Goal: Transaction & Acquisition: Purchase product/service

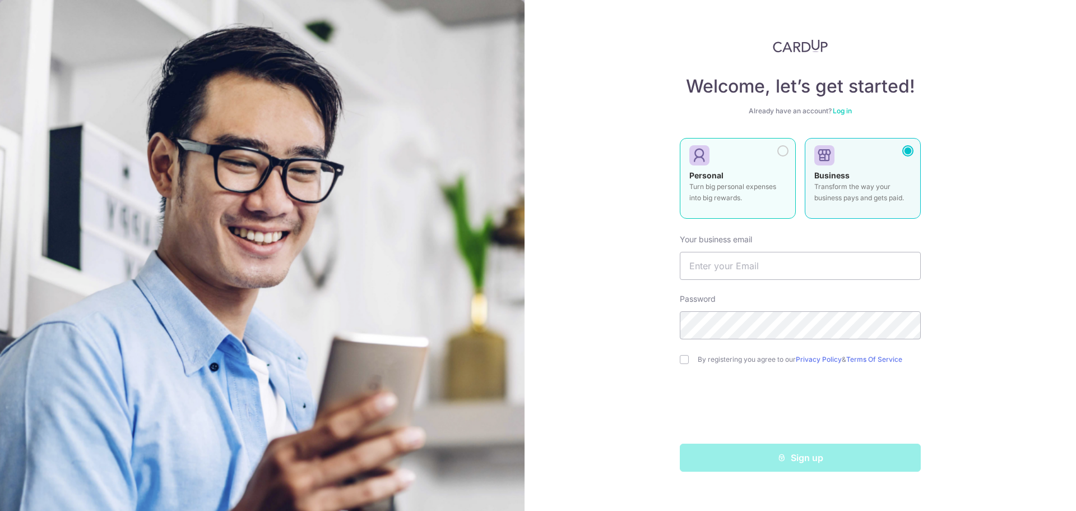
click at [776, 171] on div "Personal Turn big personal expenses into big rewards." at bounding box center [738, 189] width 97 height 39
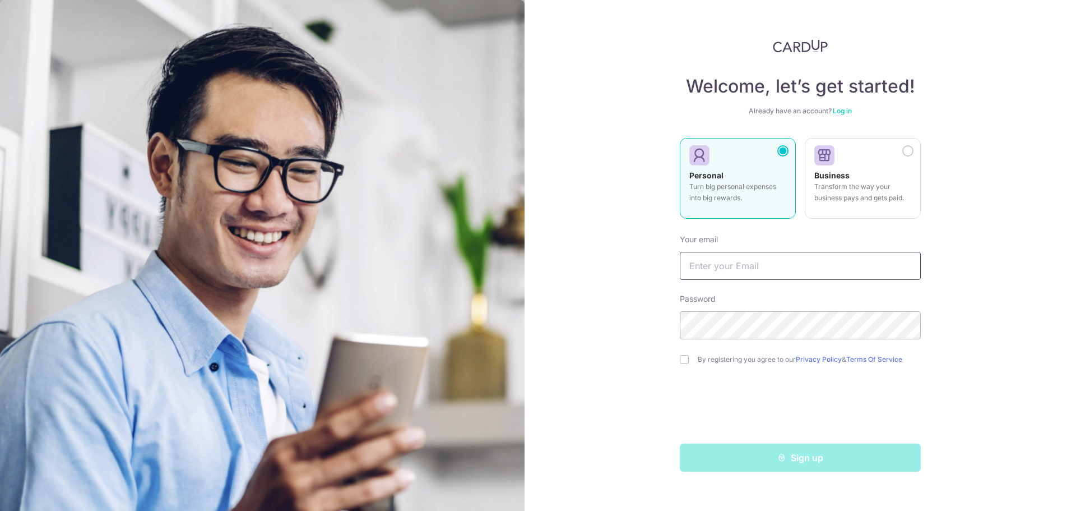
click at [786, 261] on input "text" at bounding box center [800, 266] width 241 height 28
type input "[EMAIL_ADDRESS][DOMAIN_NAME]"
click at [688, 362] on input "checkbox" at bounding box center [684, 359] width 9 height 9
checkbox input "true"
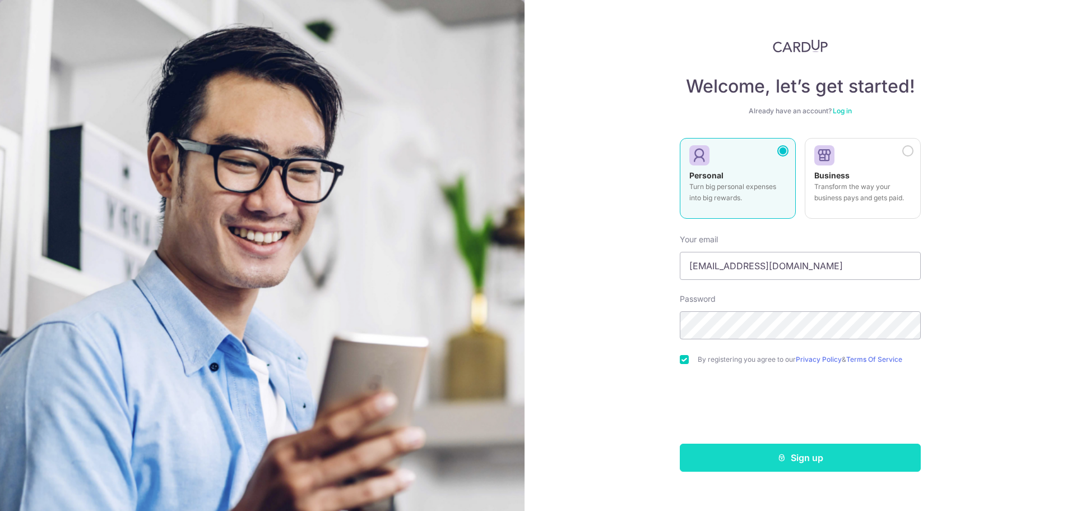
click at [829, 460] on button "Sign up" at bounding box center [800, 457] width 241 height 28
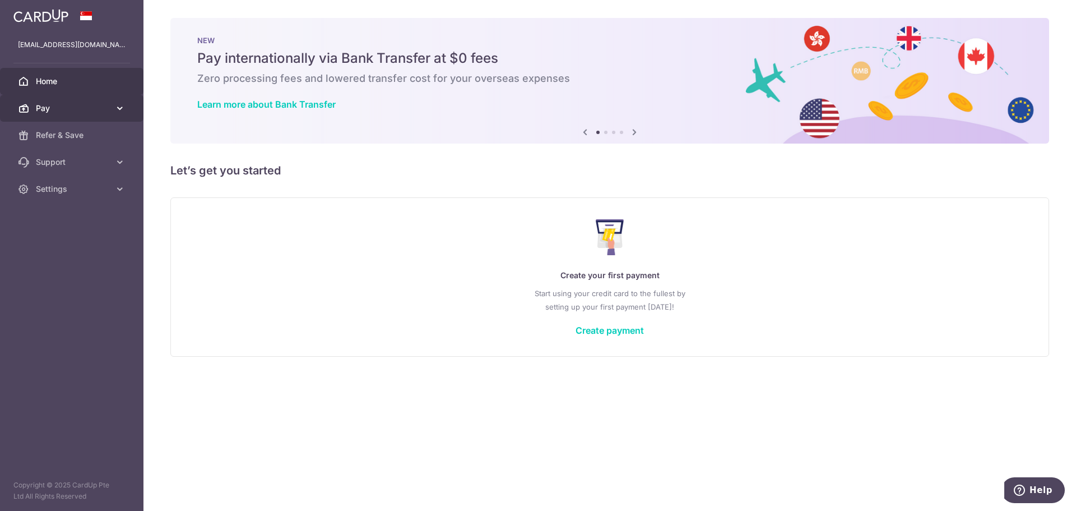
click at [88, 109] on span "Pay" at bounding box center [73, 108] width 74 height 11
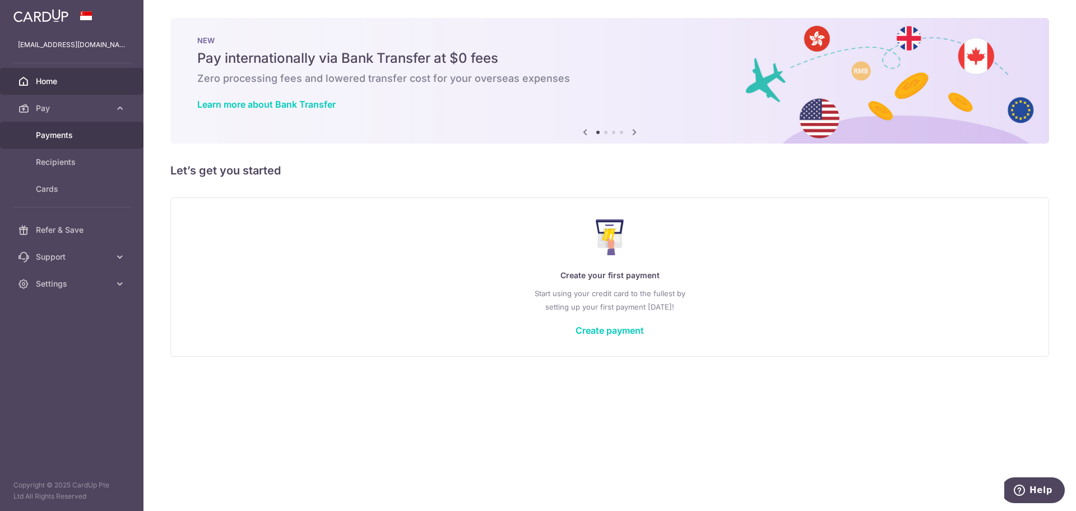
click at [62, 138] on span "Payments" at bounding box center [73, 134] width 74 height 11
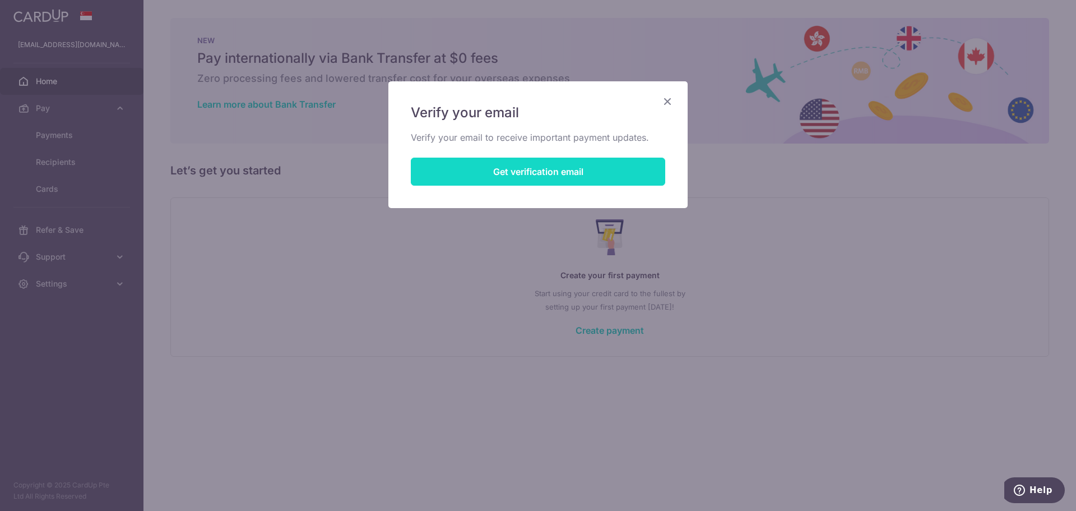
click at [524, 176] on button "Get verification email" at bounding box center [538, 172] width 255 height 28
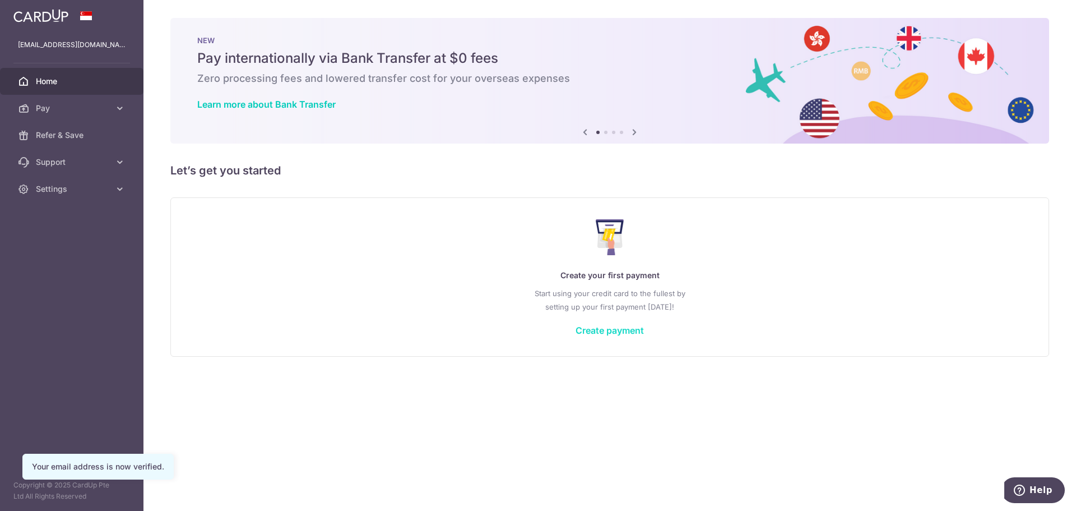
click at [623, 329] on link "Create payment" at bounding box center [610, 330] width 68 height 11
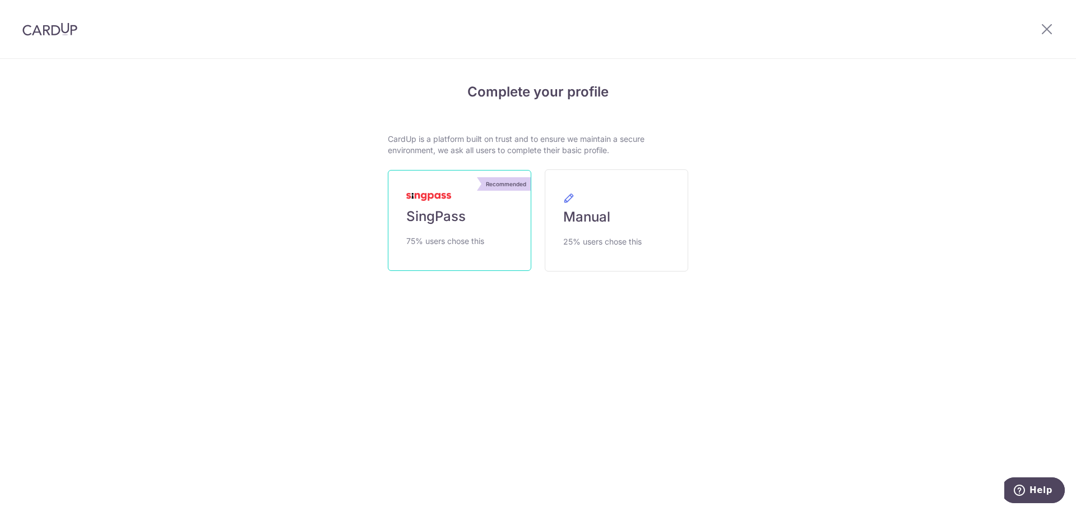
click at [505, 237] on link "Recommended SingPass 75% users chose this" at bounding box center [460, 220] width 144 height 101
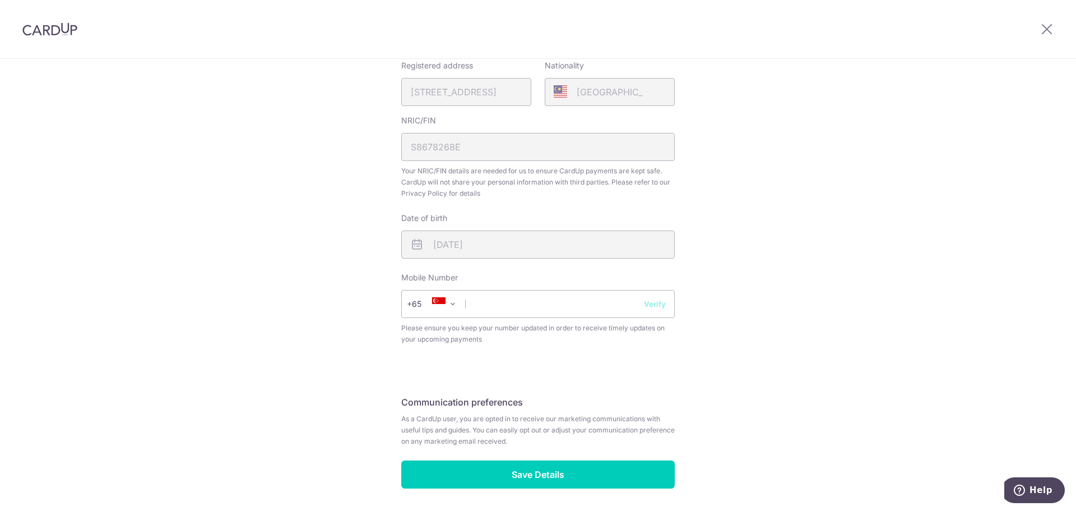
scroll to position [320, 0]
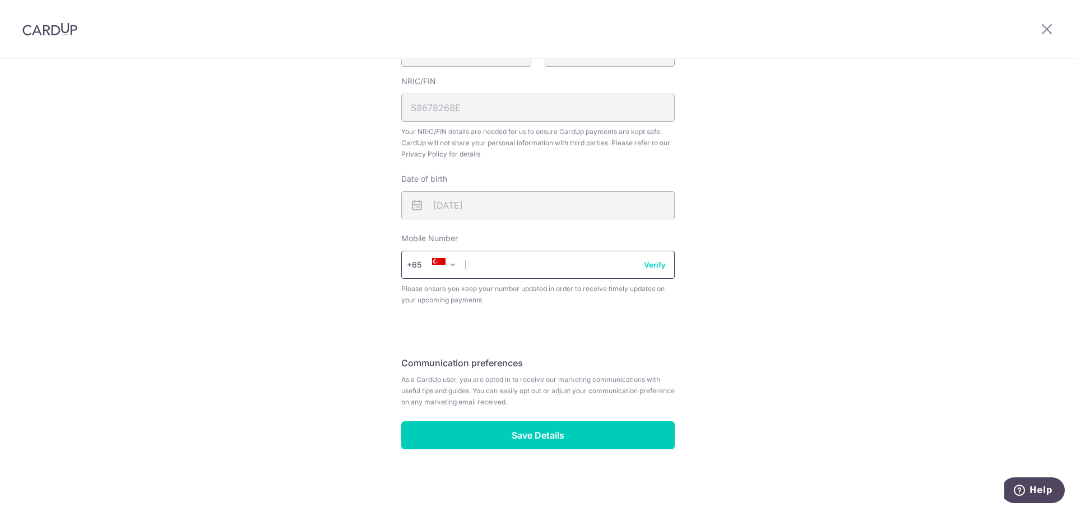
click at [540, 262] on input "text" at bounding box center [538, 265] width 274 height 28
type input "92446627"
click at [655, 263] on button "Verify" at bounding box center [655, 264] width 22 height 11
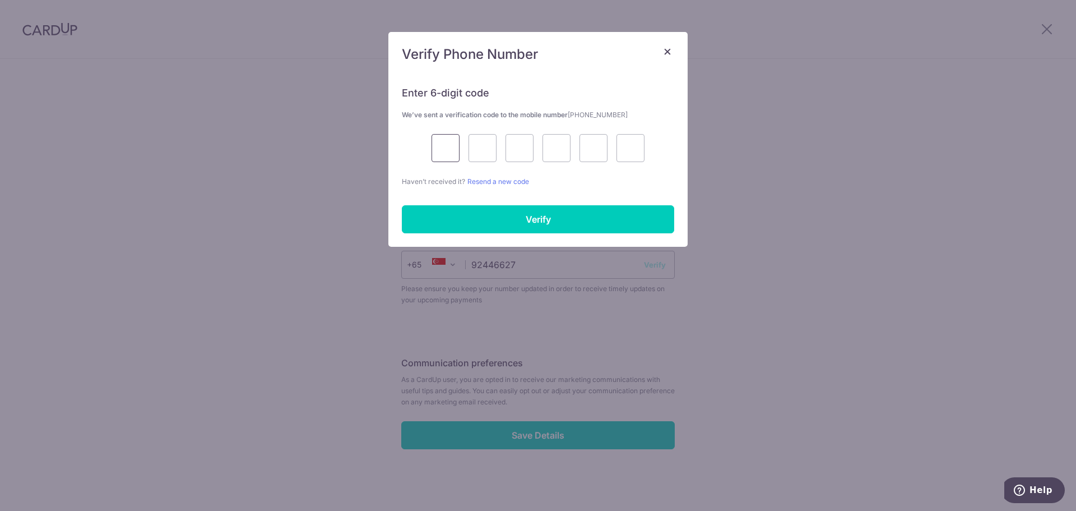
click at [448, 144] on input "text" at bounding box center [446, 148] width 28 height 28
type input "6"
type input "0"
type input "2"
type input "7"
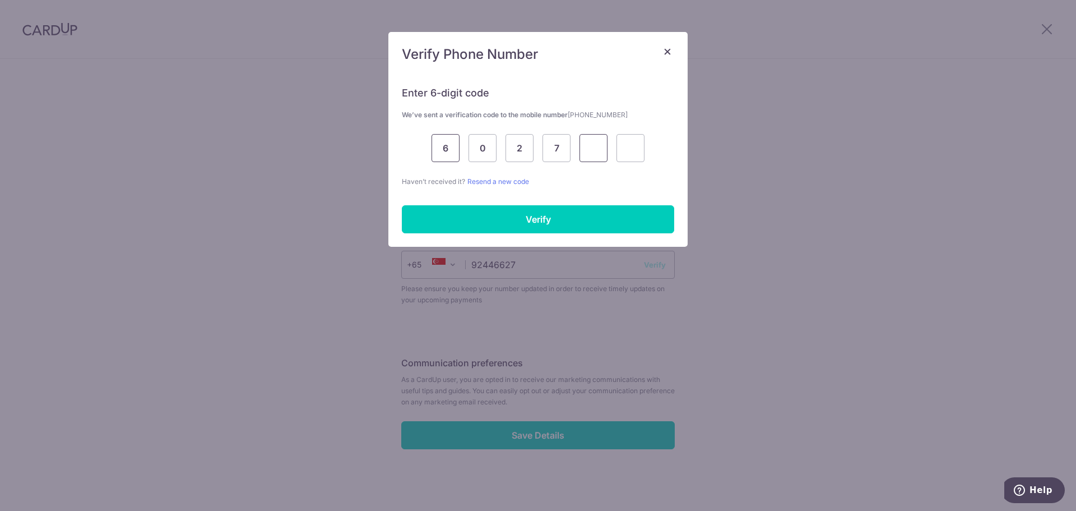
type input "7"
type input "1"
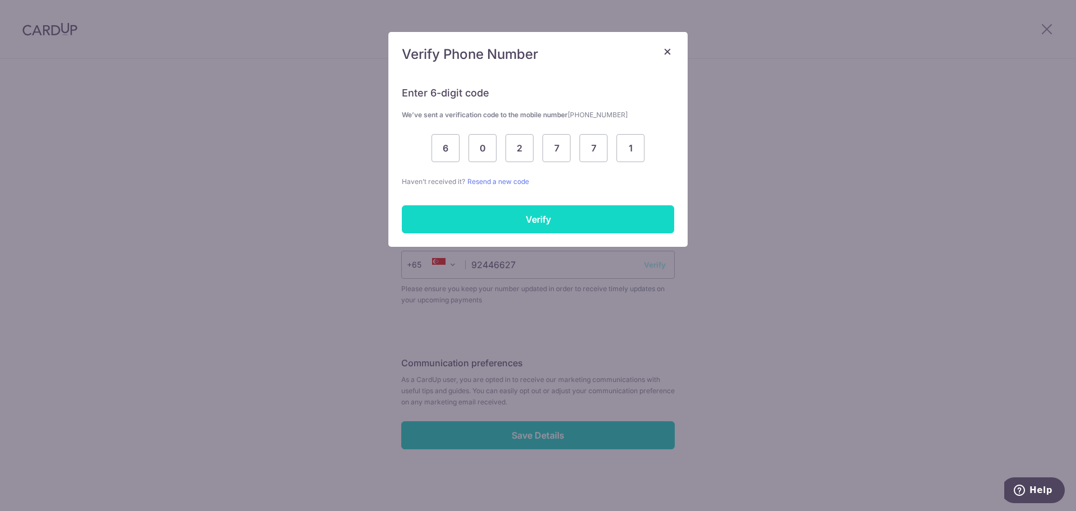
click at [567, 218] on input "Verify" at bounding box center [538, 219] width 272 height 28
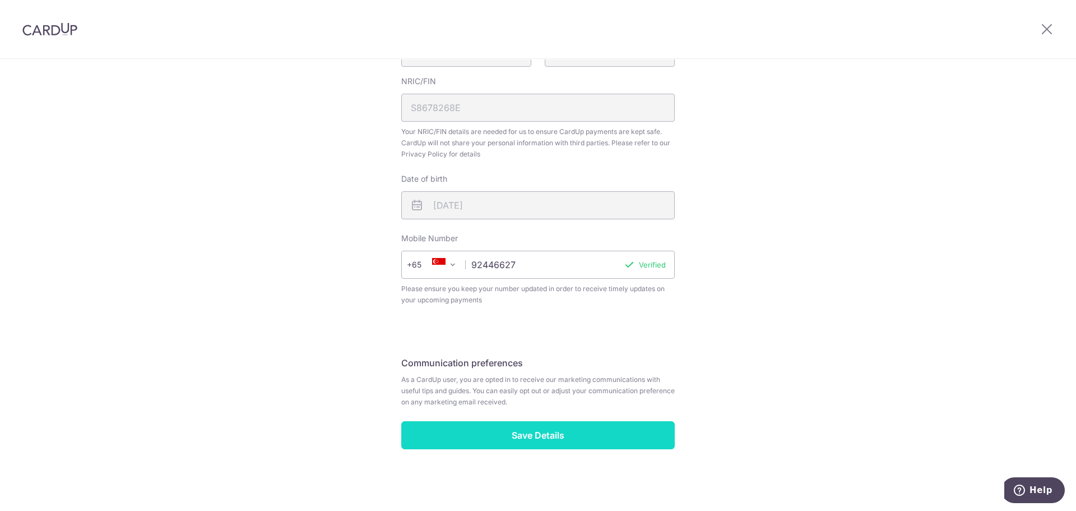
click at [560, 426] on input "Save Details" at bounding box center [538, 435] width 274 height 28
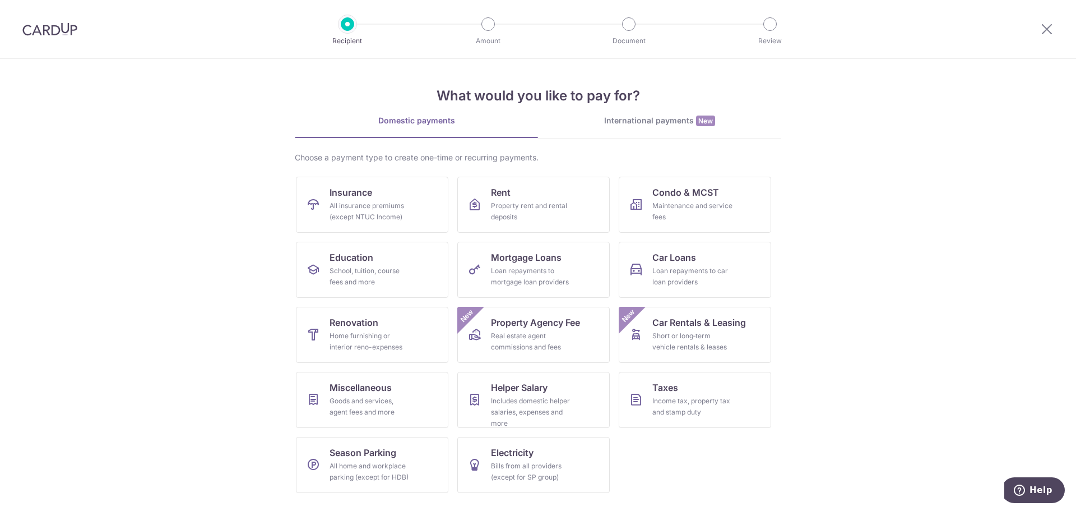
click at [926, 277] on section "What would you like to pay for? Domestic payments International payments New Ch…" at bounding box center [538, 285] width 1076 height 452
click at [525, 406] on div "Includes domestic helper salaries, expenses and more" at bounding box center [531, 412] width 81 height 34
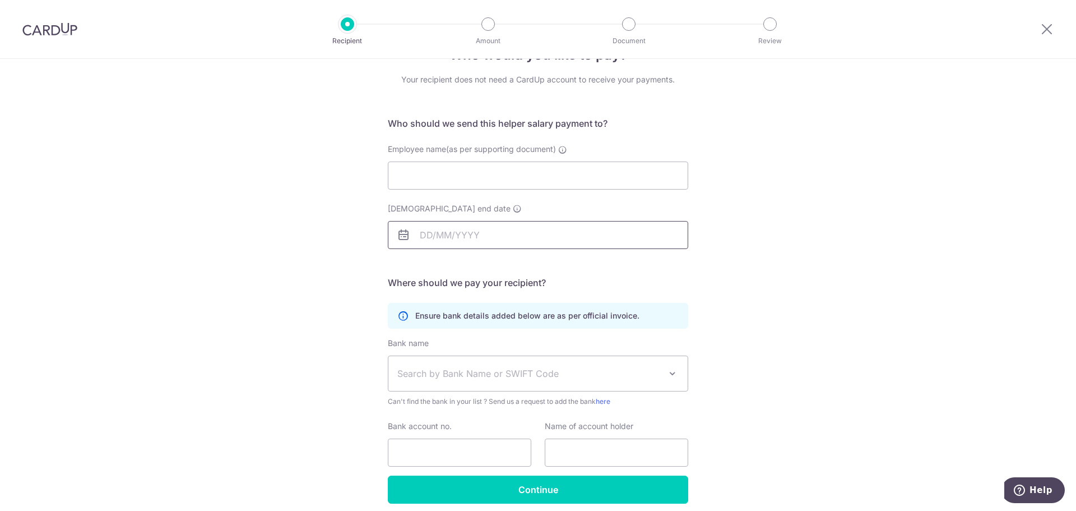
scroll to position [82, 0]
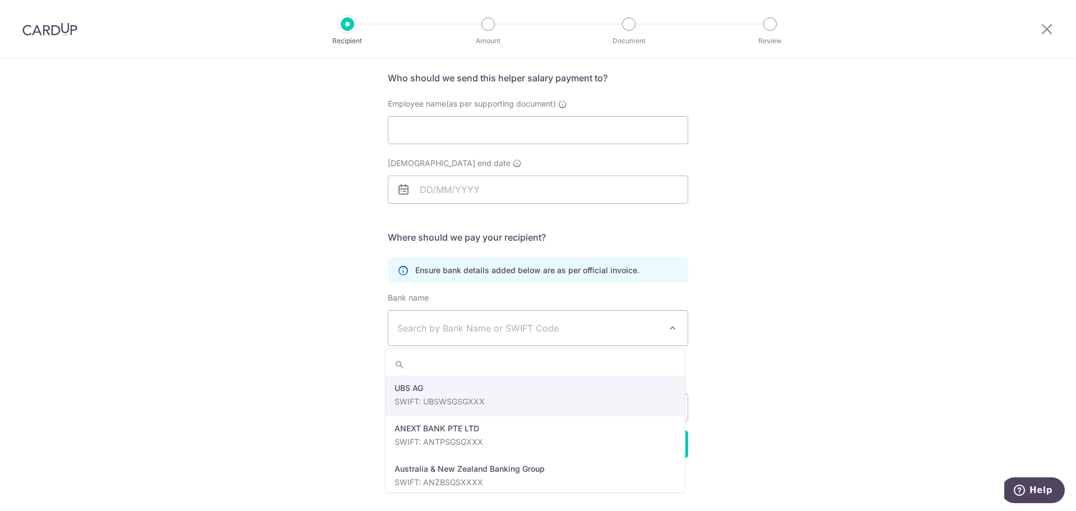
click at [589, 325] on span "Search by Bank Name or SWIFT Code" at bounding box center [528, 327] width 263 height 13
type input "dbs"
select select "6"
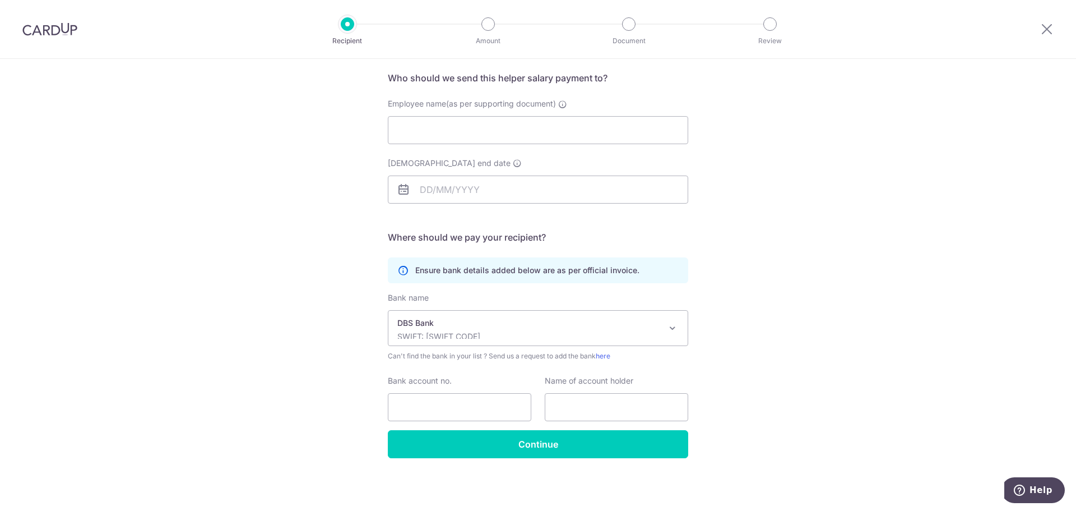
click at [301, 335] on div "Who would you like to pay? Your recipient does not need a CardUp account to rec…" at bounding box center [538, 244] width 1076 height 534
click at [486, 406] on input "Bank account no." at bounding box center [460, 407] width 144 height 28
type input "451917170"
click at [644, 415] on input "text" at bounding box center [617, 407] width 144 height 28
click at [604, 414] on input "text" at bounding box center [617, 407] width 144 height 28
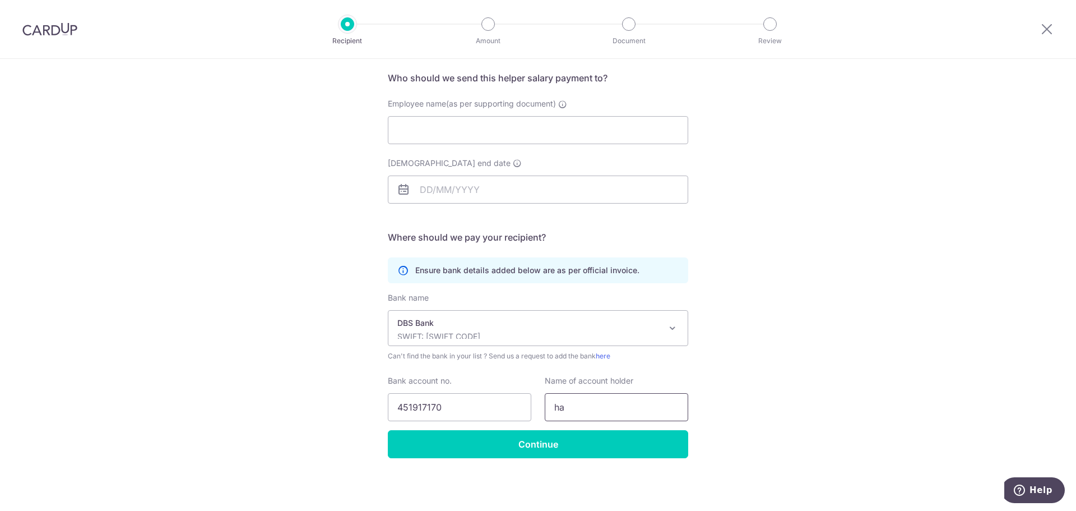
type input "h"
drag, startPoint x: 652, startPoint y: 405, endPoint x: 541, endPoint y: 401, distance: 111.1
click at [541, 401] on div "Name of account holder HAN THAZIN MYINT" at bounding box center [616, 398] width 157 height 46
type input "HAN THAZIN MYINT"
click at [565, 128] on input "Employee name(as per supporting document)" at bounding box center [538, 130] width 300 height 28
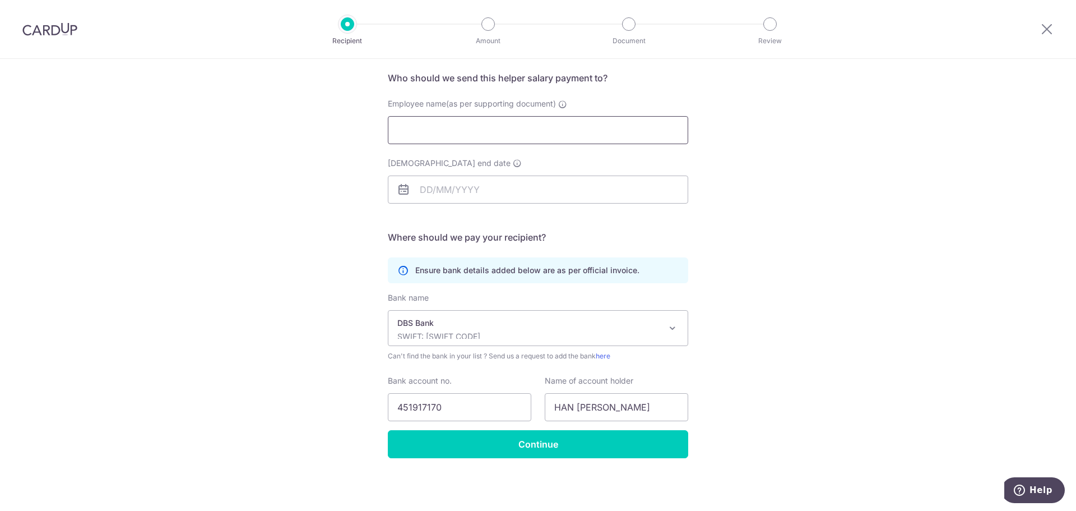
paste input "HAN THAZIN MYINT"
type input "HAN THAZIN MYINT"
click at [482, 190] on input "Employment contract end date" at bounding box center [538, 189] width 300 height 28
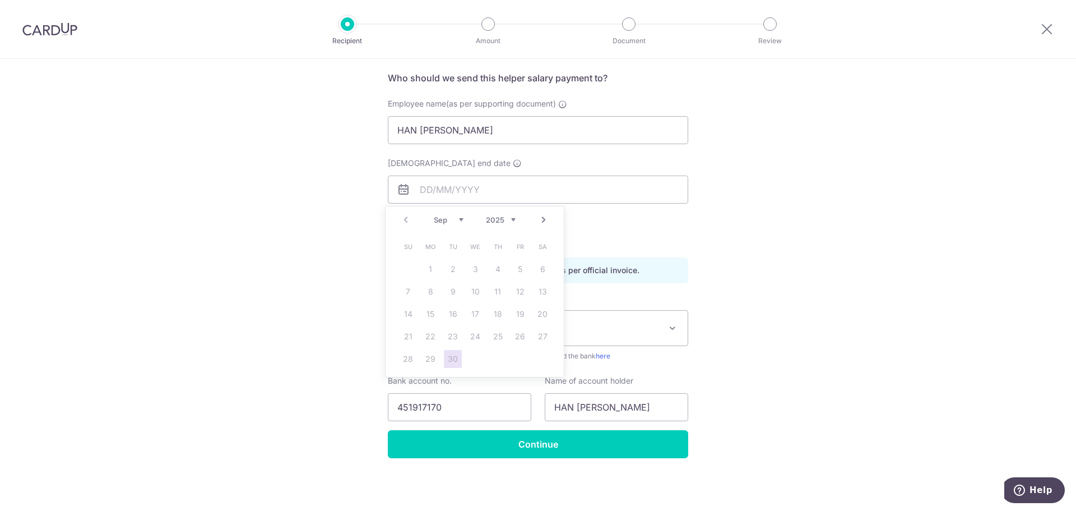
click at [815, 193] on div "Who would you like to pay? Your recipient does not need a CardUp account to rec…" at bounding box center [538, 244] width 1076 height 534
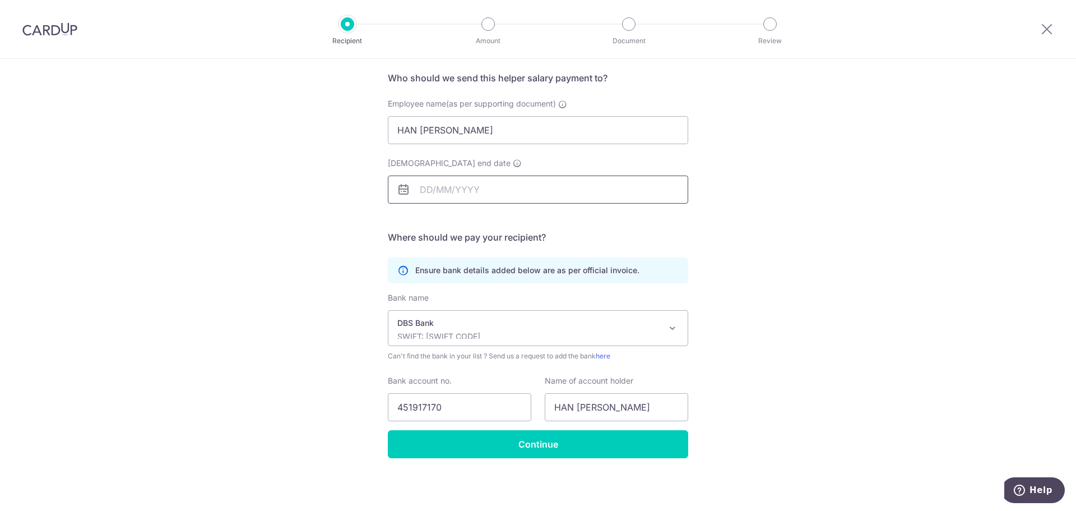
click at [550, 195] on input "Employment contract end date" at bounding box center [538, 189] width 300 height 28
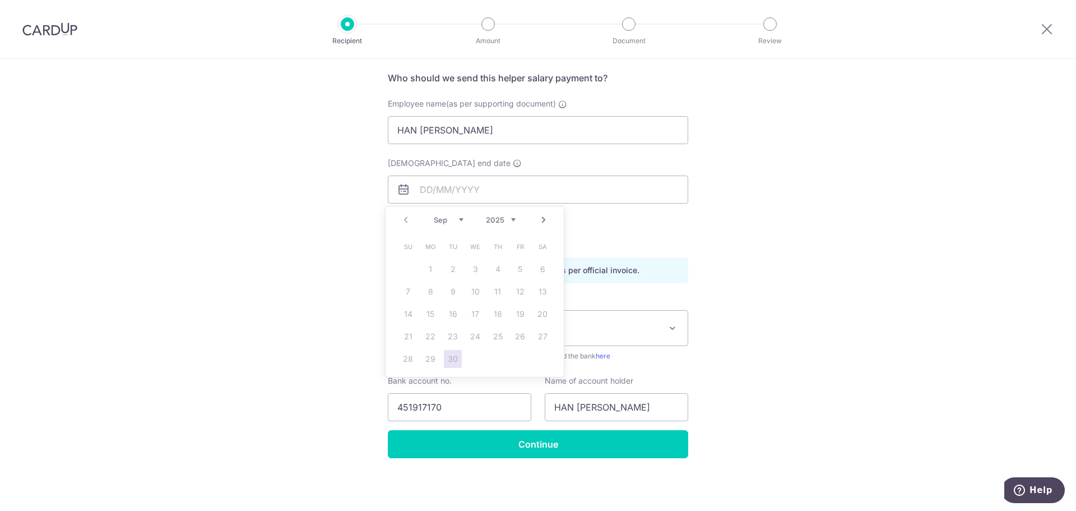
click at [802, 208] on div "Who would you like to pay? Your recipient does not need a CardUp account to rec…" at bounding box center [538, 244] width 1076 height 534
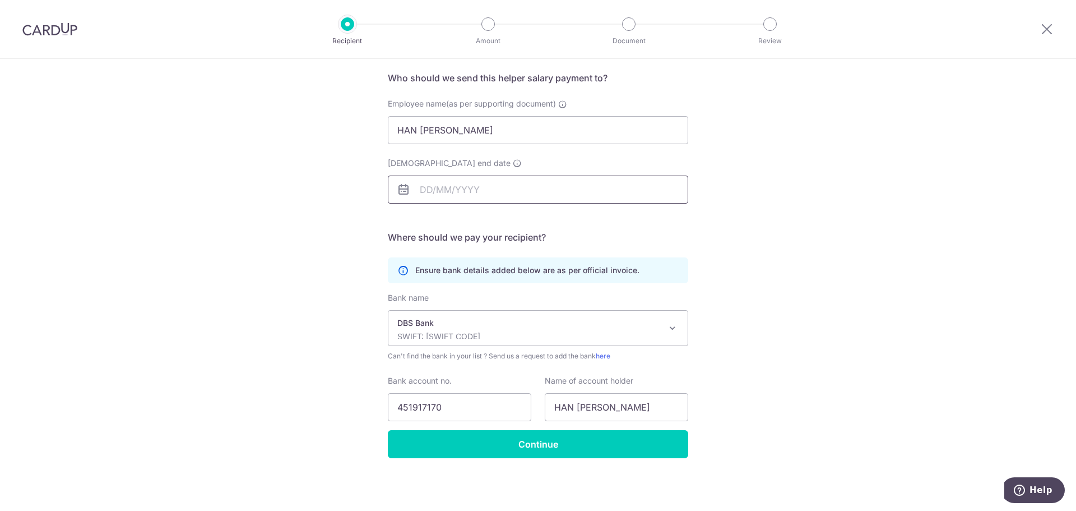
click at [423, 185] on input "Employment contract end date" at bounding box center [538, 189] width 300 height 28
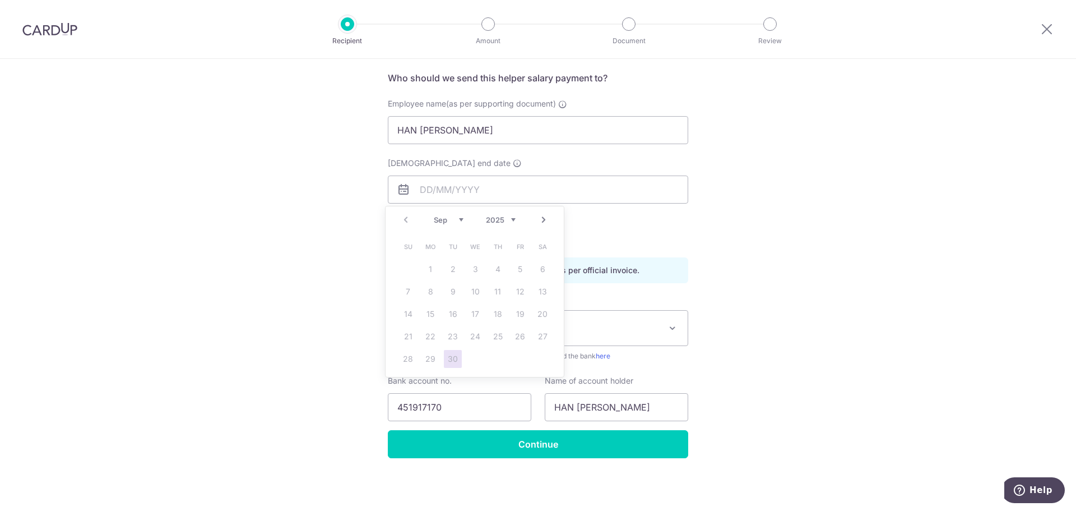
click at [460, 220] on select "Sep Oct Nov Dec" at bounding box center [449, 219] width 30 height 9
click at [434, 215] on select "Sep Oct Nov Dec" at bounding box center [449, 219] width 30 height 9
click at [514, 219] on select "2025 2026 2027 2028 2029 2030 2031 2032 2033 2034 2035" at bounding box center [501, 219] width 30 height 9
click at [454, 216] on select "Sep Oct Nov Dec" at bounding box center [449, 219] width 30 height 9
click at [507, 223] on select "2025 2026 2027 2028 2029 2030 2031 2032 2033 2034 2035" at bounding box center [501, 219] width 30 height 9
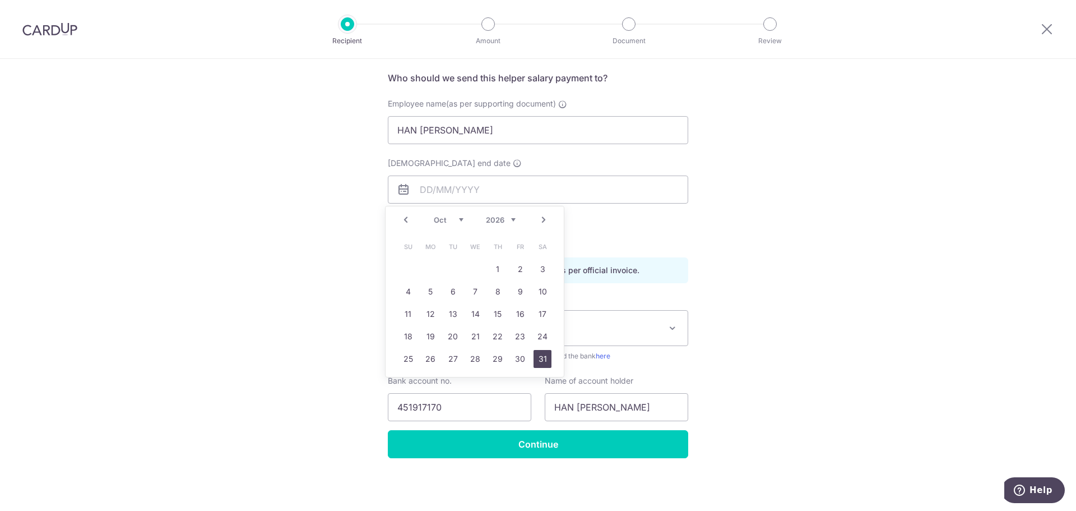
click at [542, 360] on link "31" at bounding box center [543, 359] width 18 height 18
type input "31/10/2026"
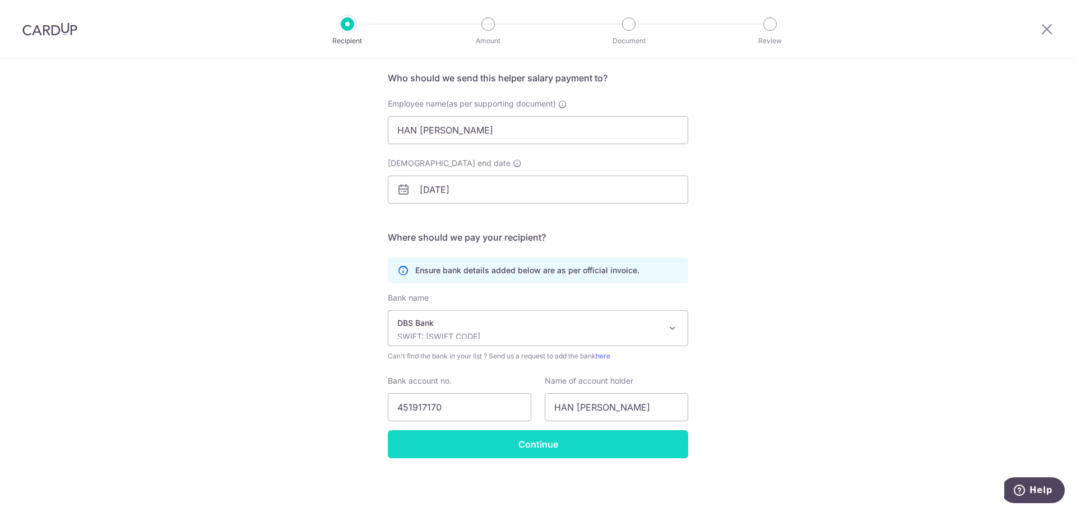
click at [608, 447] on input "Continue" at bounding box center [538, 444] width 300 height 28
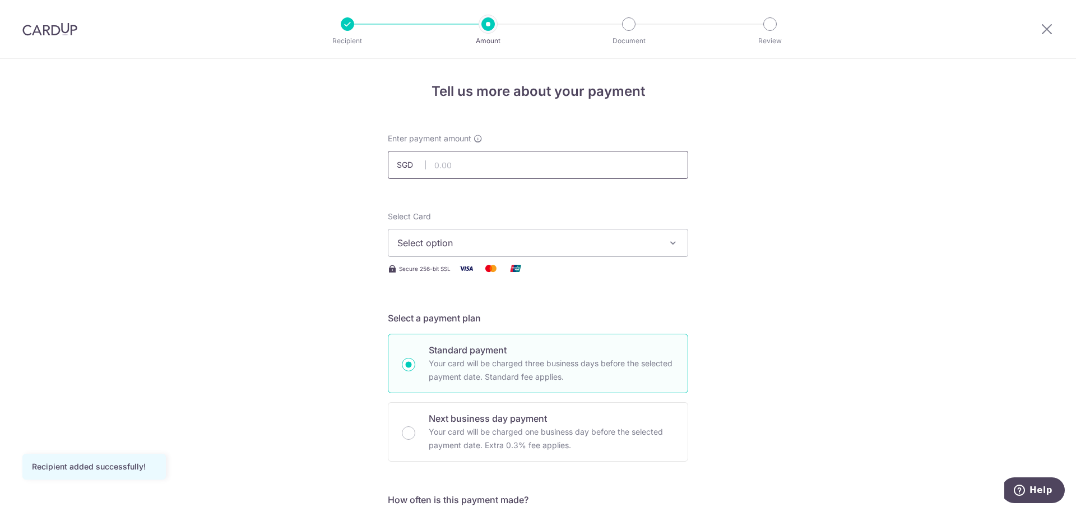
click at [462, 168] on input "text" at bounding box center [538, 165] width 300 height 28
type input "550.00"
click at [536, 245] on span "Select option" at bounding box center [527, 242] width 261 height 13
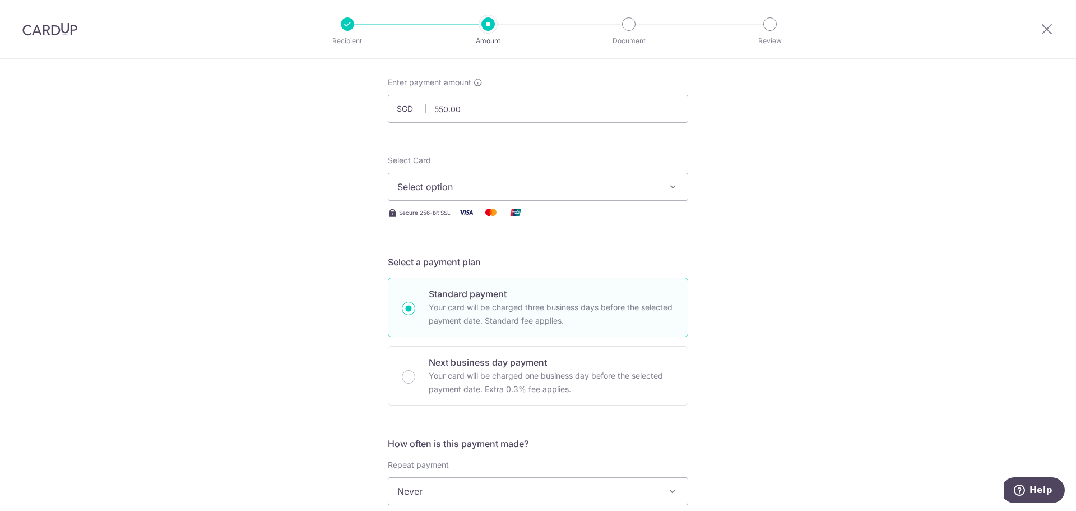
click at [508, 188] on span "Select option" at bounding box center [527, 186] width 261 height 13
click at [482, 216] on span "Add credit card" at bounding box center [548, 217] width 261 height 11
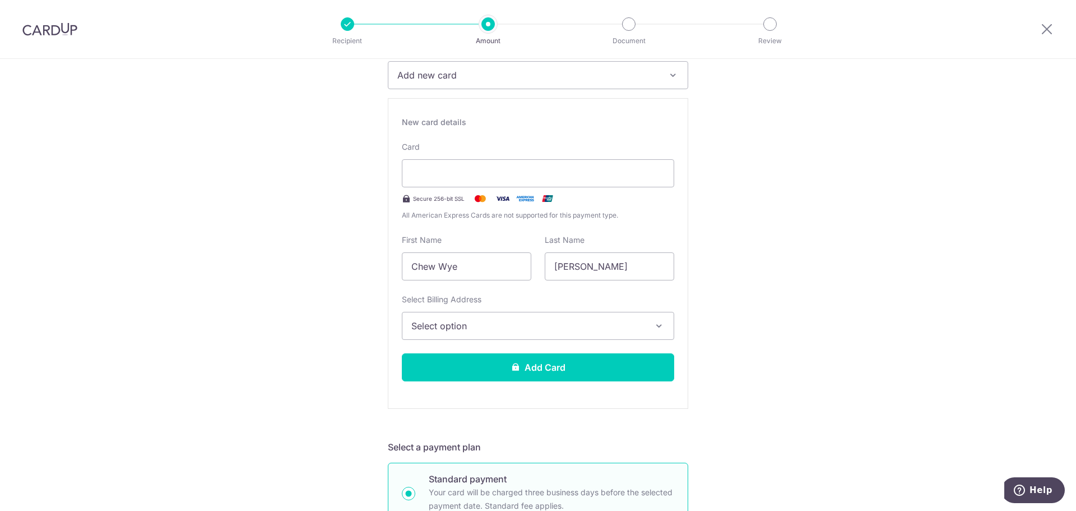
scroll to position [168, 0]
type input "09 / 2030"
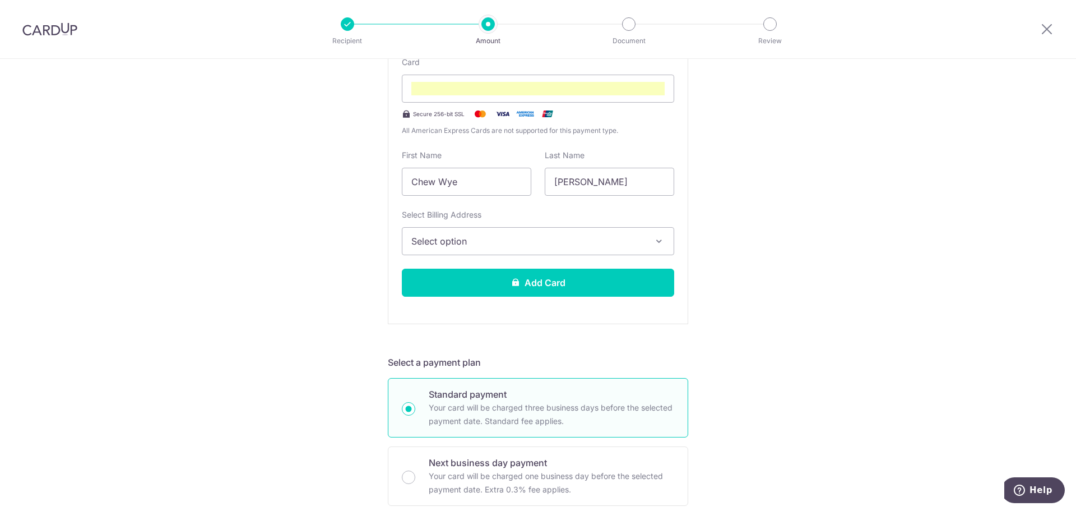
scroll to position [280, 0]
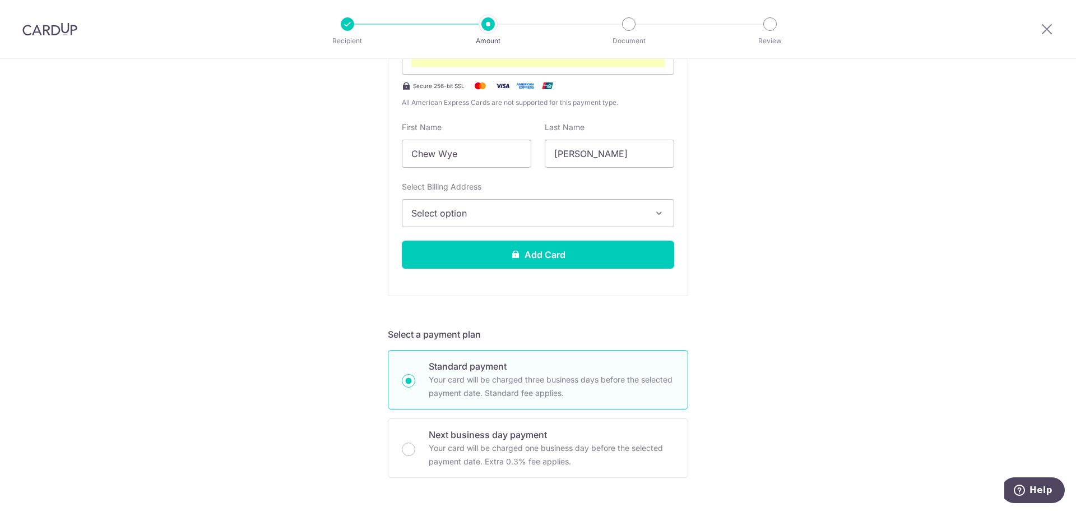
click at [483, 216] on span "Select option" at bounding box center [527, 212] width 233 height 13
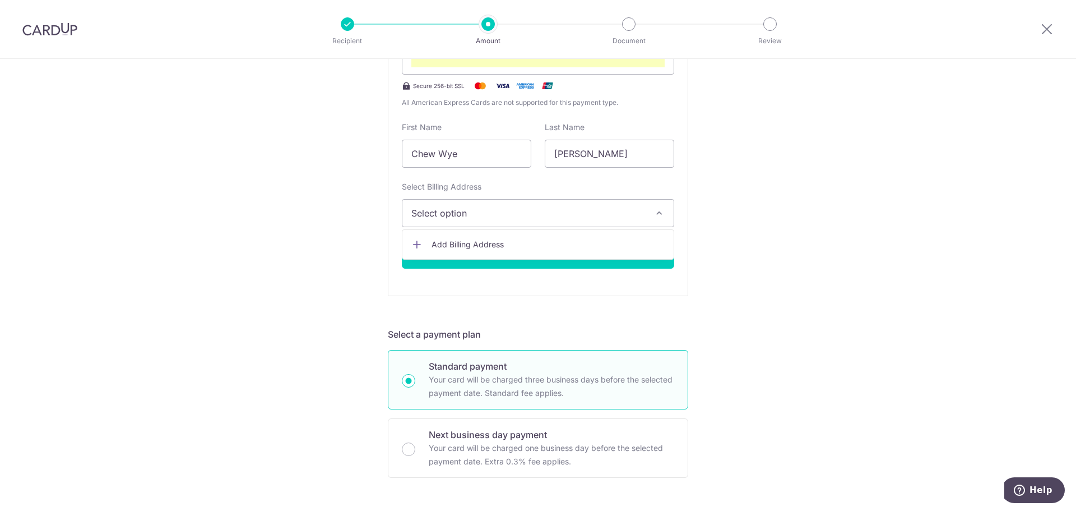
click at [596, 248] on span "Add Billing Address" at bounding box center [548, 244] width 233 height 11
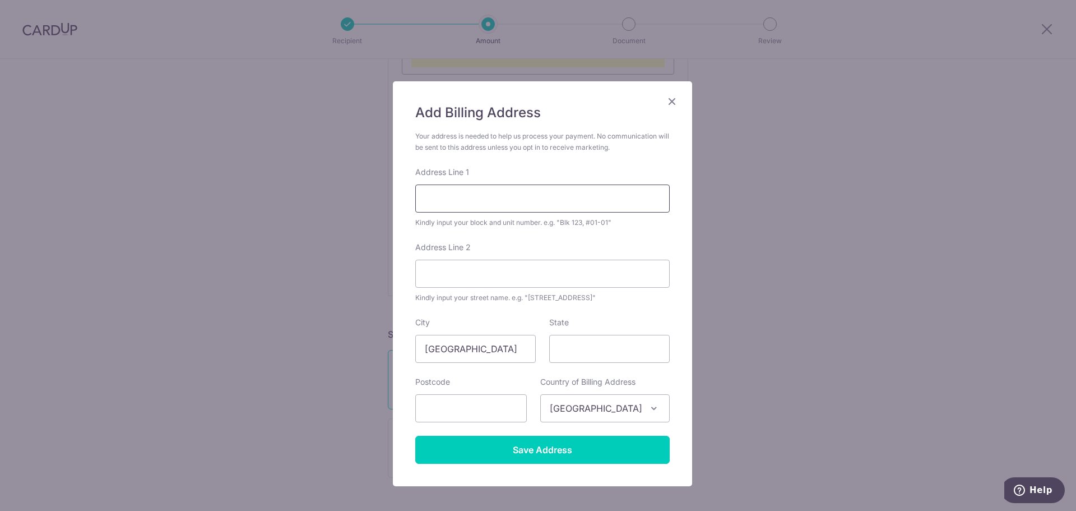
click at [499, 198] on input "Address Line 1" at bounding box center [542, 198] width 255 height 28
type input "B"
type input "b"
type input "Blk 322A, #19-901"
click at [578, 265] on input "Address Line 2" at bounding box center [542, 274] width 255 height 28
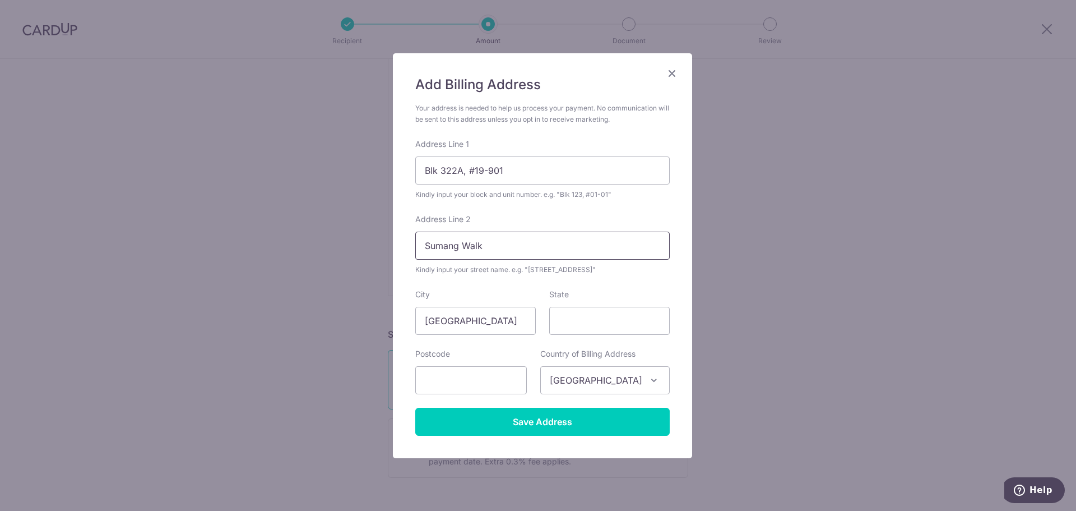
scroll to position [56, 0]
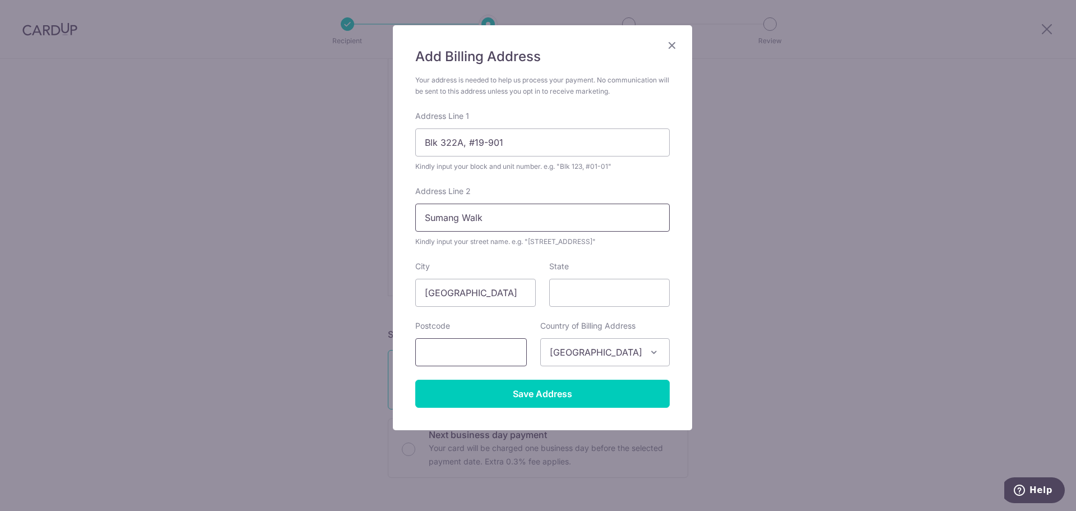
type input "Sumang Walk"
click at [512, 350] on input "text" at bounding box center [471, 352] width 112 height 28
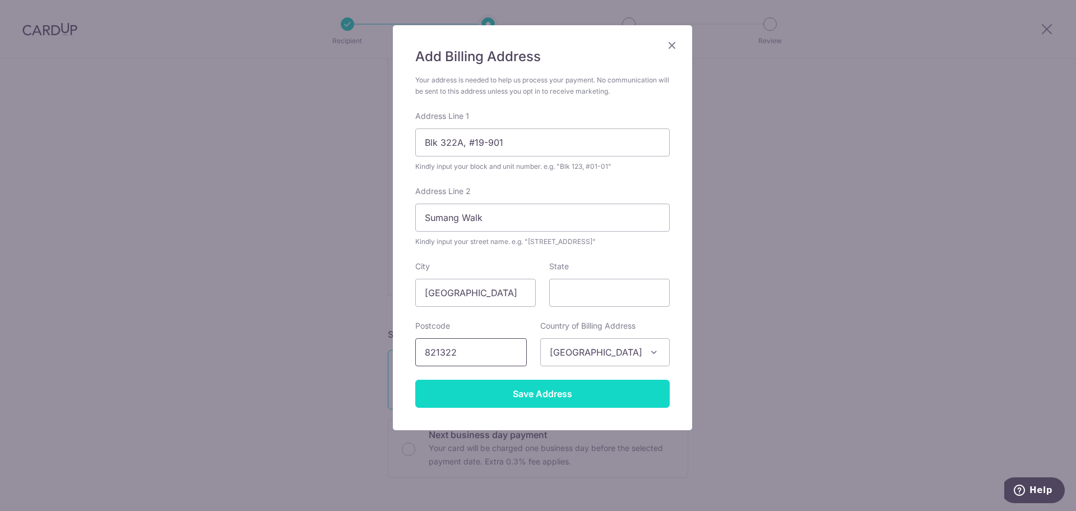
type input "821322"
click at [544, 392] on input "Save Address" at bounding box center [542, 394] width 255 height 28
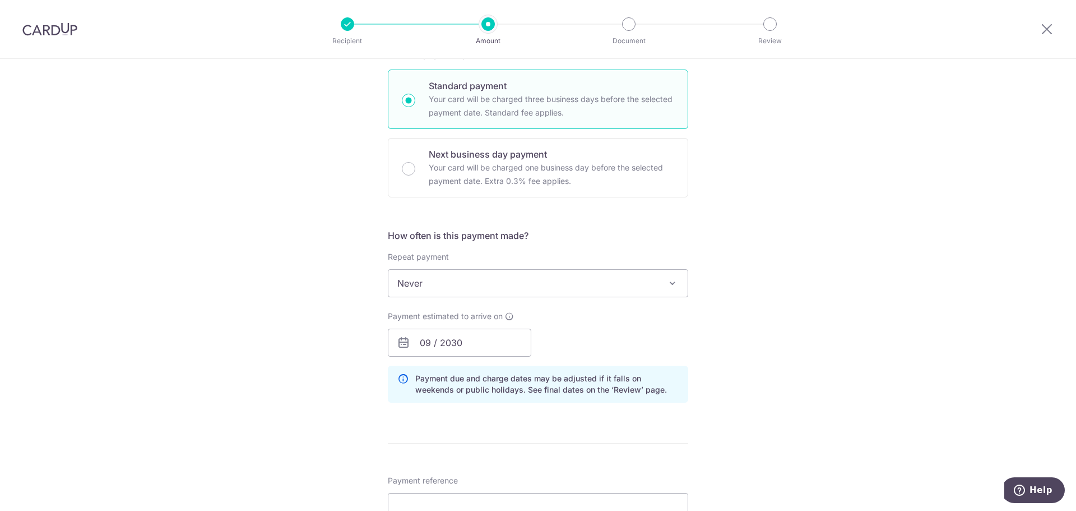
scroll to position [617, 0]
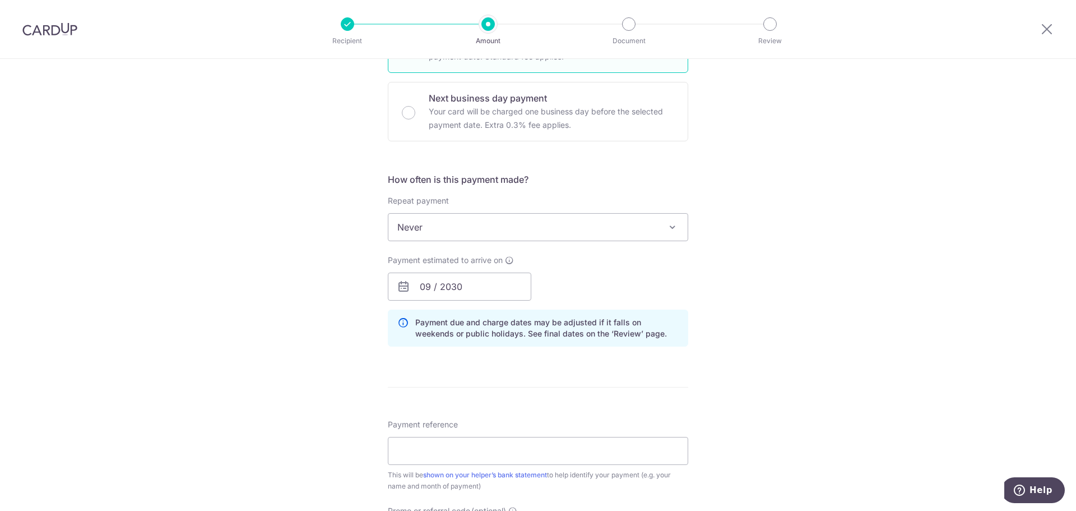
click at [624, 225] on span "Never" at bounding box center [537, 227] width 299 height 27
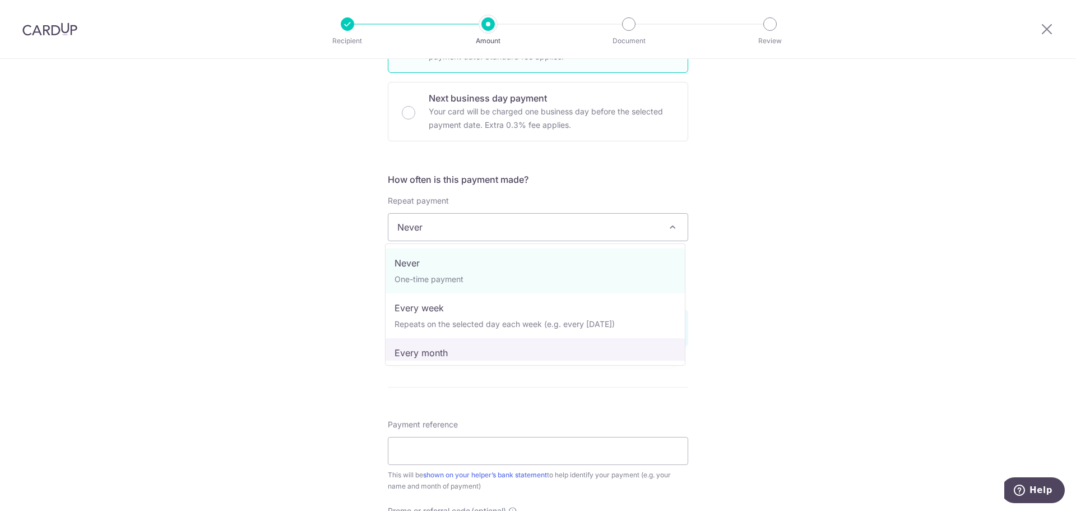
select select "3"
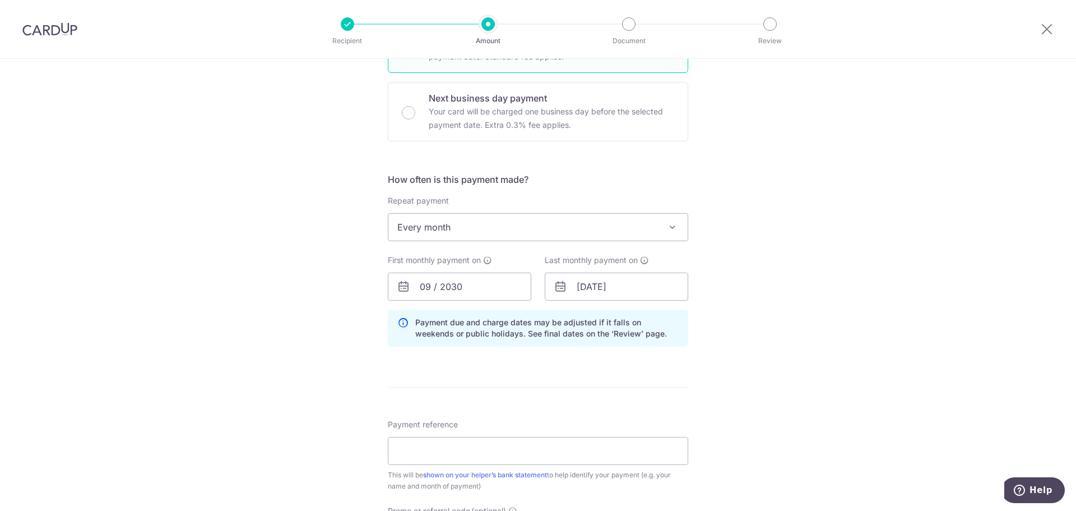
click at [860, 277] on div "Tell us more about your payment Enter payment amount SGD 550.00 550.00 Recipien…" at bounding box center [538, 112] width 1076 height 1341
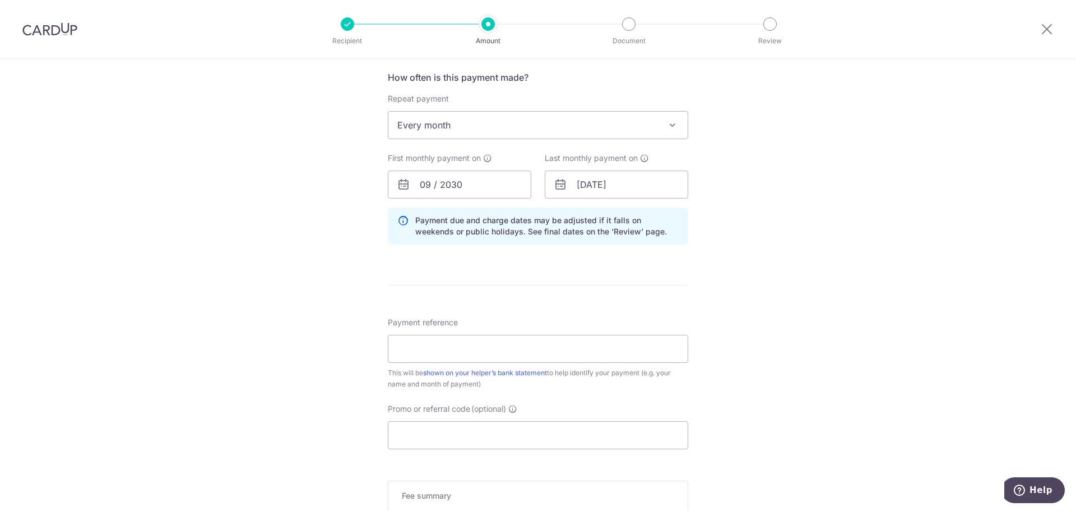
scroll to position [729, 0]
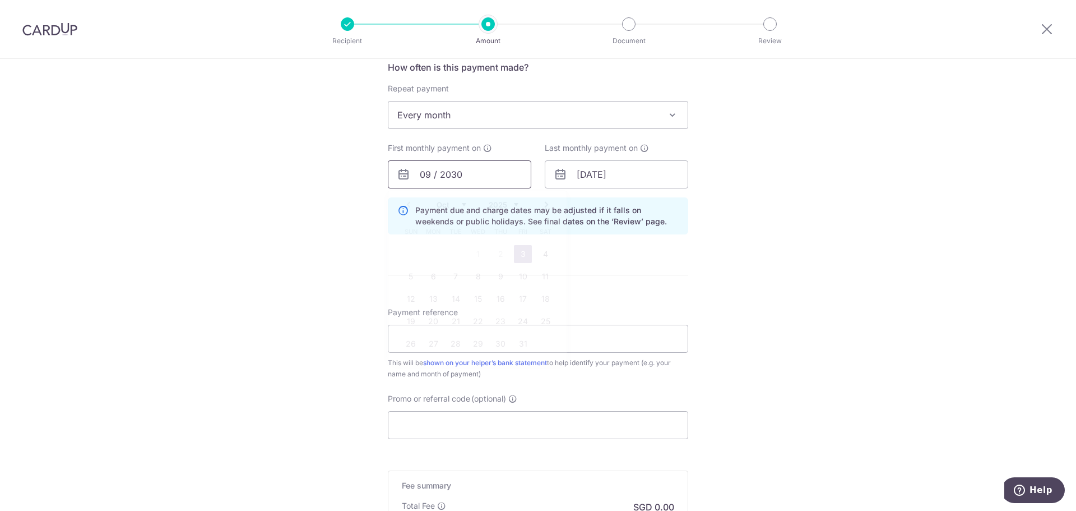
click at [461, 178] on input "09 / 2030" at bounding box center [460, 174] width 144 height 28
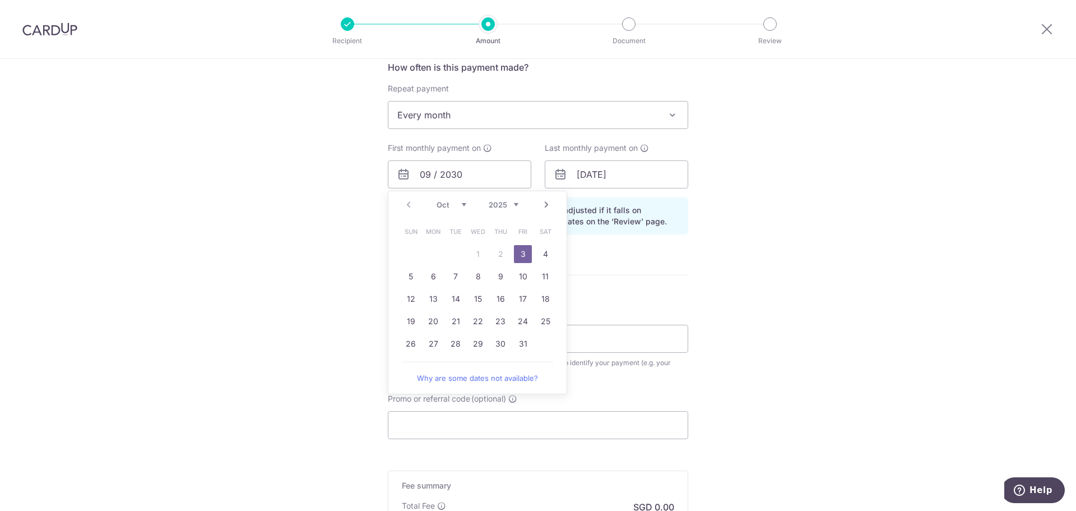
click at [519, 256] on link "3" at bounding box center [523, 254] width 18 height 18
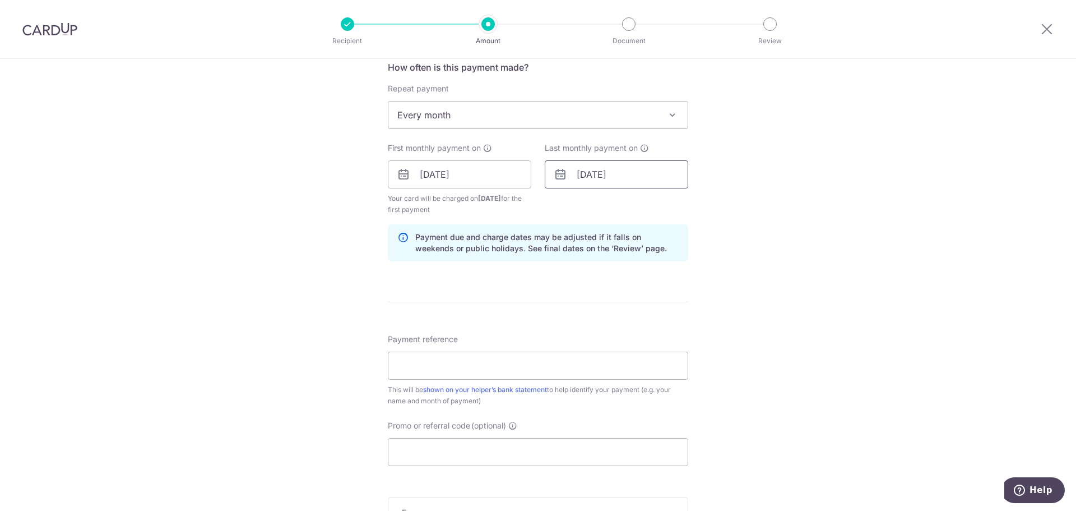
click at [646, 177] on input "01/05/2031" at bounding box center [617, 174] width 144 height 28
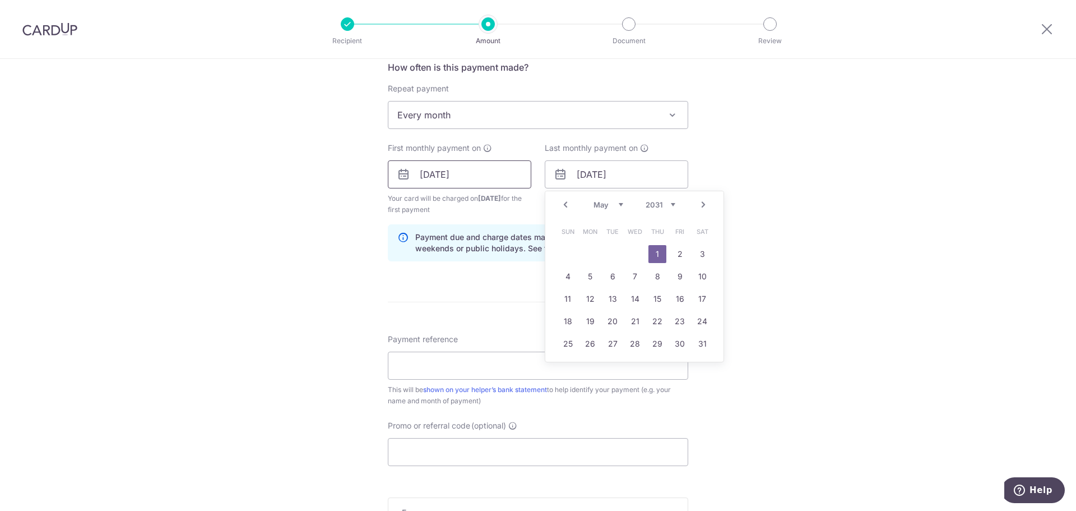
click at [512, 182] on input "03/10/2025" at bounding box center [460, 174] width 144 height 28
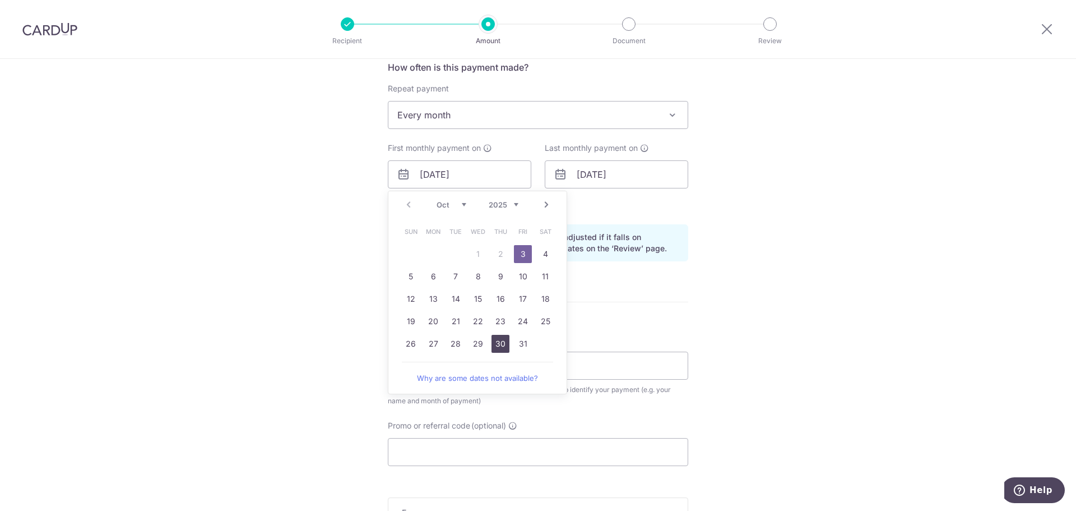
click at [499, 343] on link "30" at bounding box center [501, 344] width 18 height 18
type input "[DATE]"
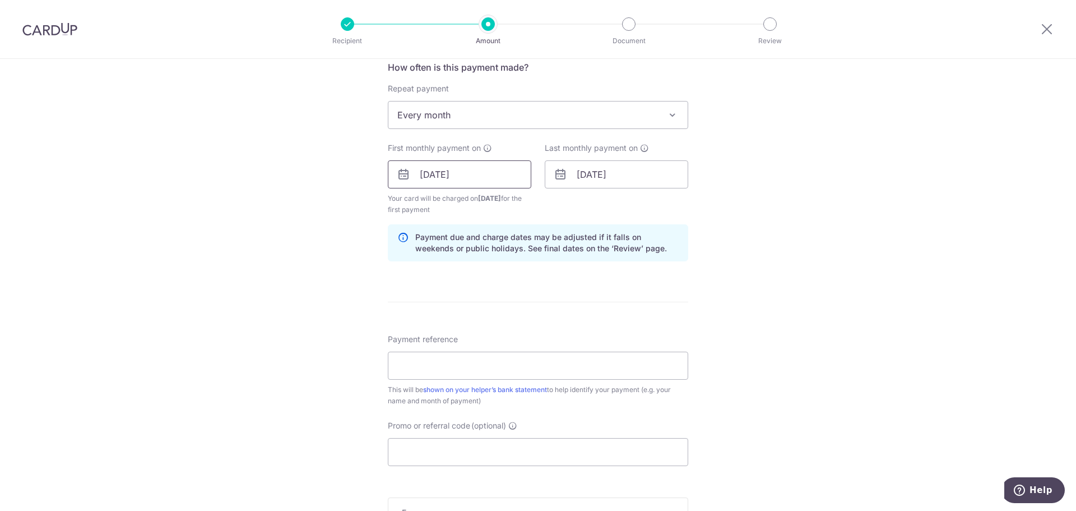
click at [483, 178] on input "[DATE]" at bounding box center [460, 174] width 144 height 28
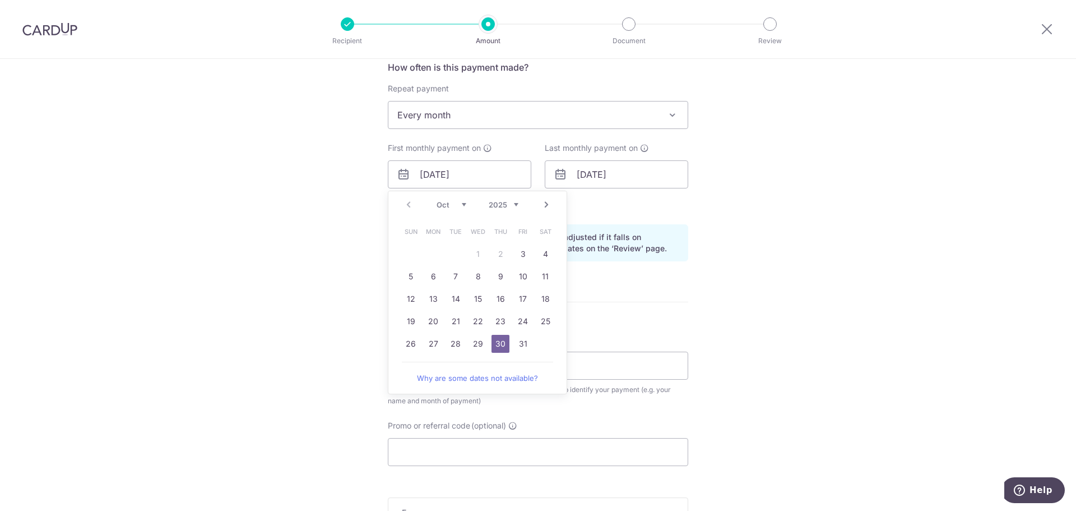
click at [769, 184] on div "Tell us more about your payment Enter payment amount SGD 550.00 550.00 Recipien…" at bounding box center [538, 14] width 1076 height 1368
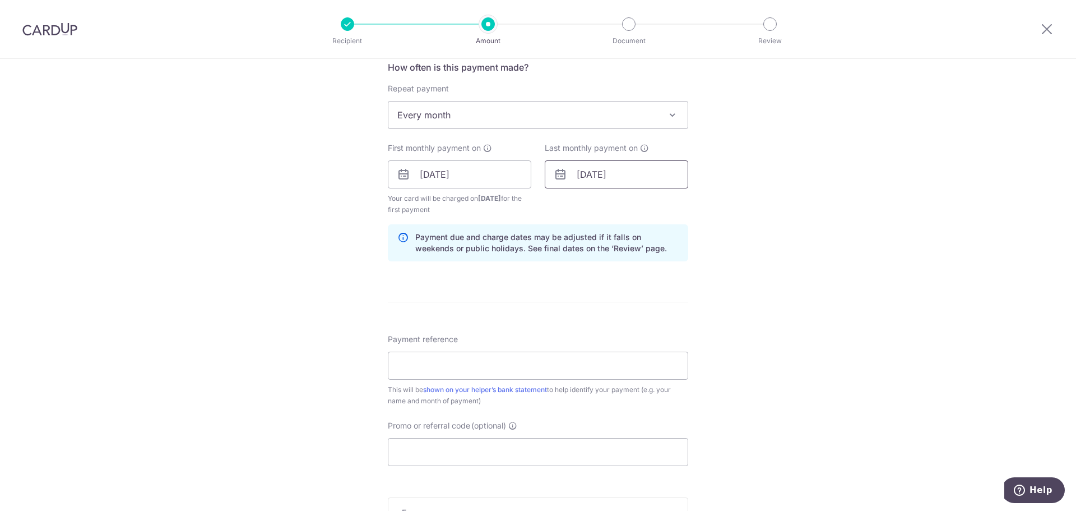
click at [650, 178] on input "01/05/2031" at bounding box center [617, 174] width 144 height 28
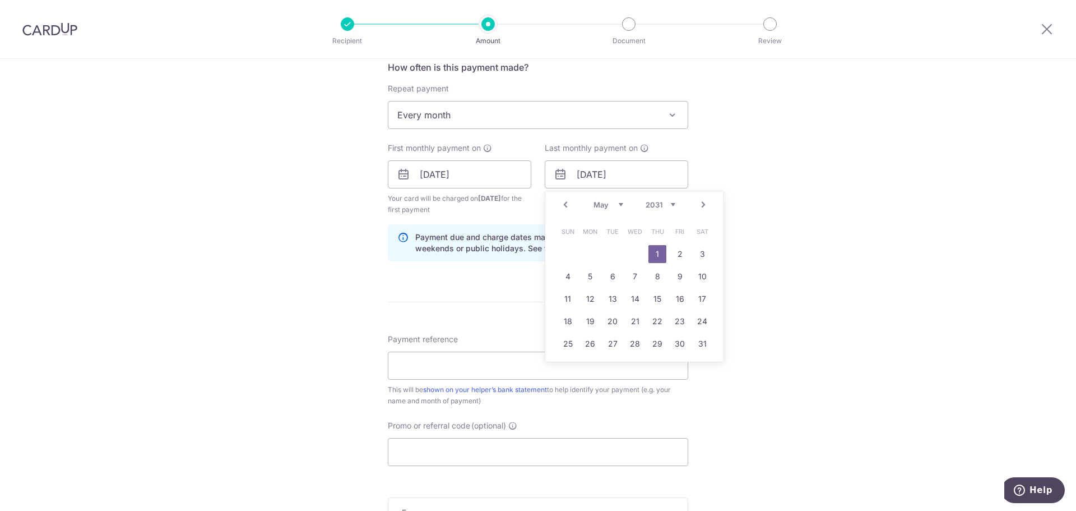
click at [668, 206] on select "2025 2026 2027 2028 2029 2030 2031 2032 2033 2034 2035" at bounding box center [661, 204] width 30 height 9
click at [623, 210] on div "Prev Next Jan Feb Mar Apr May Jun Jul Aug Sep Oct Nov Dec 2025 2026 2027 2028 2…" at bounding box center [634, 204] width 178 height 27
click at [616, 208] on select "Jan Feb Mar Apr May Jun Jul Aug Sep Oct Nov Dec" at bounding box center [609, 204] width 30 height 9
click at [604, 347] on link "30" at bounding box center [613, 344] width 18 height 18
type input "[DATE]"
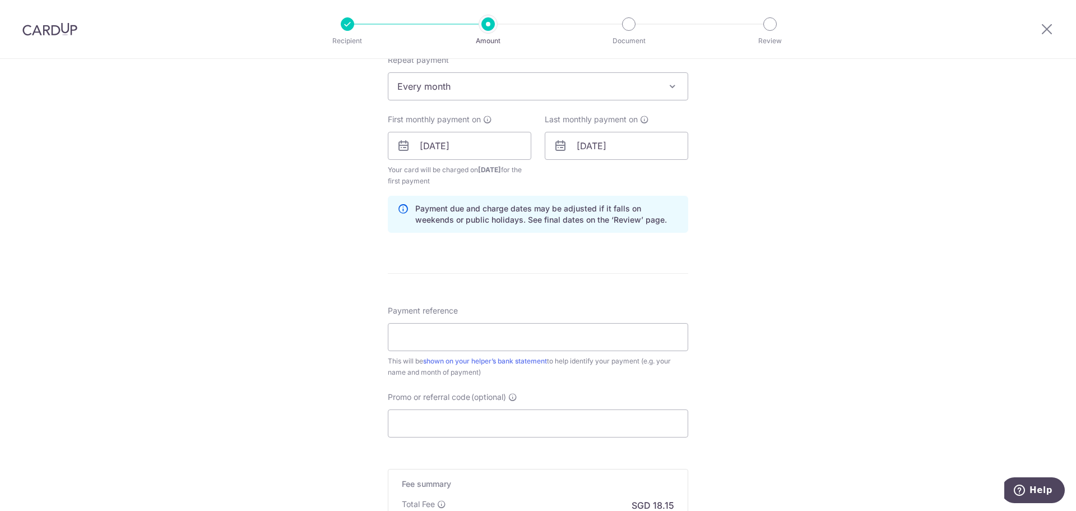
scroll to position [785, 0]
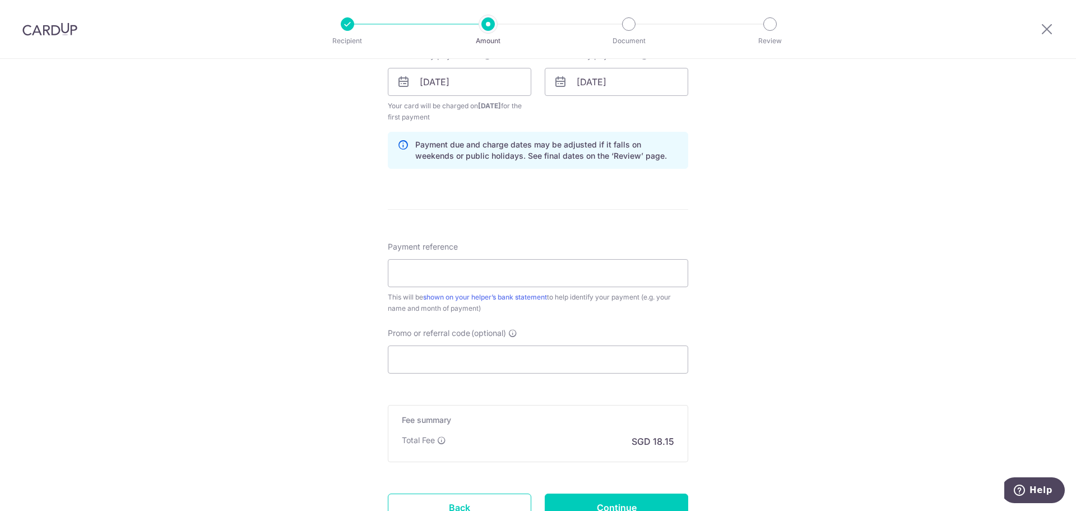
scroll to position [841, 0]
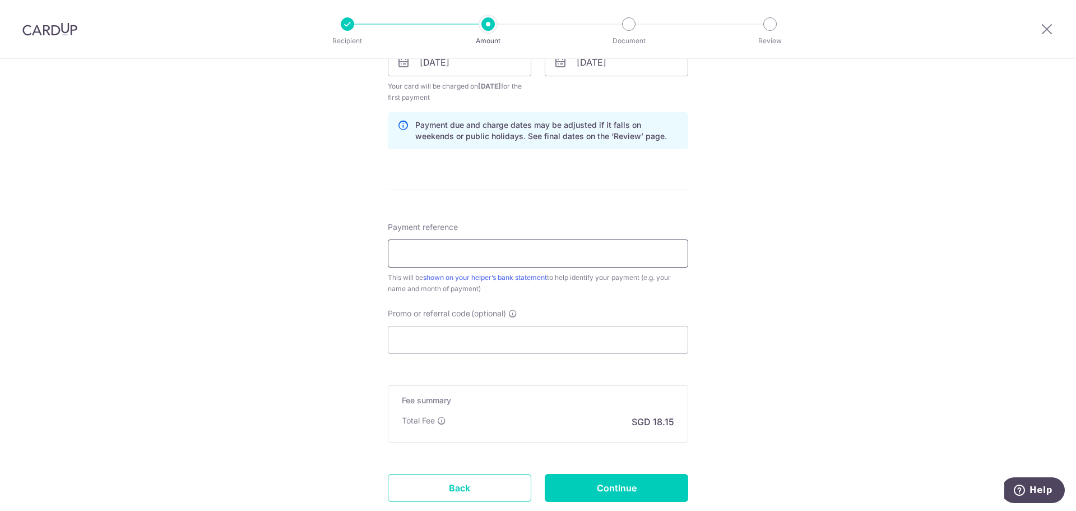
click at [450, 258] on input "Payment reference" at bounding box center [538, 253] width 300 height 28
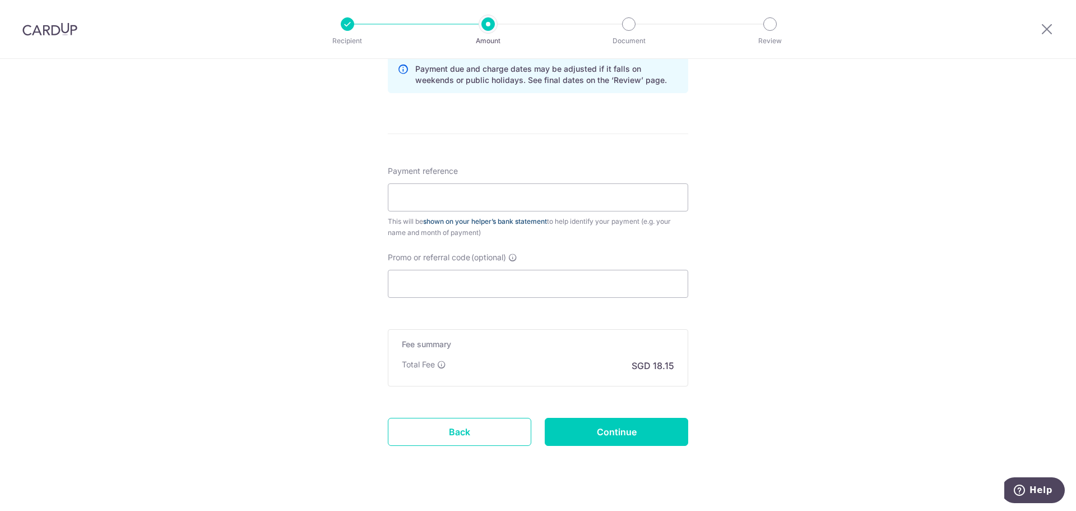
click at [492, 222] on link "shown on your helper’s bank statement" at bounding box center [485, 221] width 124 height 8
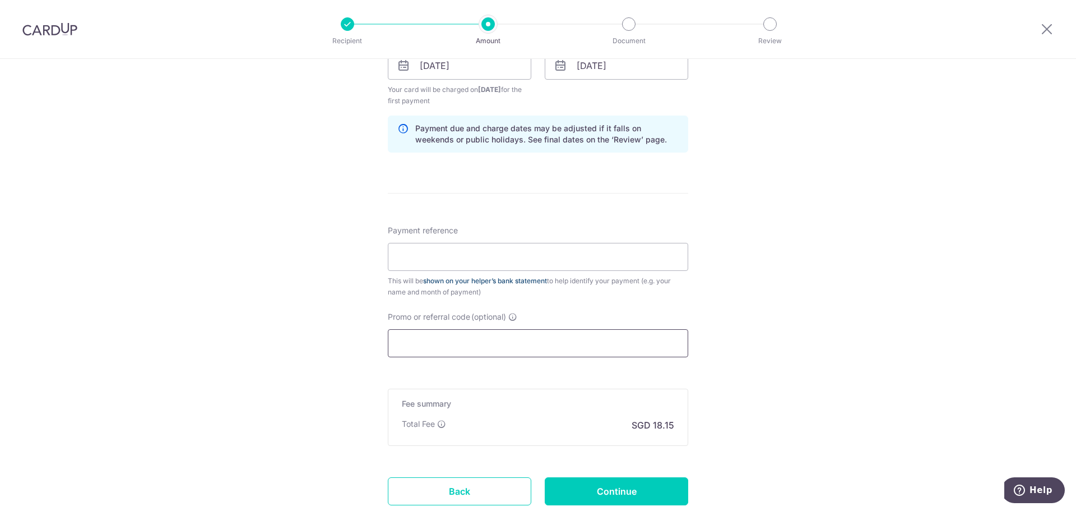
scroll to position [841, 0]
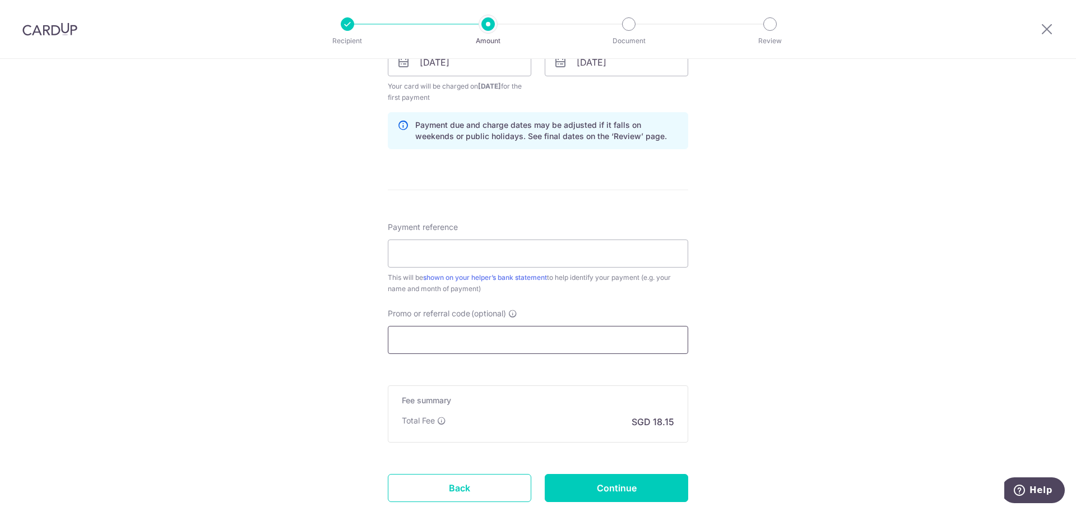
click at [482, 343] on input "Promo or referral code (optional)" at bounding box center [538, 340] width 300 height 28
click at [556, 250] on input "Payment reference" at bounding box center [538, 253] width 300 height 28
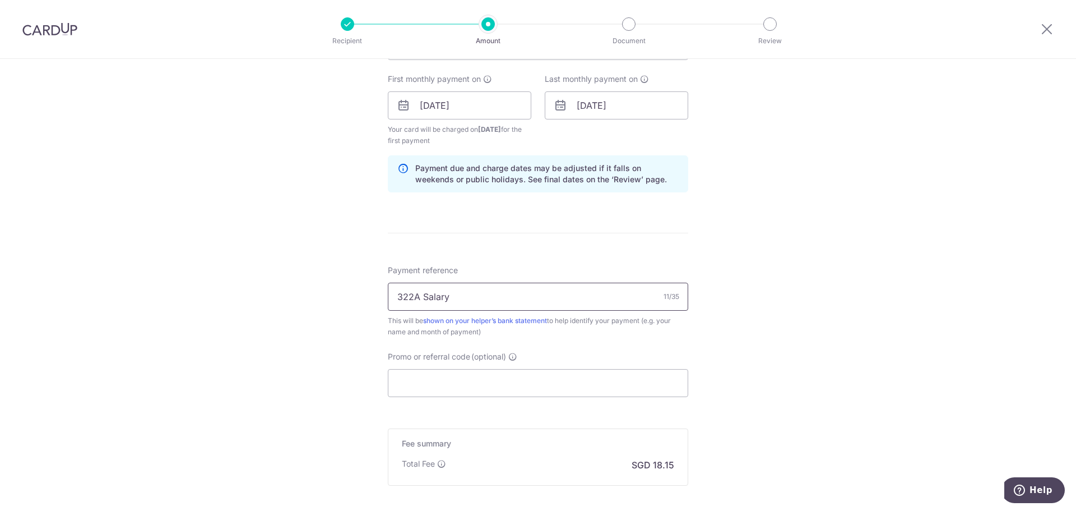
scroll to position [897, 0]
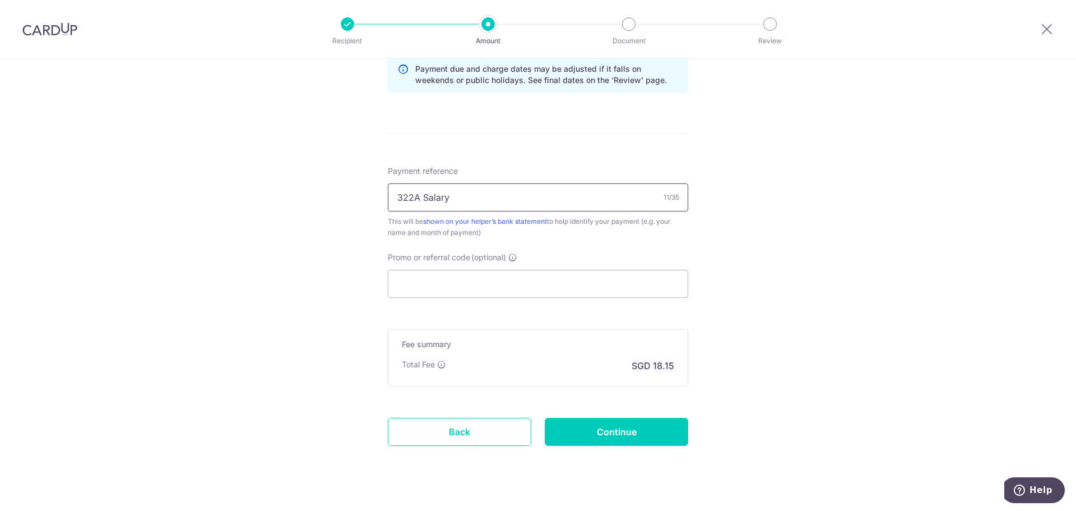
type input "322A Salary"
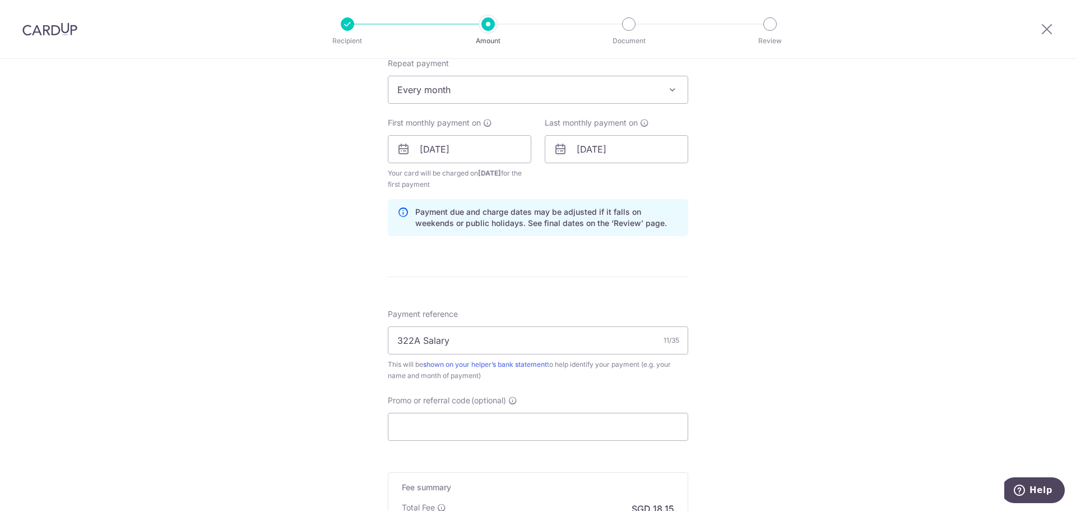
scroll to position [916, 0]
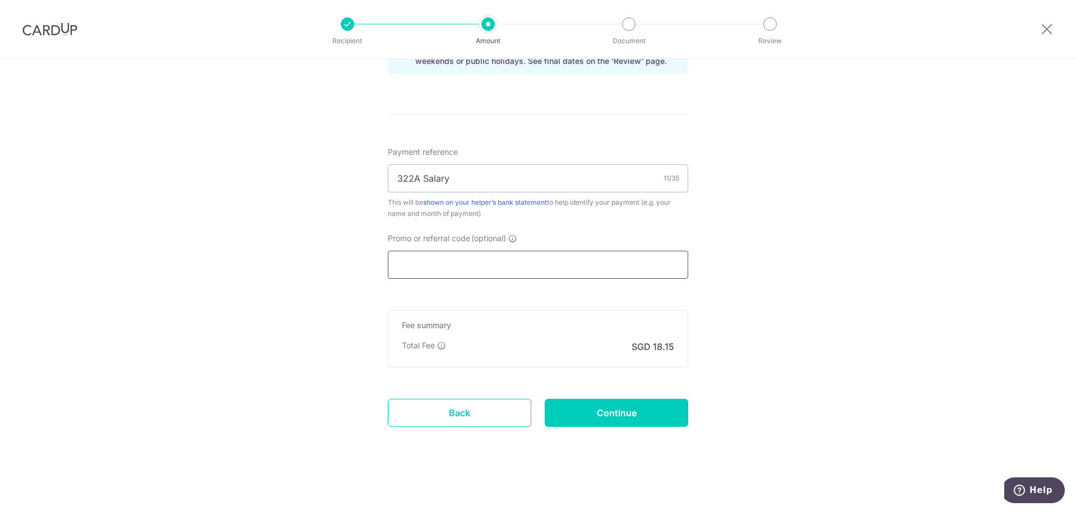
click at [512, 265] on input "Promo or referral code (optional)" at bounding box center [538, 265] width 300 height 28
paste input "25AMEX21"
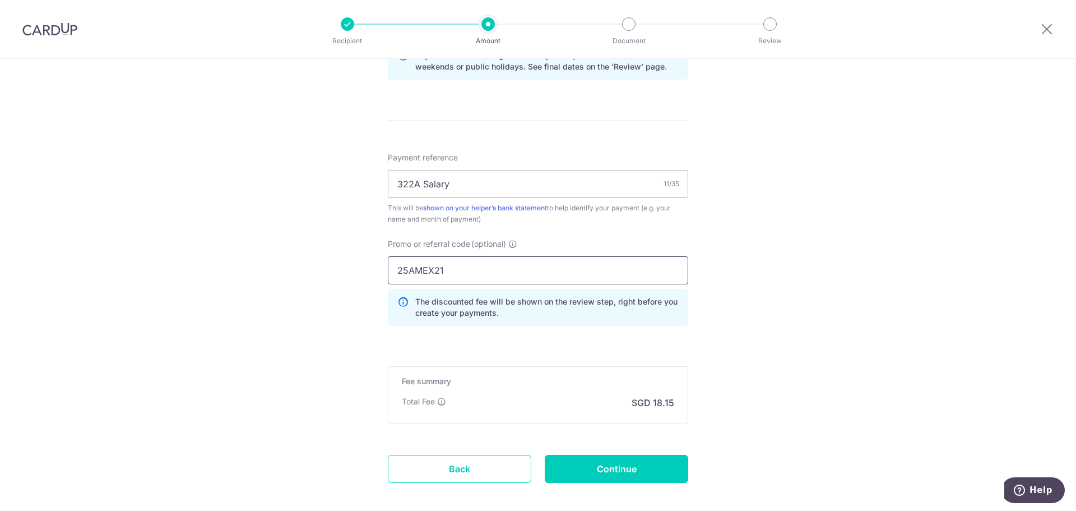
scroll to position [966, 0]
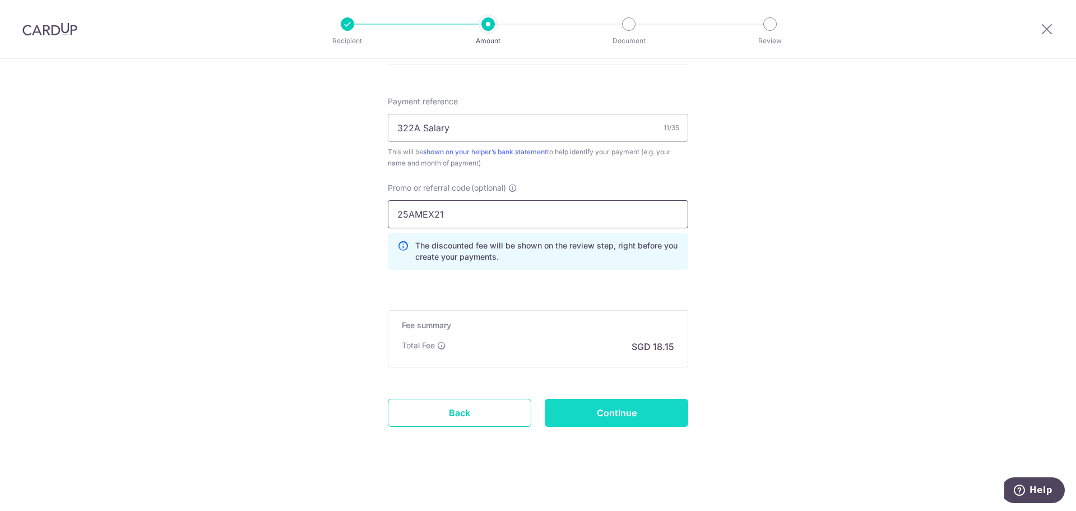
type input "25AMEX21"
click at [632, 413] on input "Continue" at bounding box center [617, 413] width 144 height 28
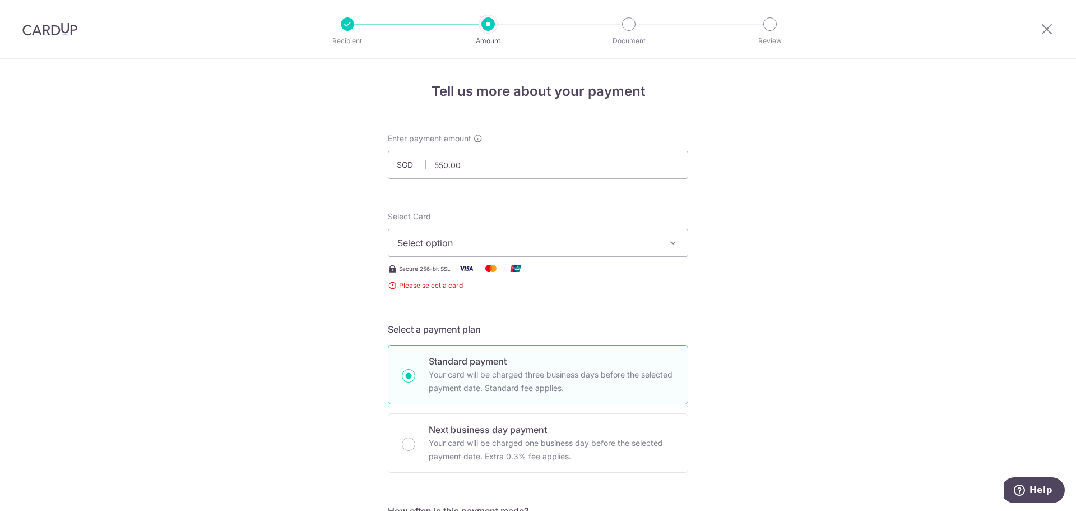
click at [543, 243] on span "Select option" at bounding box center [527, 242] width 261 height 13
click at [582, 248] on span "Select option" at bounding box center [527, 242] width 261 height 13
click at [583, 248] on span "Select option" at bounding box center [527, 242] width 261 height 13
click at [563, 275] on span "Add credit card" at bounding box center [548, 274] width 261 height 11
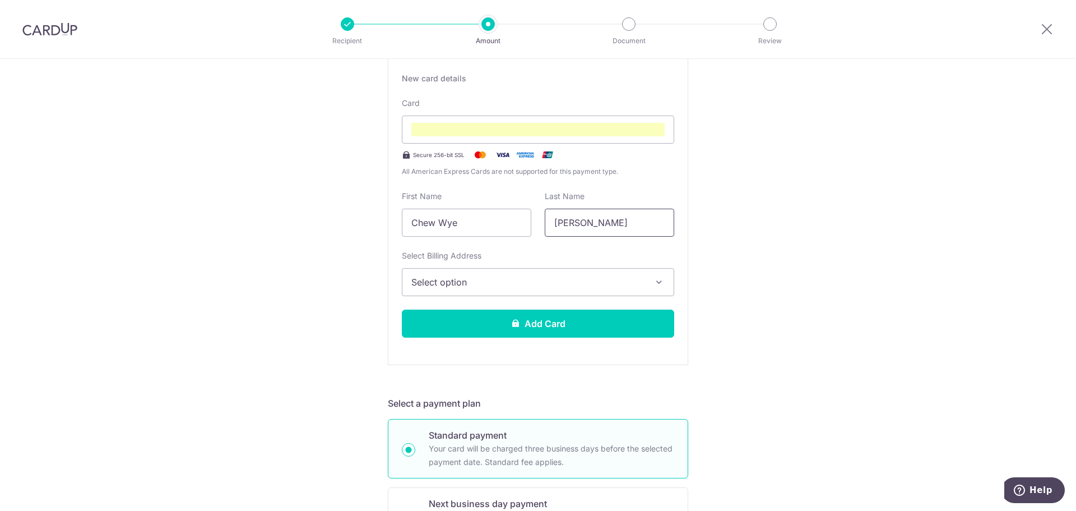
scroll to position [168, 0]
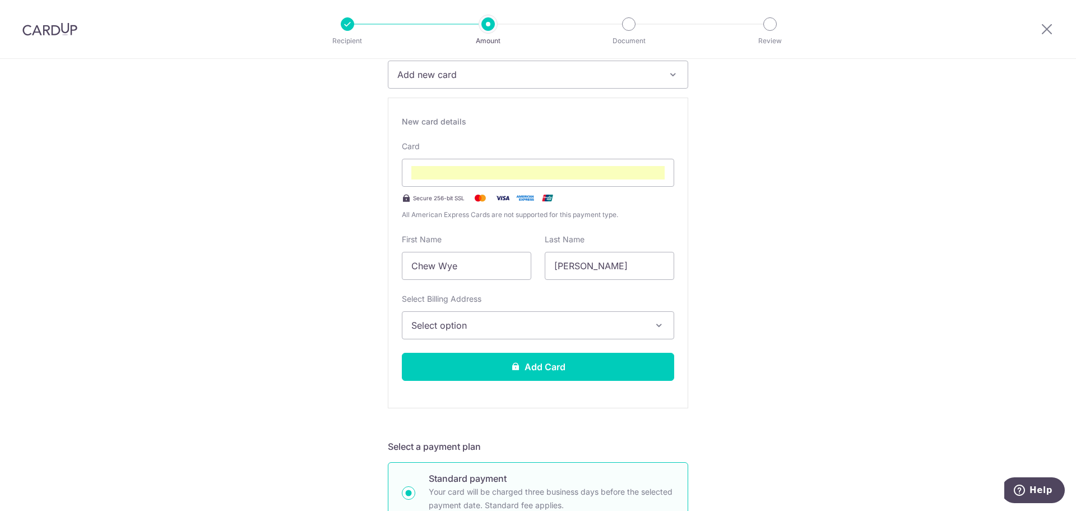
click at [616, 320] on span "Select option" at bounding box center [527, 324] width 233 height 13
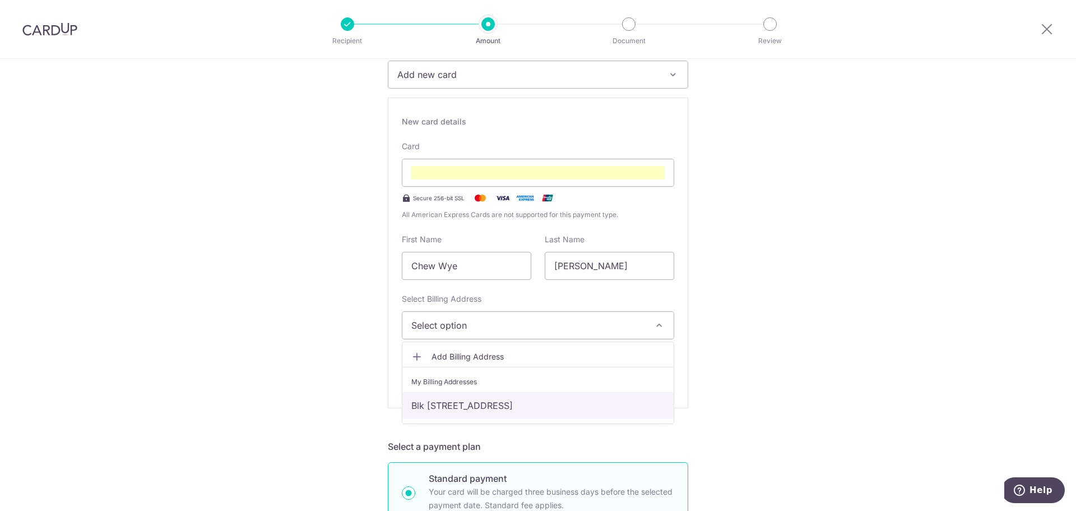
click at [575, 406] on link "Blk [STREET_ADDRESS]" at bounding box center [537, 405] width 271 height 27
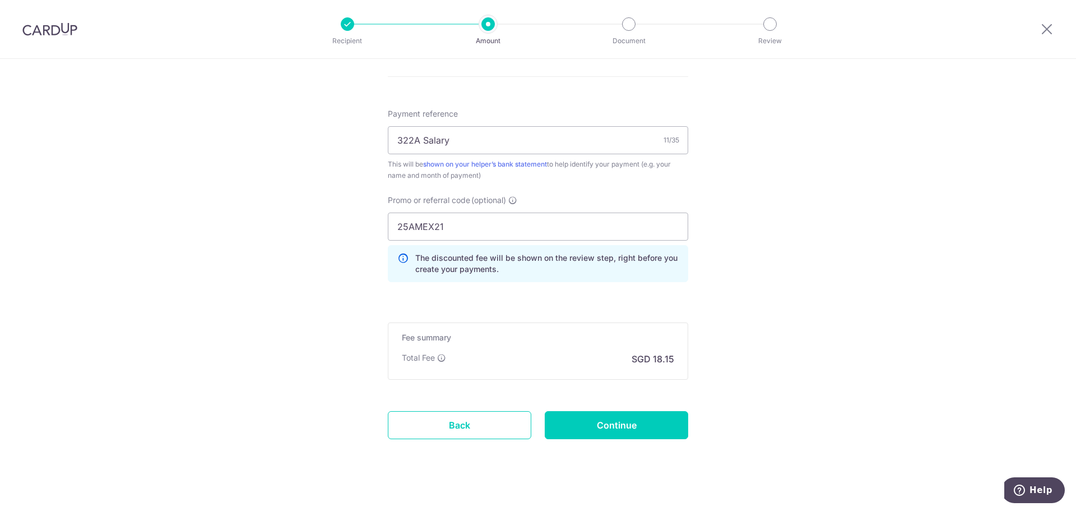
scroll to position [909, 0]
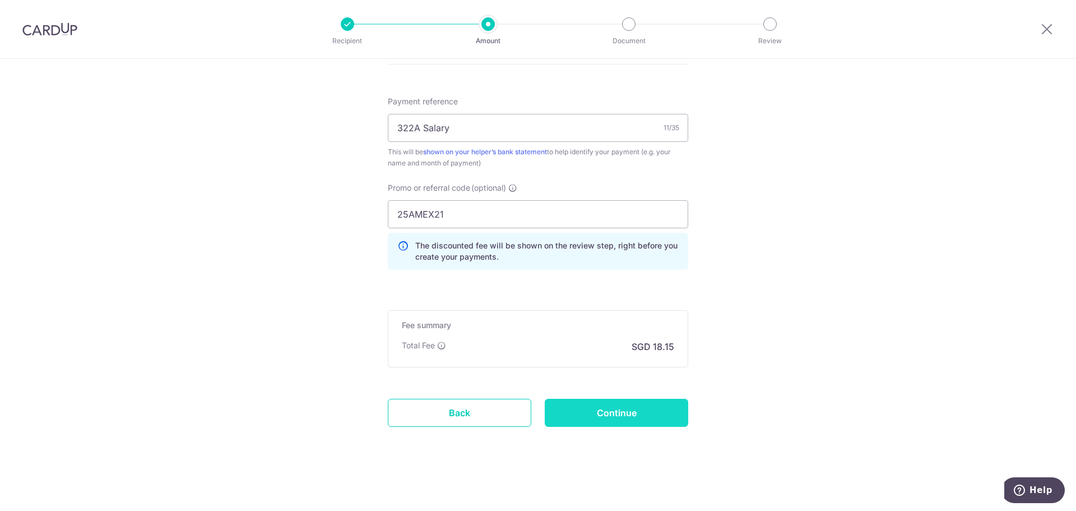
click at [649, 417] on input "Continue" at bounding box center [617, 413] width 144 height 28
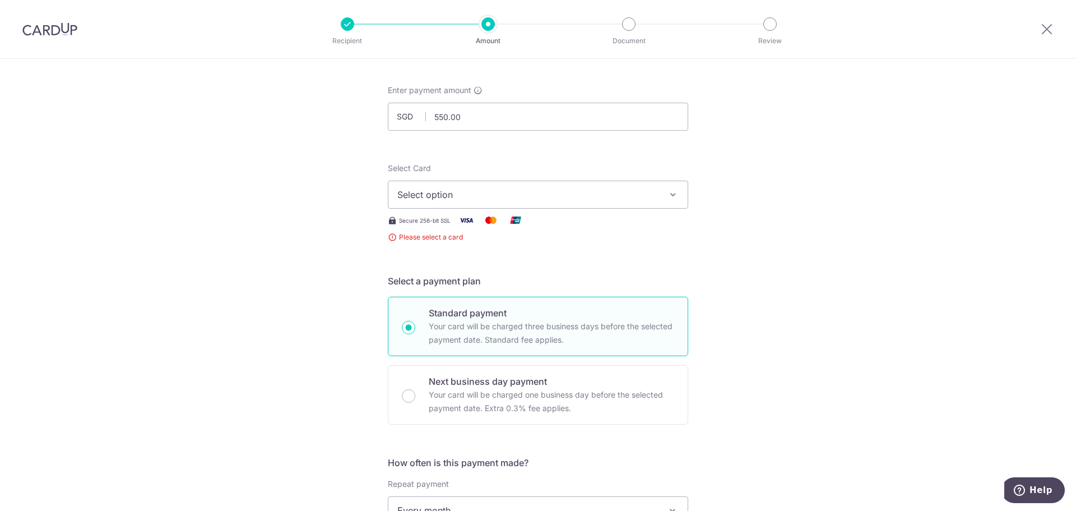
scroll to position [112, 0]
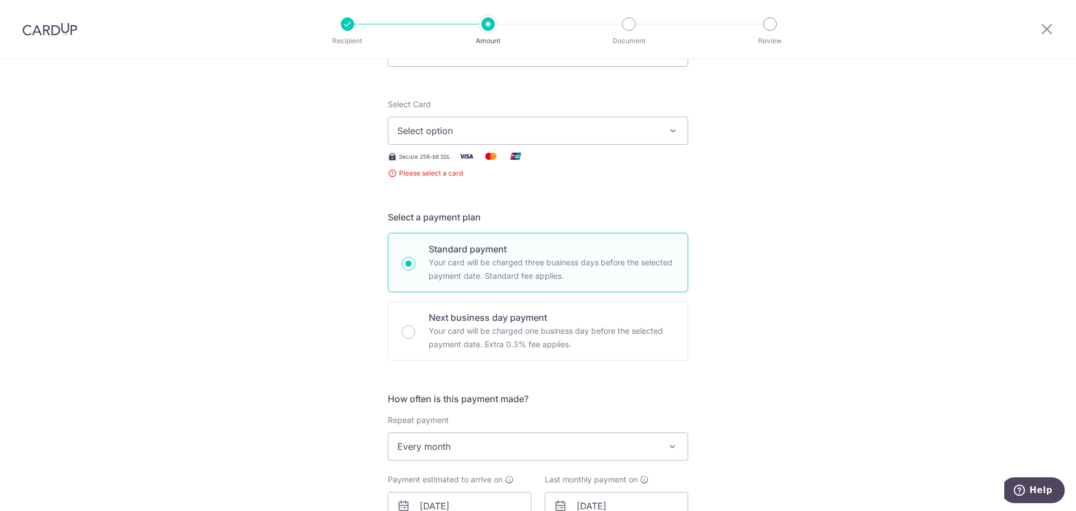
click at [654, 129] on span "Select option" at bounding box center [527, 130] width 261 height 13
click at [784, 207] on div "Tell us more about your payment Enter payment amount SGD 550.00 550.00 Select C…" at bounding box center [538, 485] width 1076 height 1076
click at [618, 138] on button "Select option" at bounding box center [538, 131] width 300 height 28
click at [615, 165] on span "Add credit card" at bounding box center [548, 161] width 261 height 11
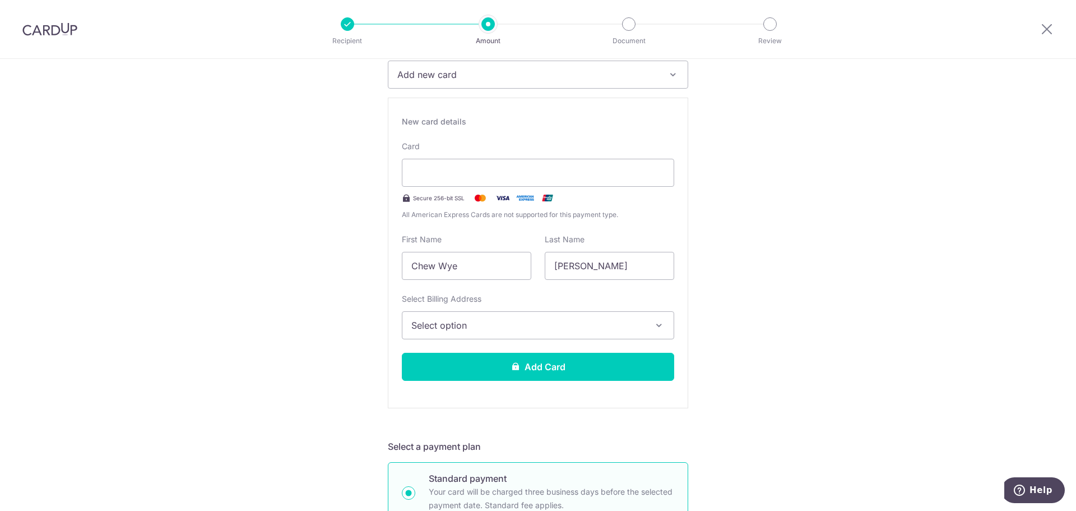
click at [571, 327] on span "Select option" at bounding box center [527, 324] width 233 height 13
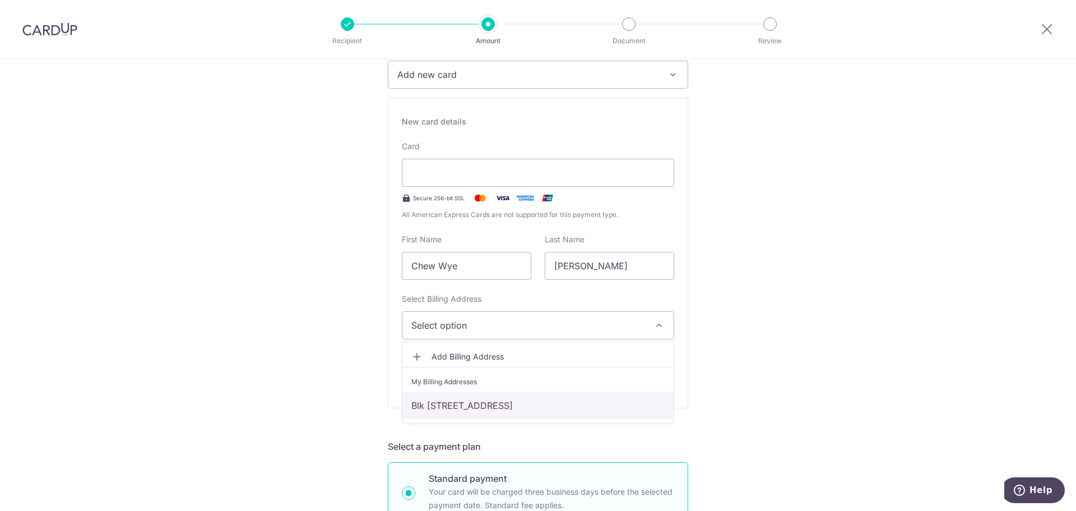
click at [559, 405] on link "Blk [STREET_ADDRESS]" at bounding box center [537, 405] width 271 height 27
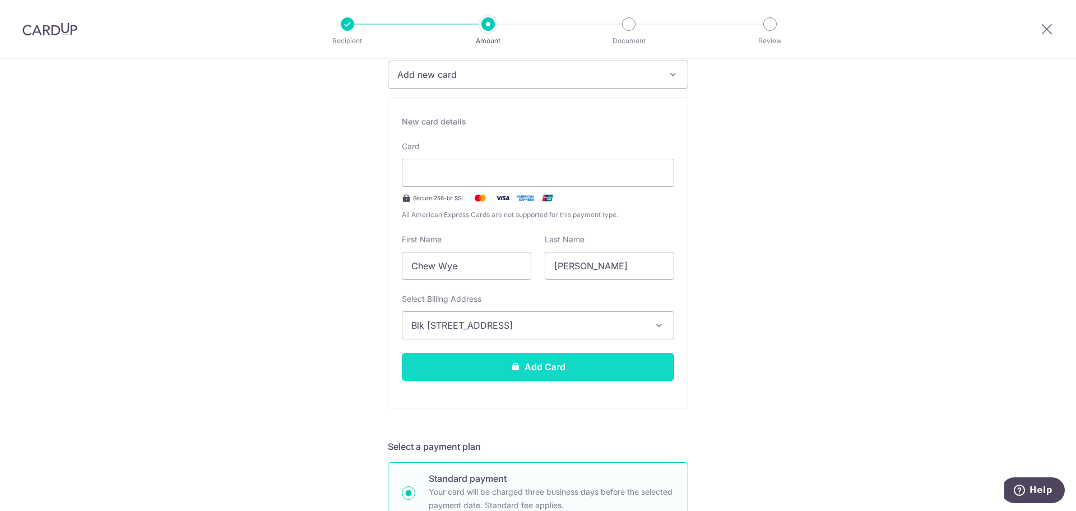
click at [633, 367] on button "Add Card" at bounding box center [538, 367] width 272 height 28
click at [570, 362] on button "Add Card" at bounding box center [538, 367] width 272 height 28
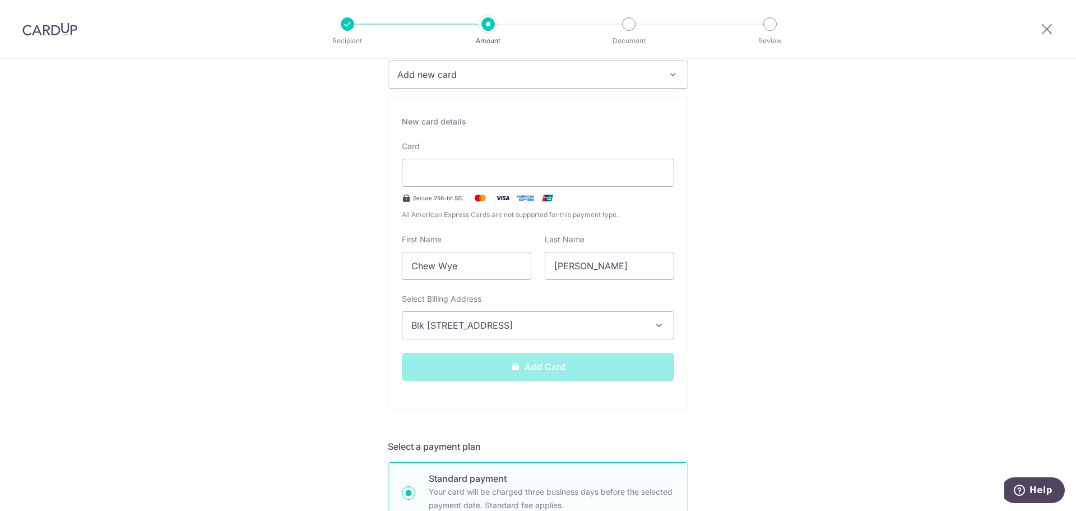
scroll to position [132, 0]
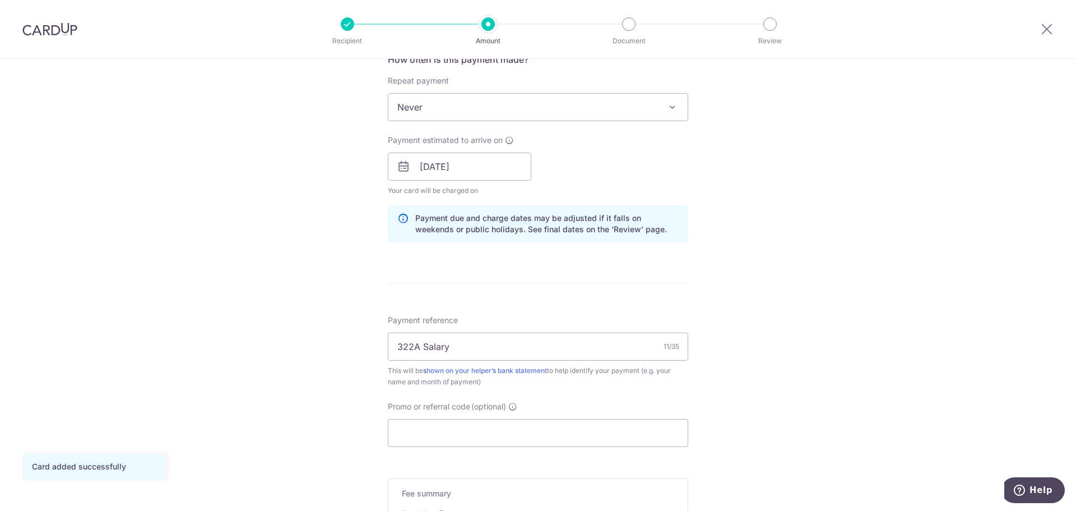
scroll to position [608, 0]
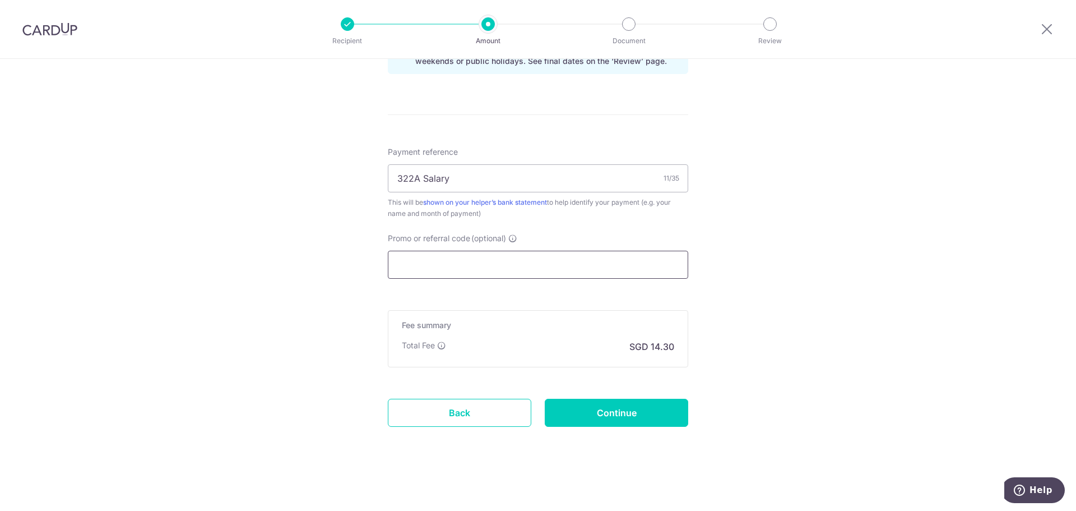
click at [600, 271] on input "Promo or referral code (optional)" at bounding box center [538, 265] width 300 height 28
paste input "REC185"
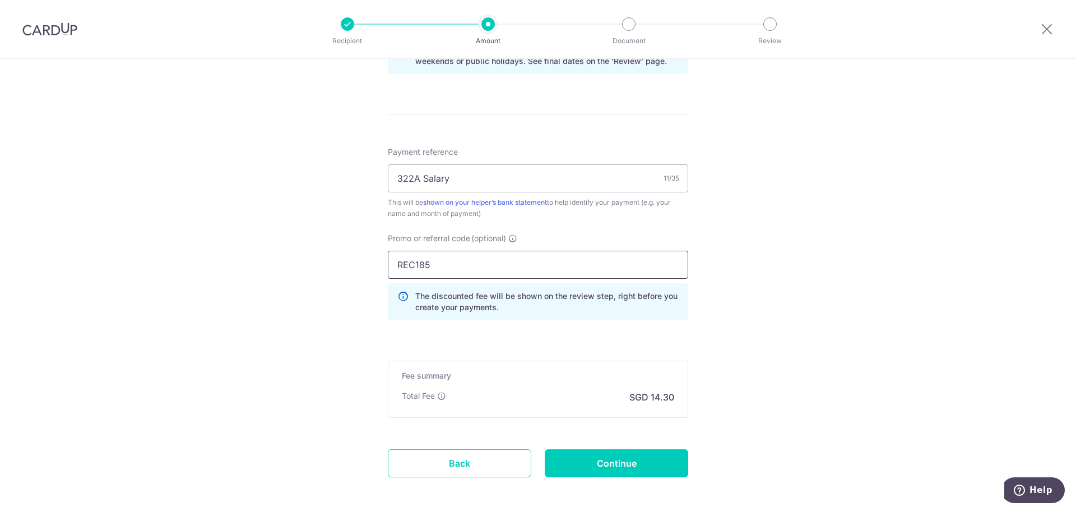
type input "REC185"
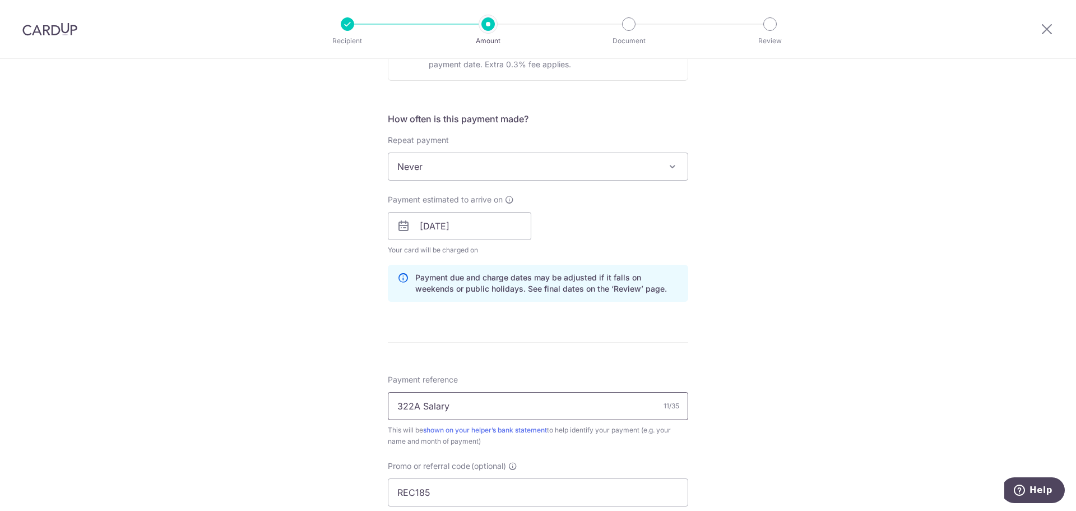
scroll to position [496, 0]
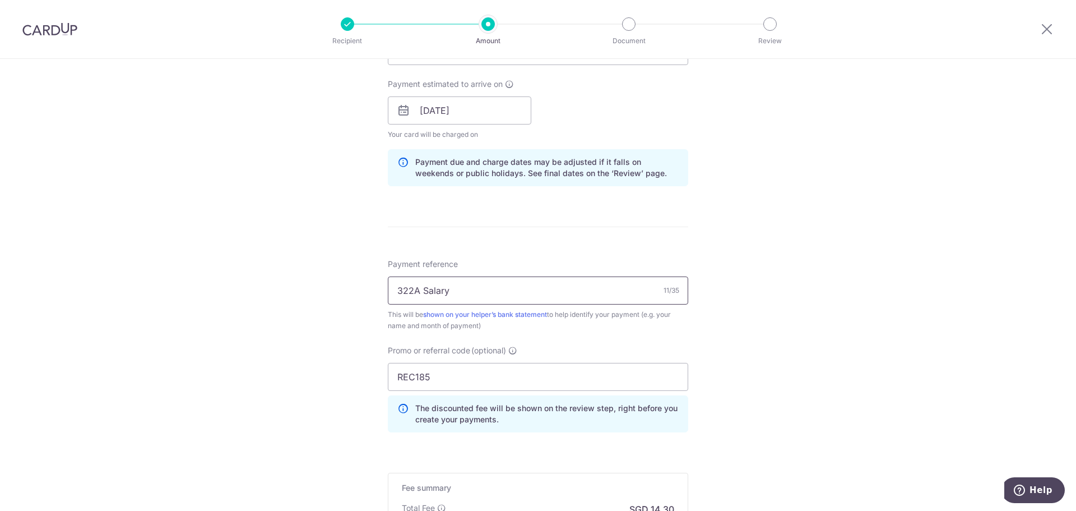
click at [419, 295] on input "322A Salary" at bounding box center [538, 290] width 300 height 28
click at [497, 295] on input "322A Sumang Walk Salary" at bounding box center [538, 290] width 300 height 28
type input "[STREET_ADDRESS]"
click at [775, 266] on div "Tell us more about your payment Enter payment amount SGD 550.00 550.00 Card add…" at bounding box center [538, 118] width 1076 height 1111
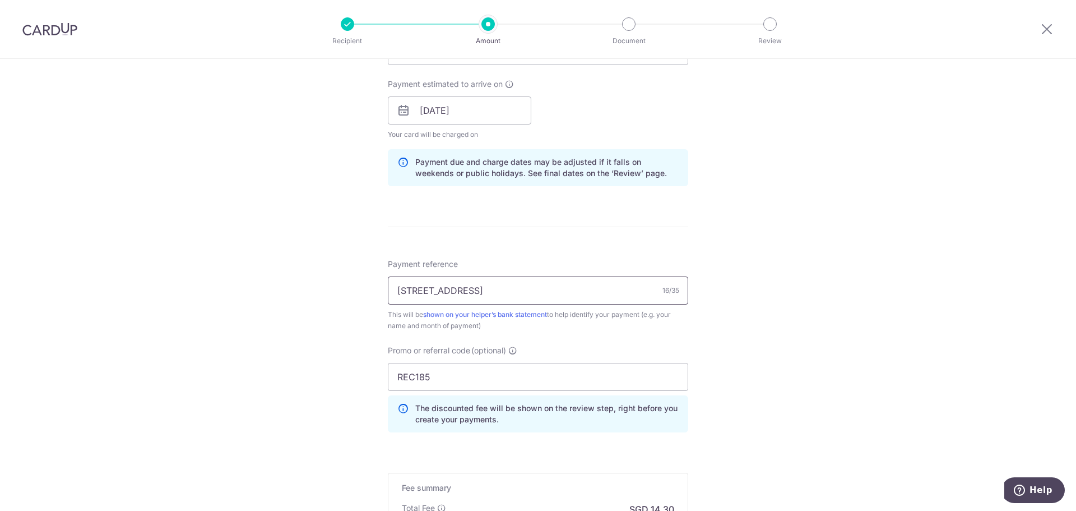
drag, startPoint x: 419, startPoint y: 290, endPoint x: 332, endPoint y: 287, distance: 87.5
click at [332, 287] on div "Tell us more about your payment Enter payment amount SGD 550.00 550.00 Card add…" at bounding box center [538, 118] width 1076 height 1111
click at [349, 343] on div "Tell us more about your payment Enter payment amount SGD 550.00 550.00 Card add…" at bounding box center [538, 118] width 1076 height 1111
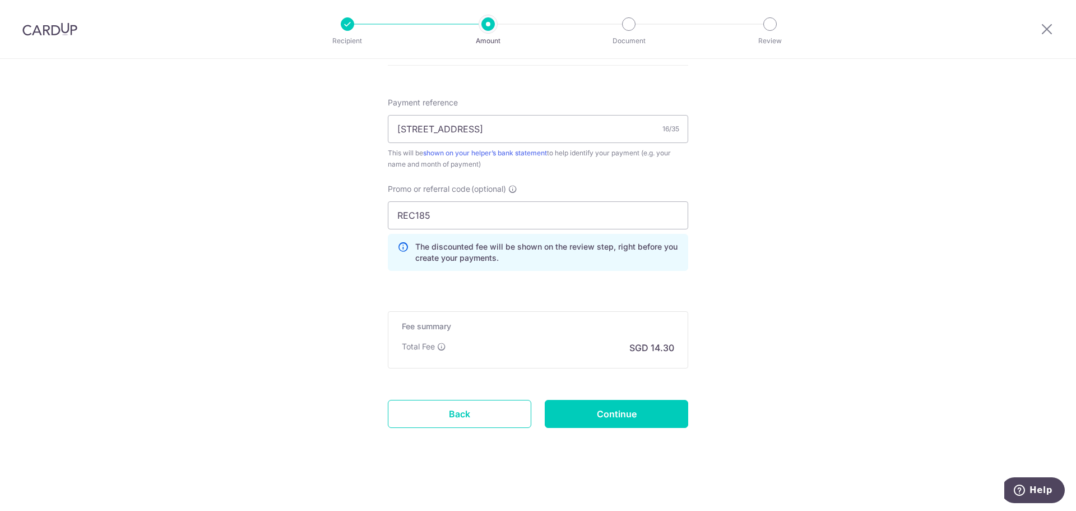
scroll to position [659, 0]
click at [508, 127] on input "322A Sumang Walk" at bounding box center [538, 128] width 300 height 28
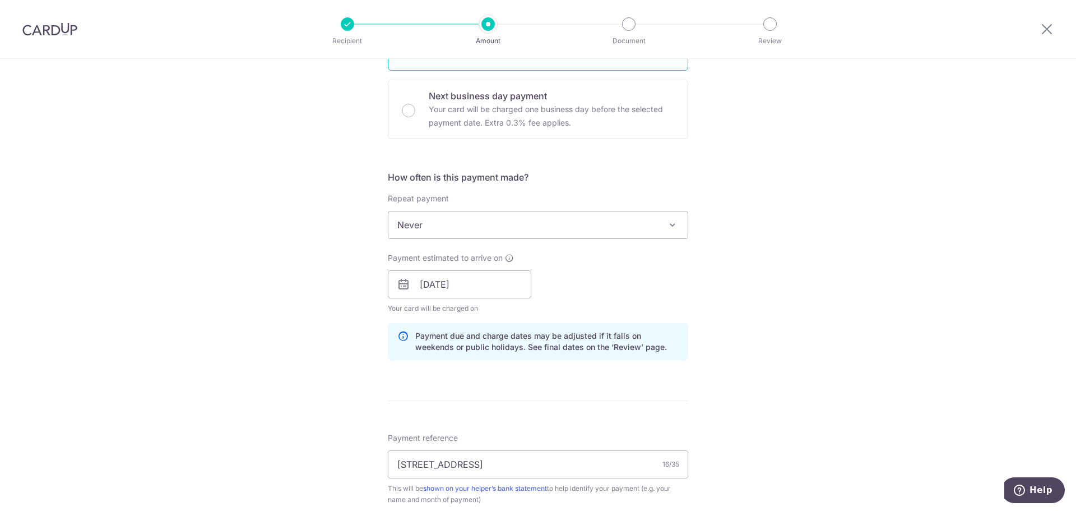
click at [479, 221] on span "Never" at bounding box center [537, 224] width 299 height 27
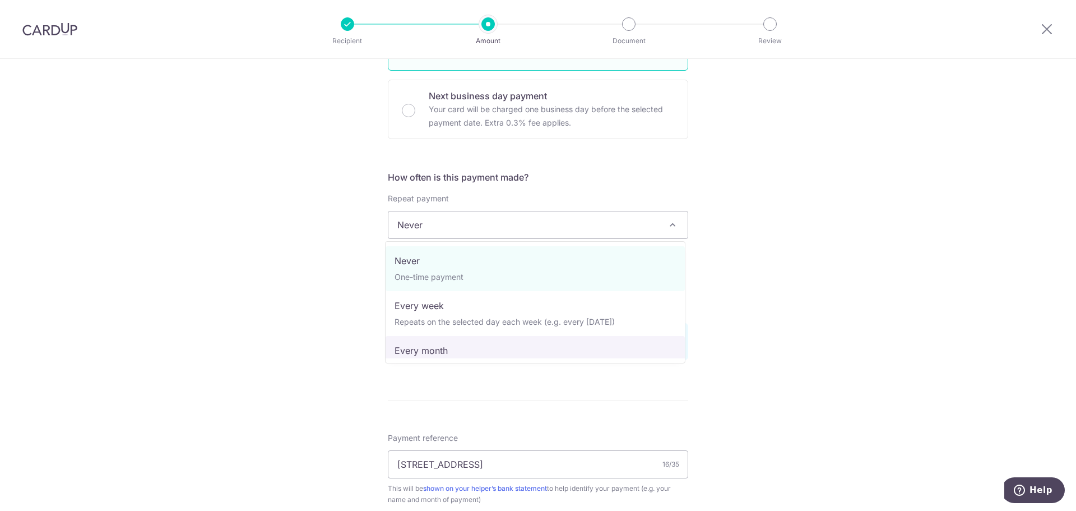
select select "3"
type input "[DATE]"
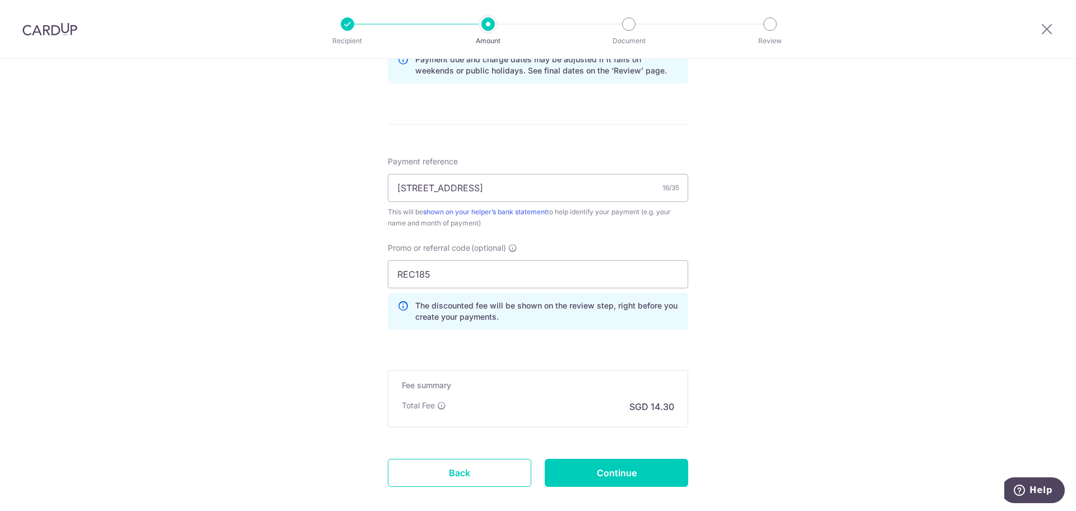
scroll to position [614, 0]
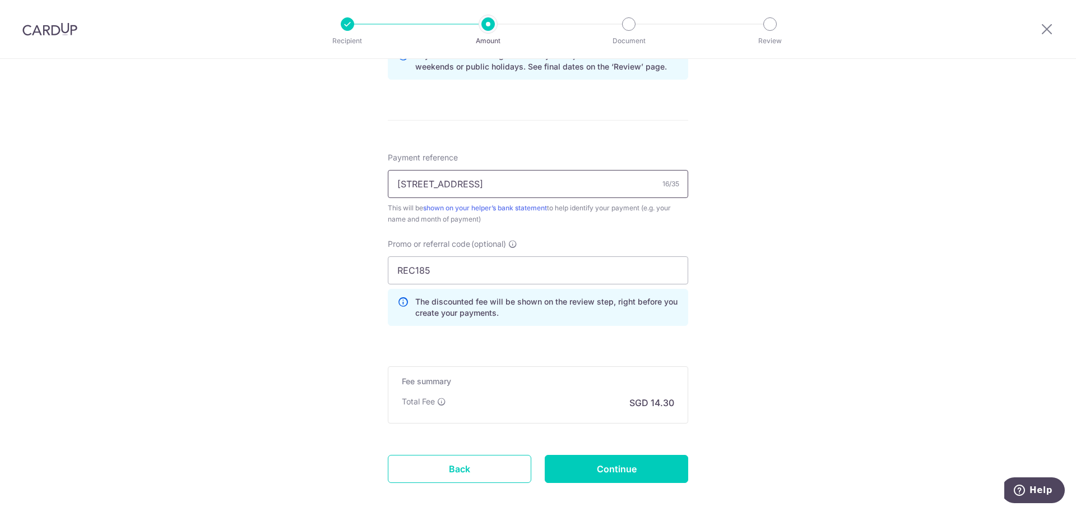
click at [521, 186] on input "[STREET_ADDRESS]" at bounding box center [538, 184] width 300 height 28
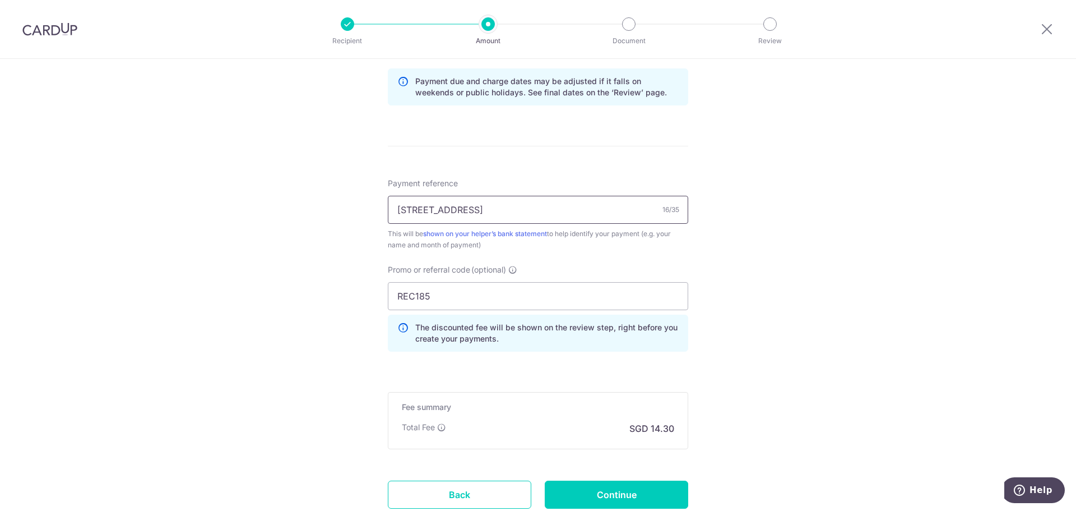
scroll to position [502, 0]
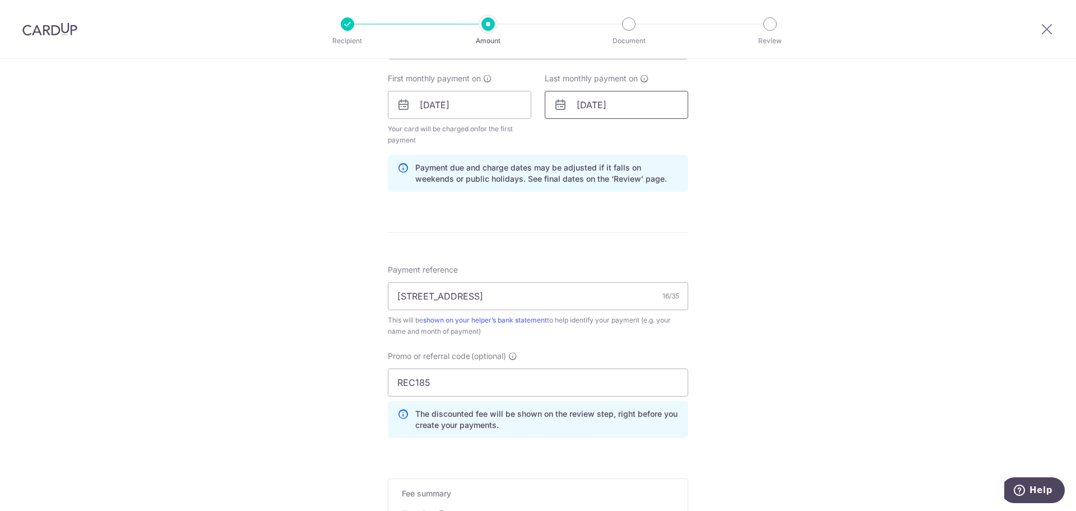
click at [638, 108] on input "[DATE]" at bounding box center [617, 105] width 144 height 28
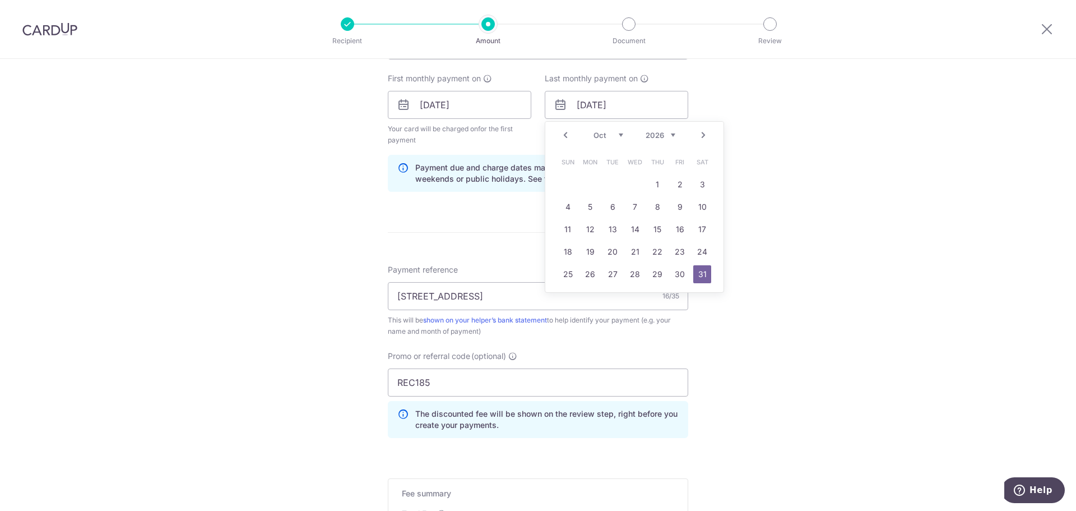
click at [776, 137] on div "Tell us more about your payment Enter payment amount SGD 550.00 550.00 Card add…" at bounding box center [538, 118] width 1076 height 1122
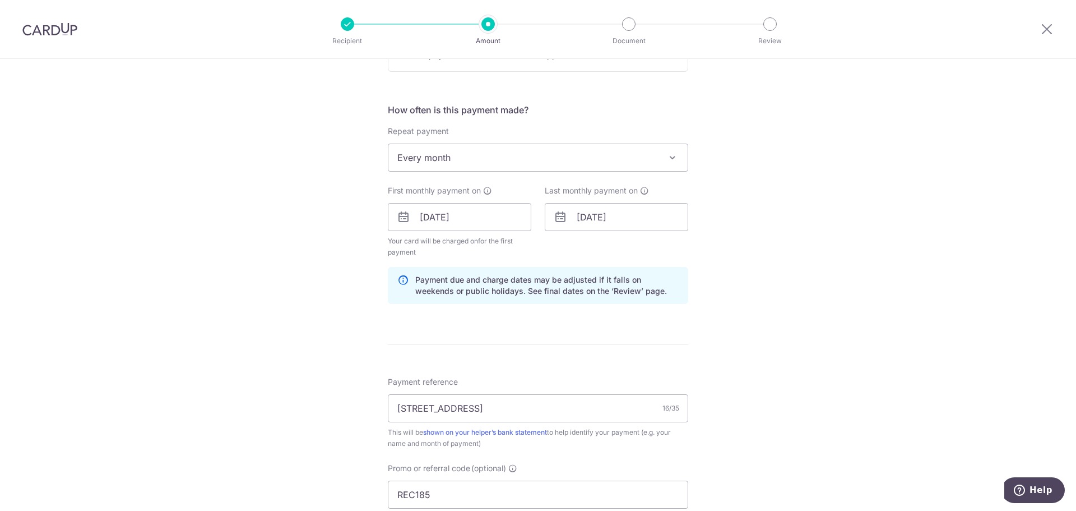
scroll to position [670, 0]
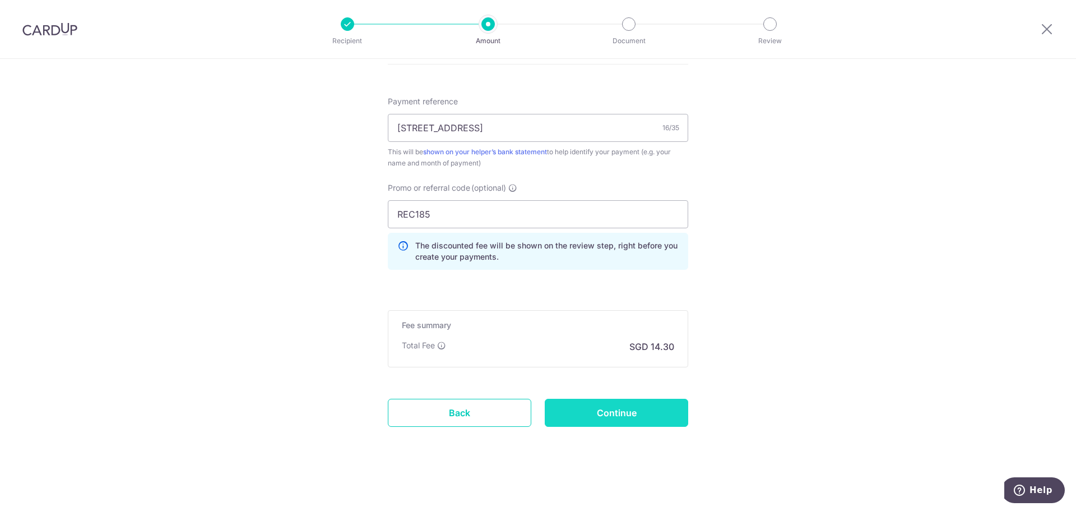
click at [621, 414] on input "Continue" at bounding box center [617, 413] width 144 height 28
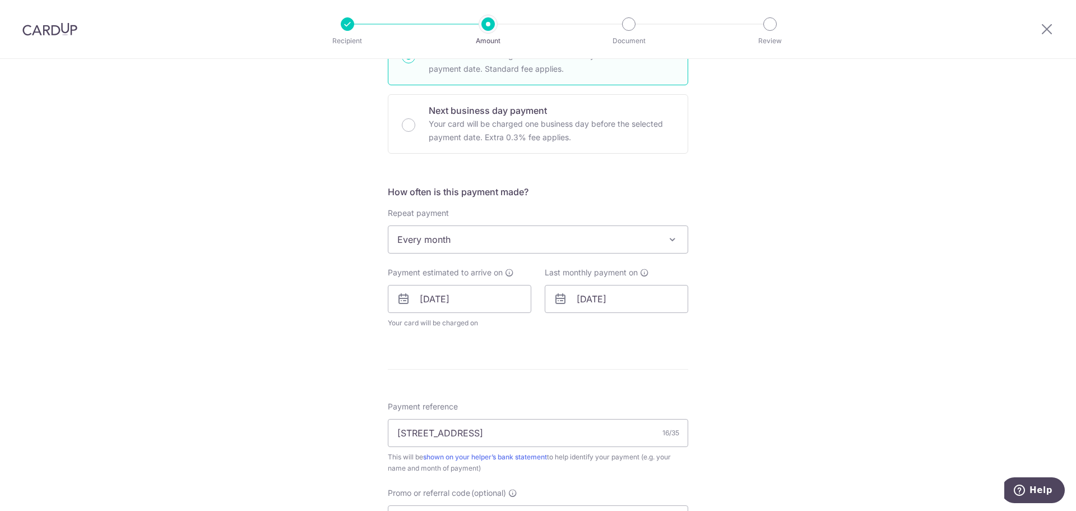
scroll to position [460, 0]
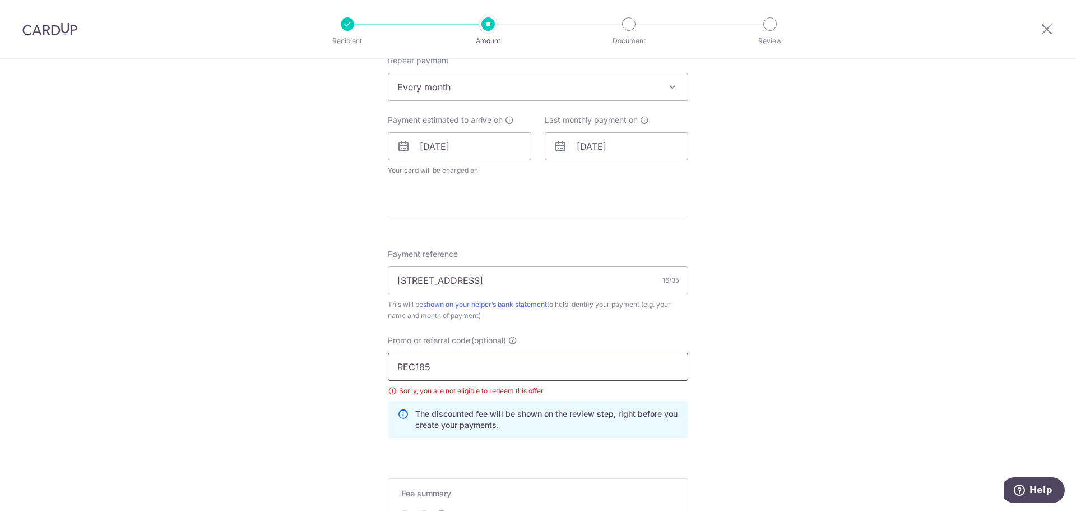
drag, startPoint x: 462, startPoint y: 374, endPoint x: 358, endPoint y: 360, distance: 104.7
click at [358, 360] on div "Tell us more about your payment Enter payment amount SGD 550.00 550.00 Select C…" at bounding box center [538, 139] width 1076 height 1080
paste input "SAVERENT179"
type input "SAVERENT179"
click at [277, 355] on div "Tell us more about your payment Enter payment amount SGD 550.00 550.00 Select C…" at bounding box center [538, 139] width 1076 height 1080
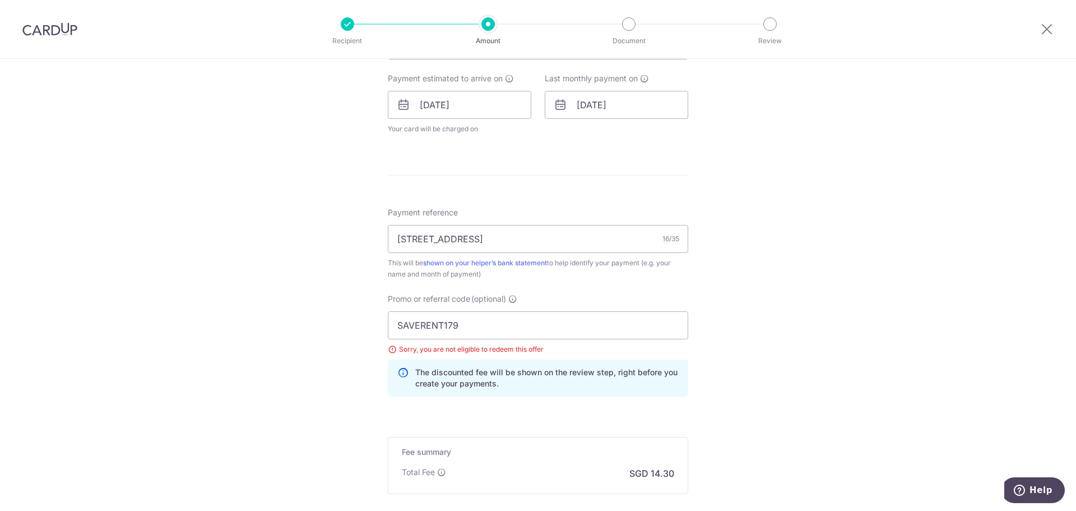
scroll to position [628, 0]
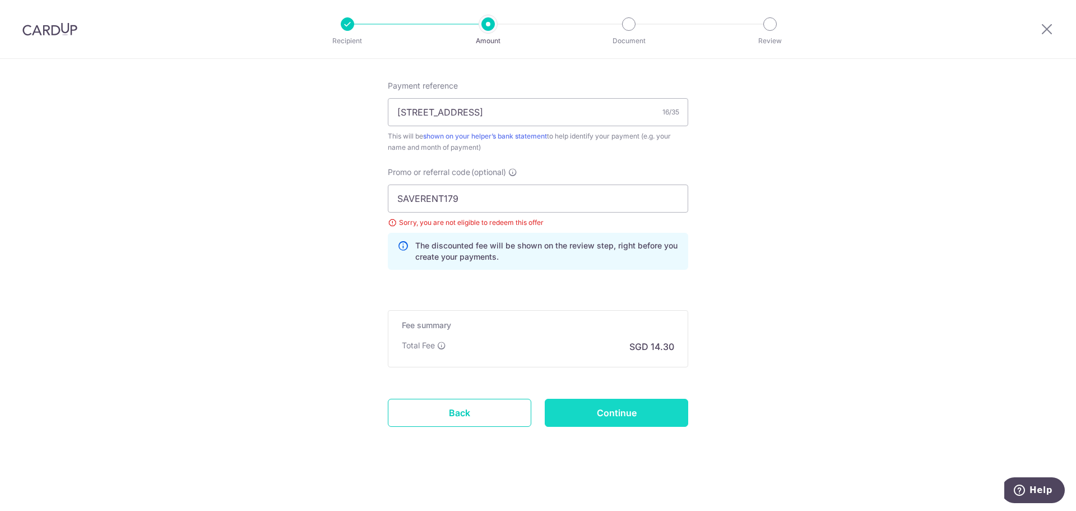
click at [594, 414] on input "Continue" at bounding box center [617, 413] width 144 height 28
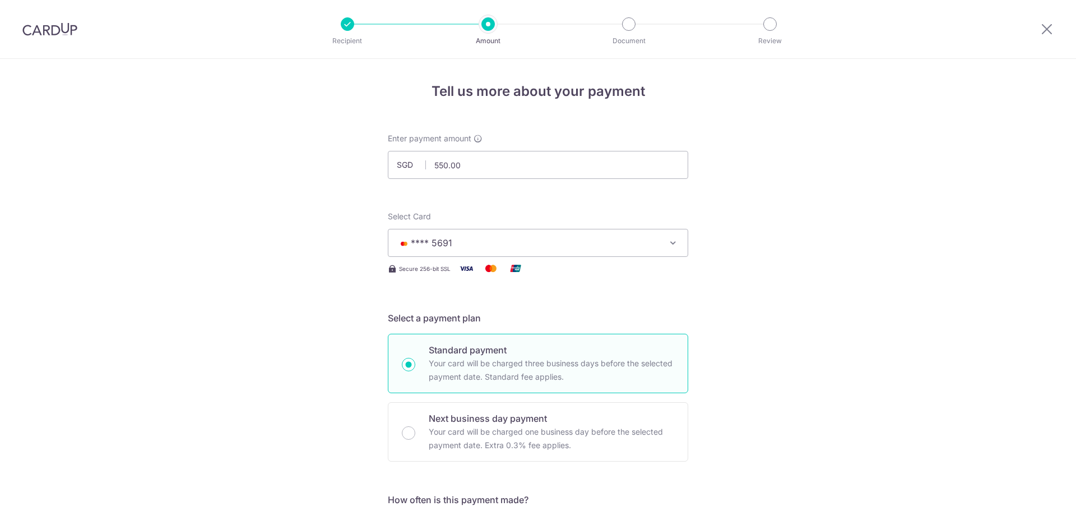
scroll to position [628, 0]
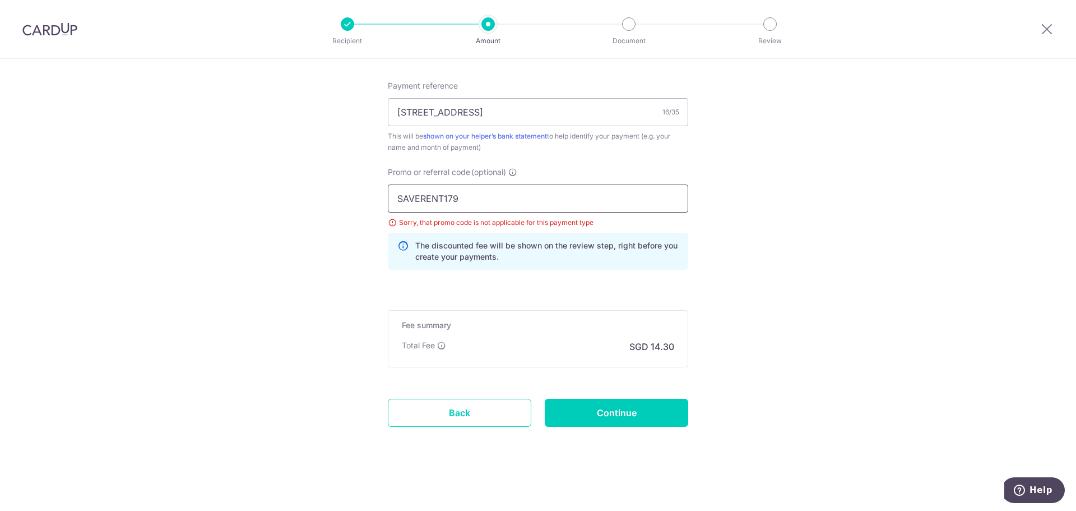
drag, startPoint x: 487, startPoint y: 200, endPoint x: 330, endPoint y: 191, distance: 157.2
paste input "OFF225"
type input "OFF225"
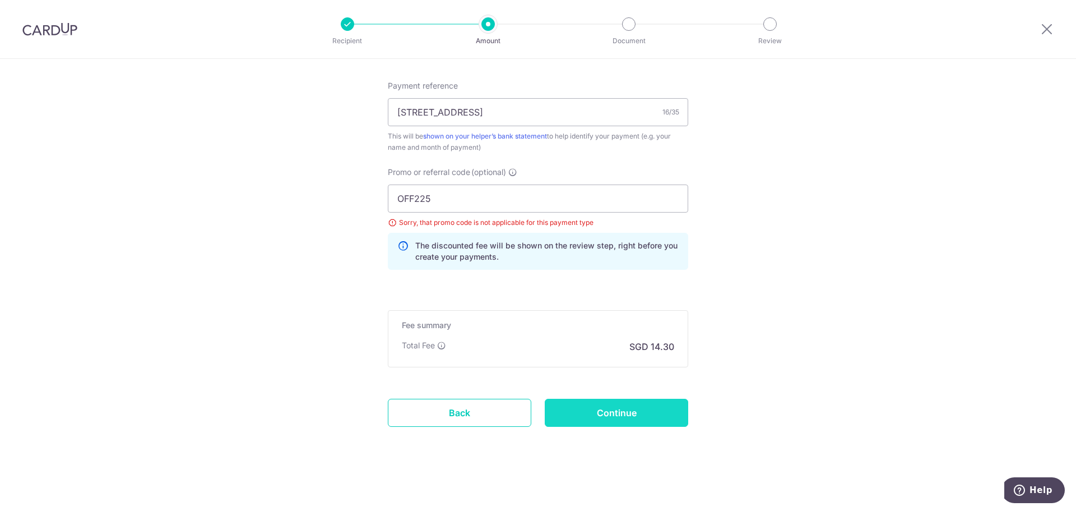
click at [638, 415] on input "Continue" at bounding box center [617, 413] width 144 height 28
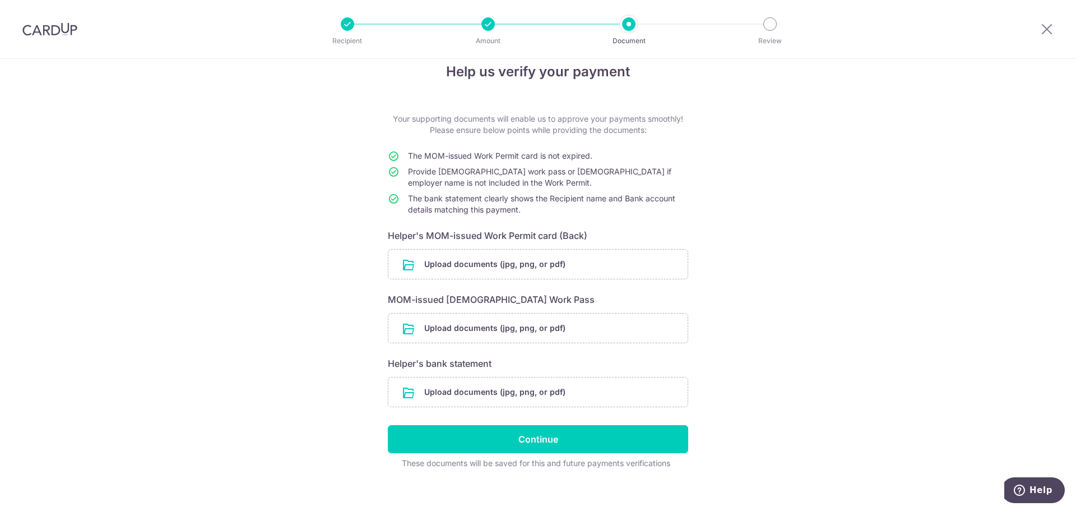
scroll to position [30, 0]
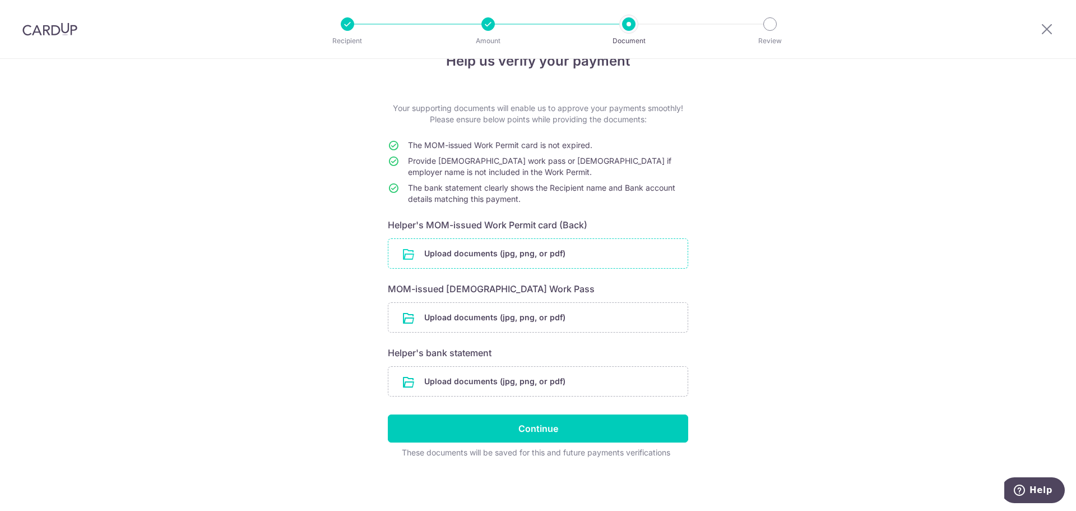
click at [494, 256] on input "file" at bounding box center [537, 253] width 299 height 29
drag, startPoint x: 538, startPoint y: 288, endPoint x: 381, endPoint y: 297, distance: 157.3
click at [381, 297] on div "Help us verify your payment Your supporting documents will enable us to approve…" at bounding box center [538, 270] width 1076 height 482
copy h6 "MOM-issued Temporary Work Pass"
click at [499, 247] on input "file" at bounding box center [537, 253] width 299 height 29
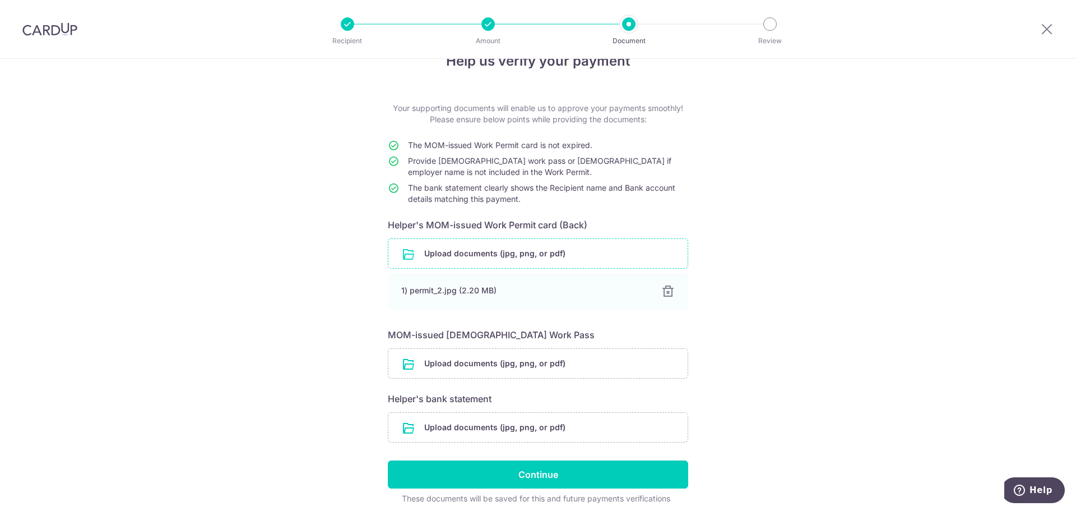
scroll to position [76, 0]
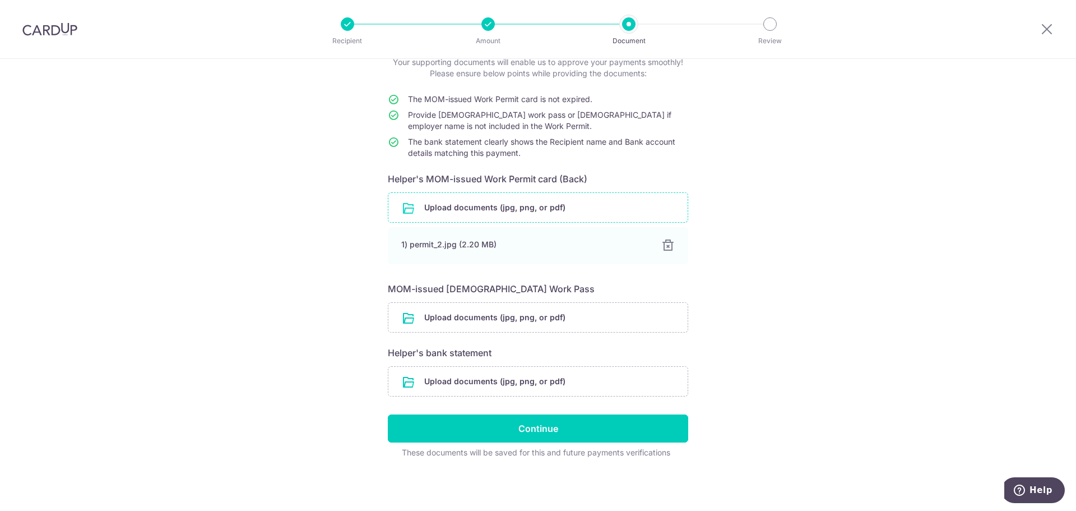
click at [854, 336] on div "Help us verify your payment Your supporting documents will enable us to approve…" at bounding box center [538, 247] width 1076 height 528
click at [543, 208] on input "file" at bounding box center [537, 207] width 299 height 29
click at [549, 383] on input "file" at bounding box center [537, 381] width 299 height 29
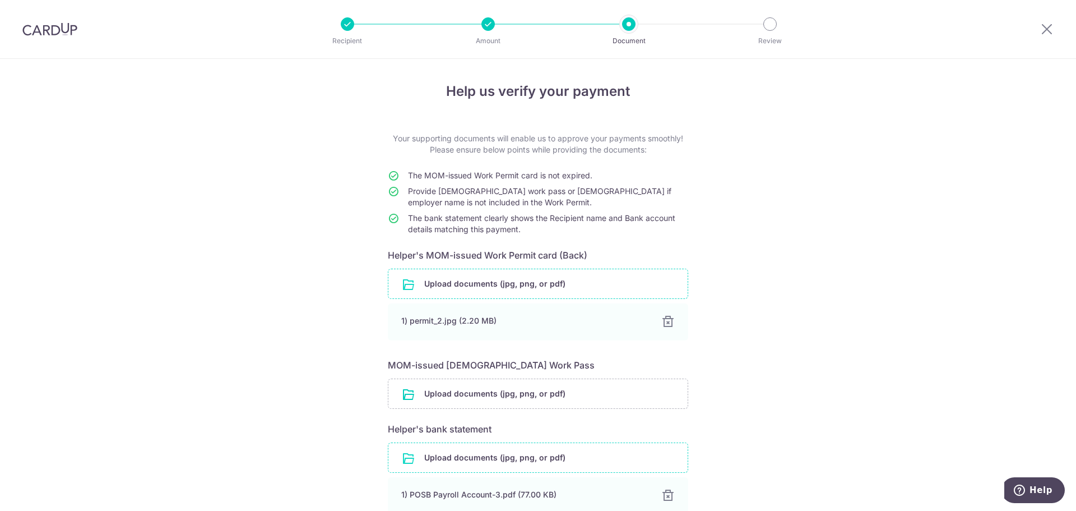
scroll to position [122, 0]
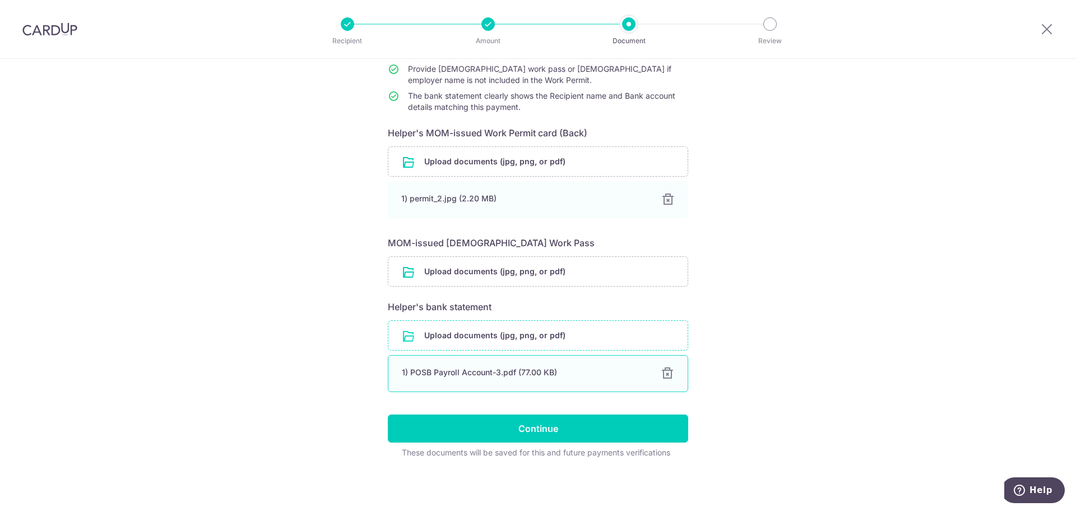
click at [669, 376] on div at bounding box center [667, 373] width 13 height 13
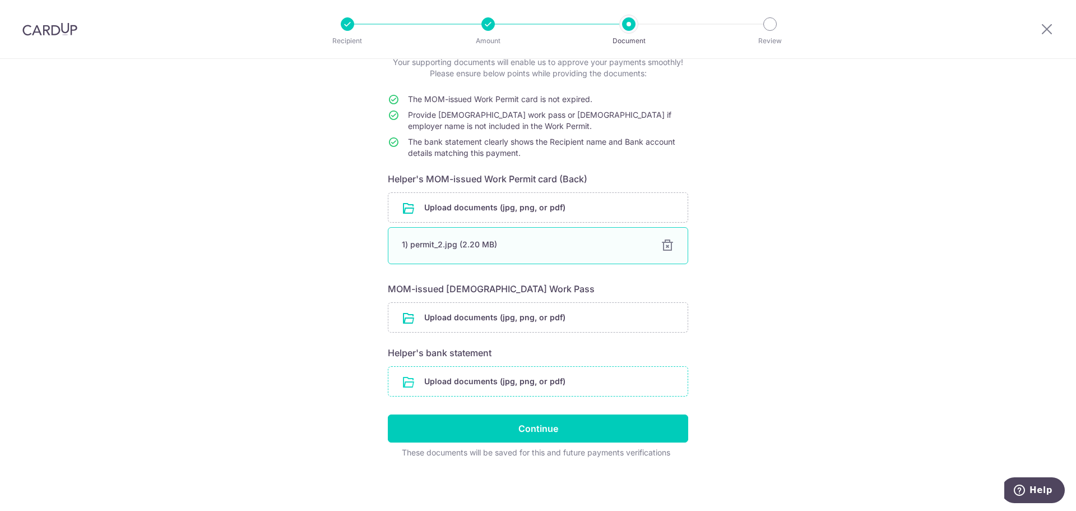
click at [664, 246] on div at bounding box center [667, 245] width 13 height 13
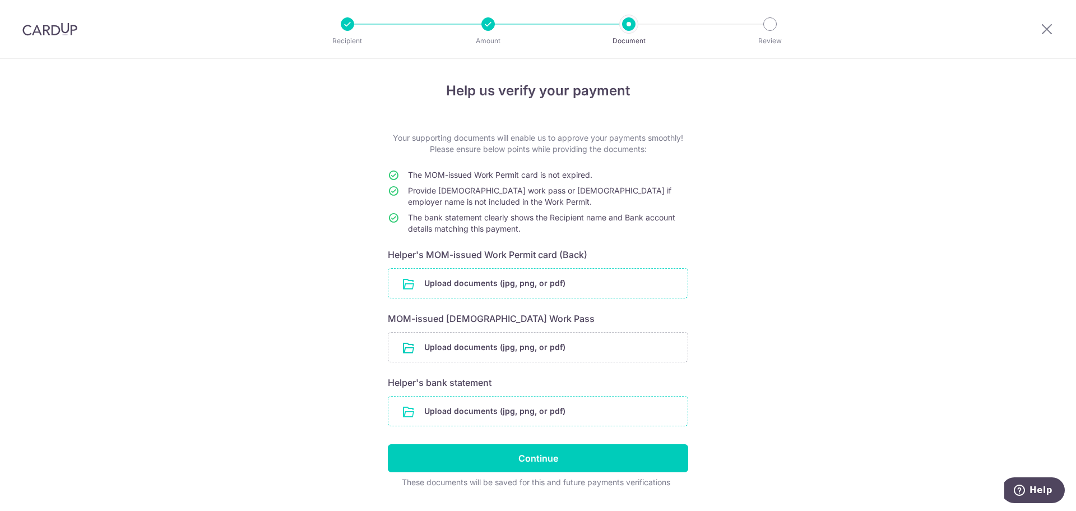
scroll to position [0, 0]
click at [595, 289] on input "file" at bounding box center [537, 283] width 299 height 29
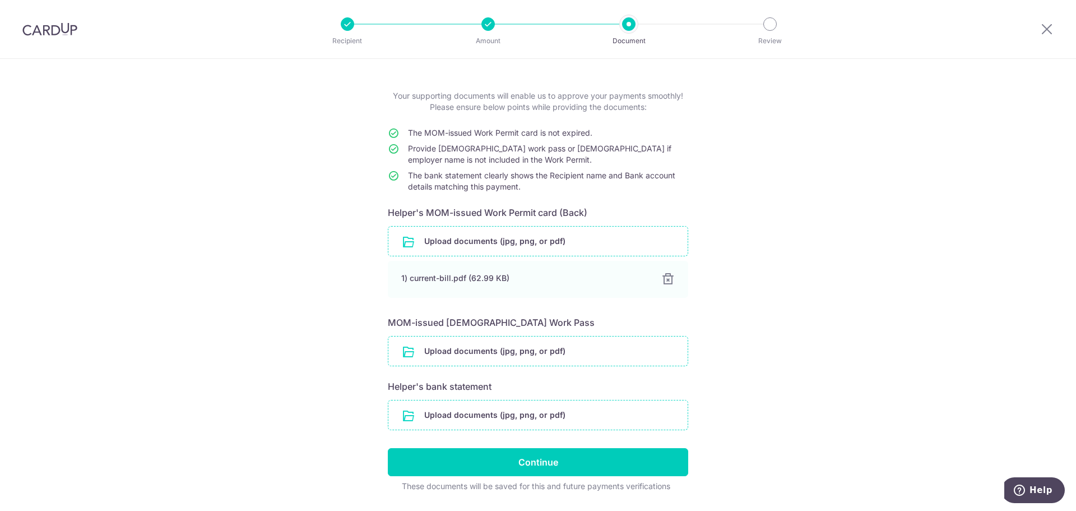
scroll to position [76, 0]
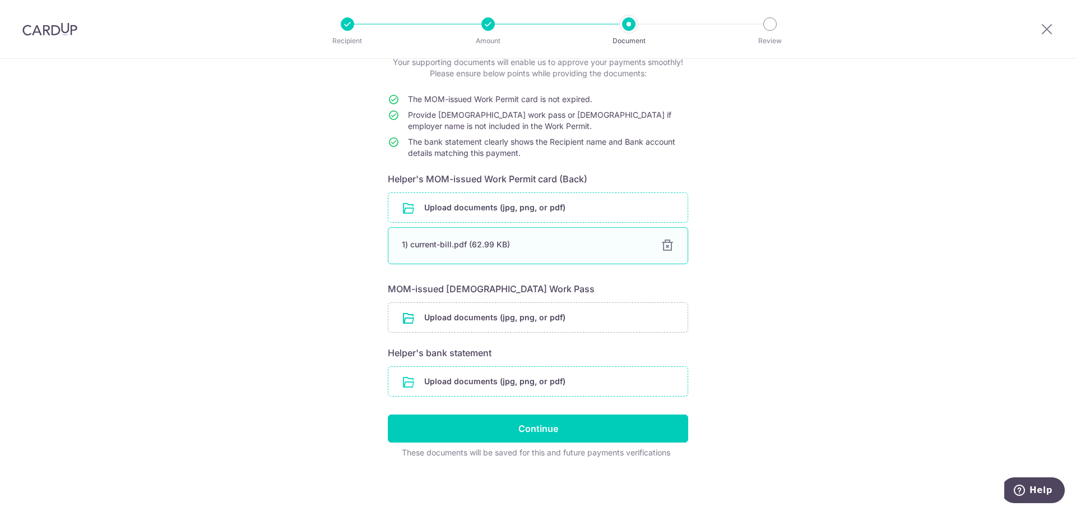
click at [665, 246] on div at bounding box center [667, 245] width 13 height 13
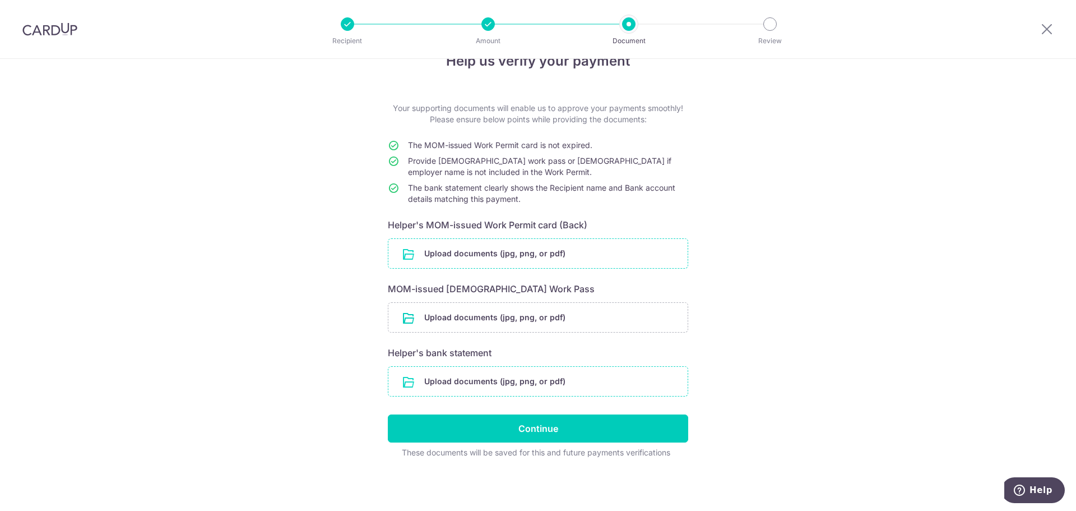
scroll to position [30, 0]
click at [529, 256] on input "file" at bounding box center [537, 253] width 299 height 29
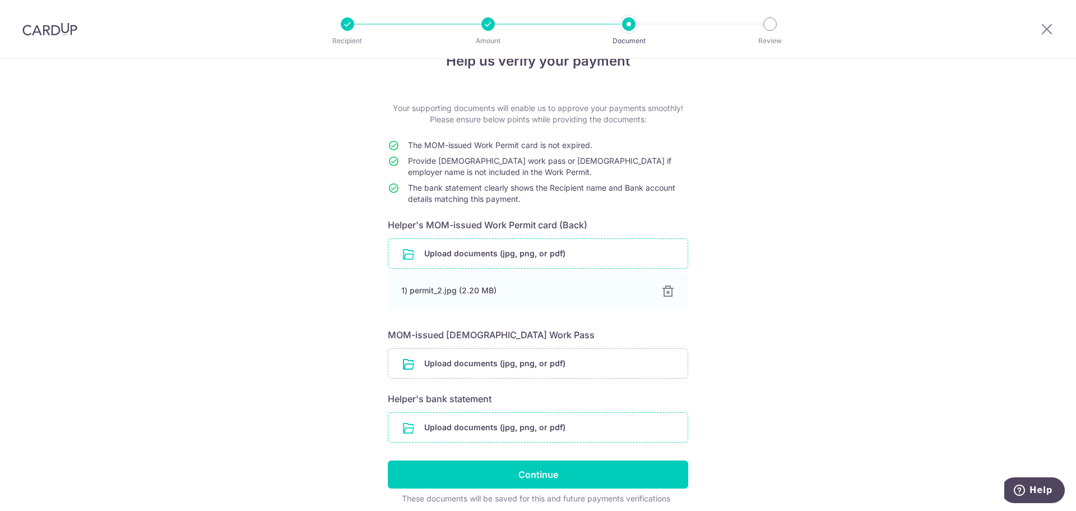
scroll to position [76, 0]
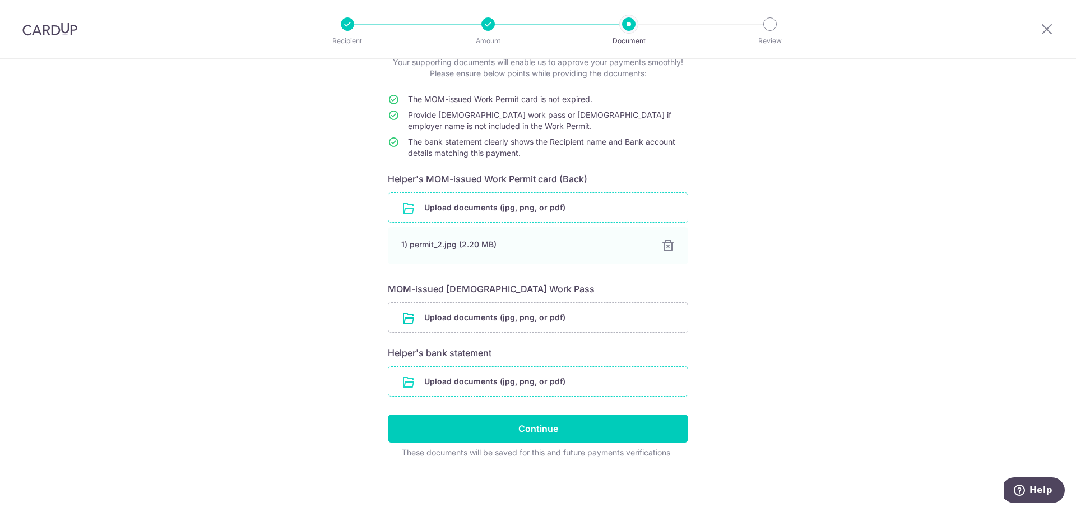
click at [522, 382] on input "file" at bounding box center [537, 381] width 299 height 29
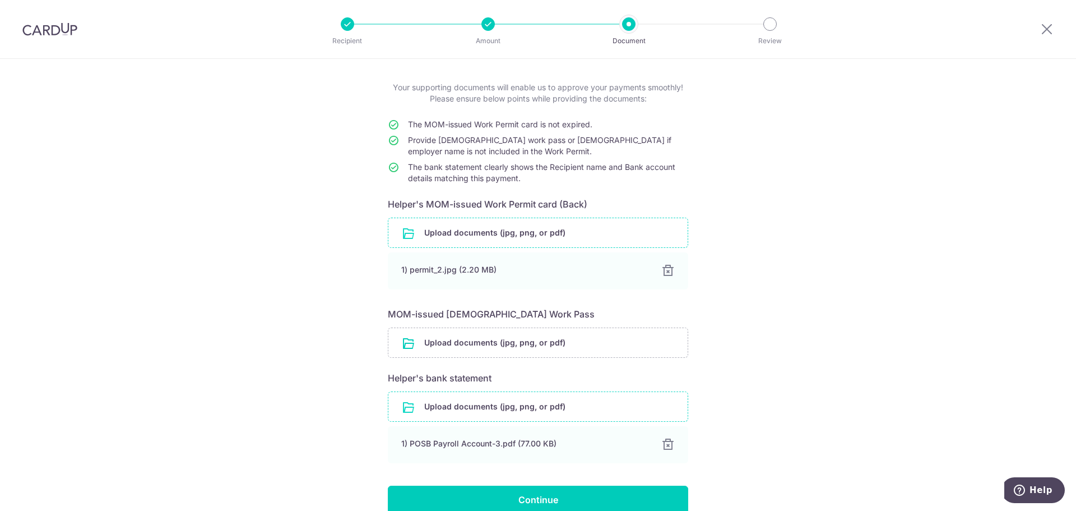
scroll to position [112, 0]
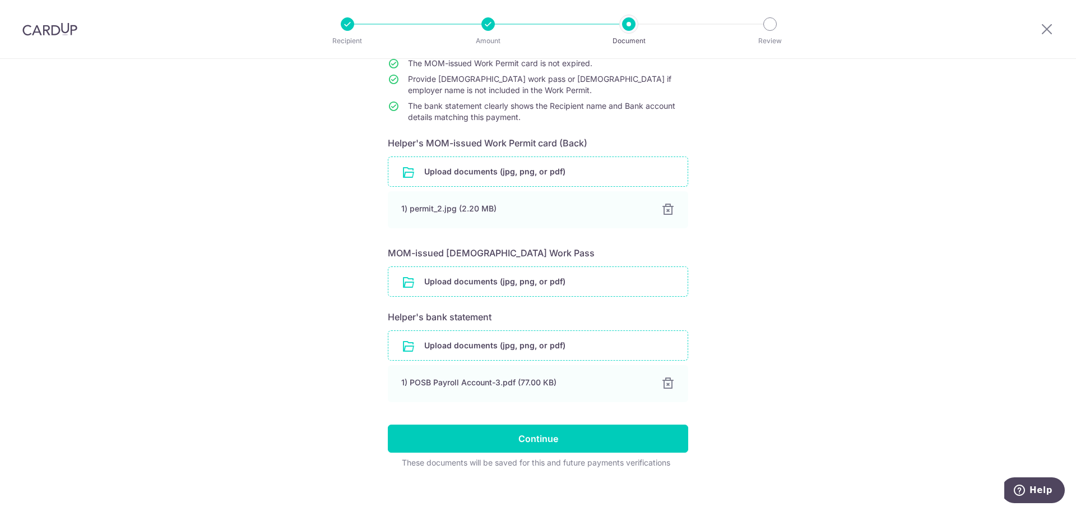
click at [521, 285] on input "file" at bounding box center [537, 281] width 299 height 29
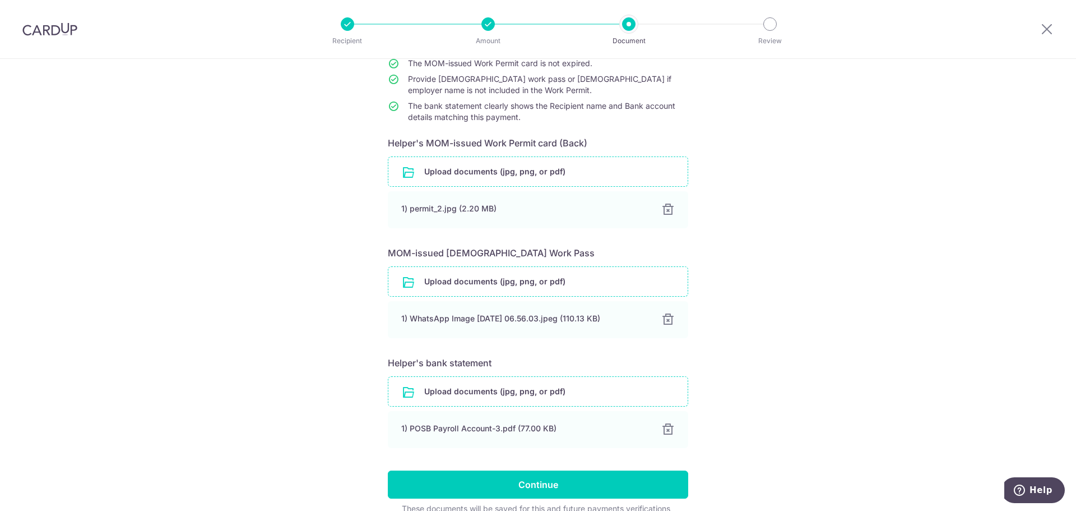
scroll to position [168, 0]
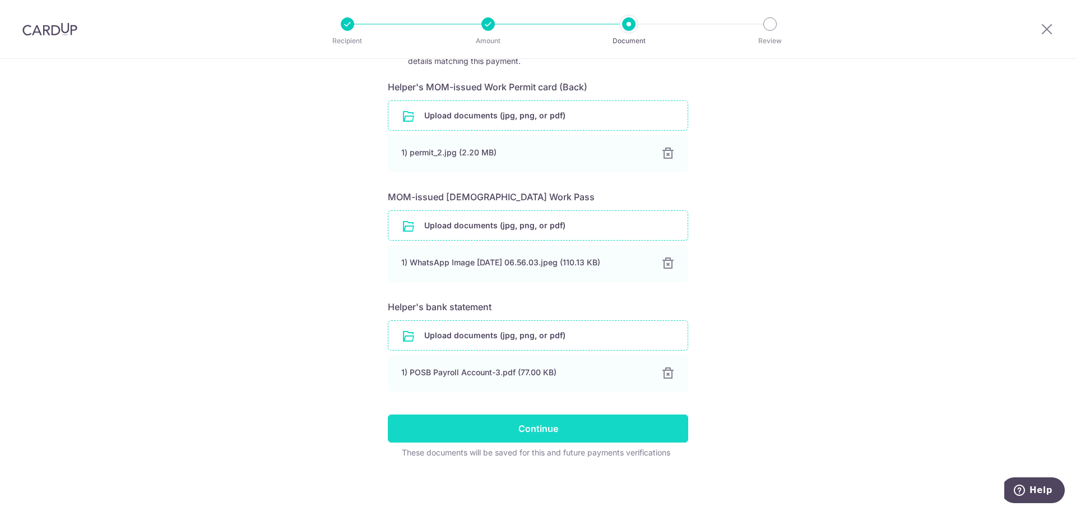
click at [557, 427] on input "Continue" at bounding box center [538, 428] width 300 height 28
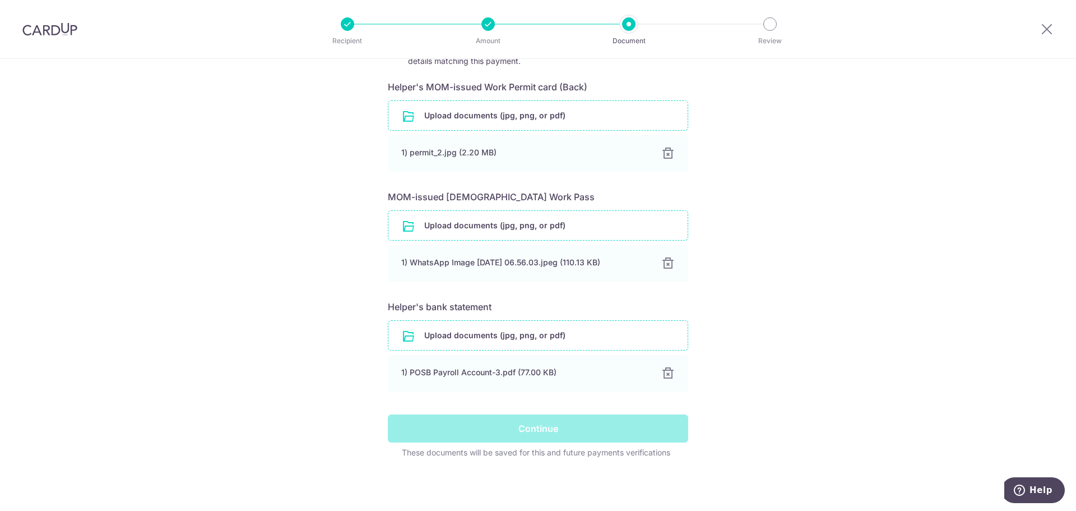
scroll to position [56, 0]
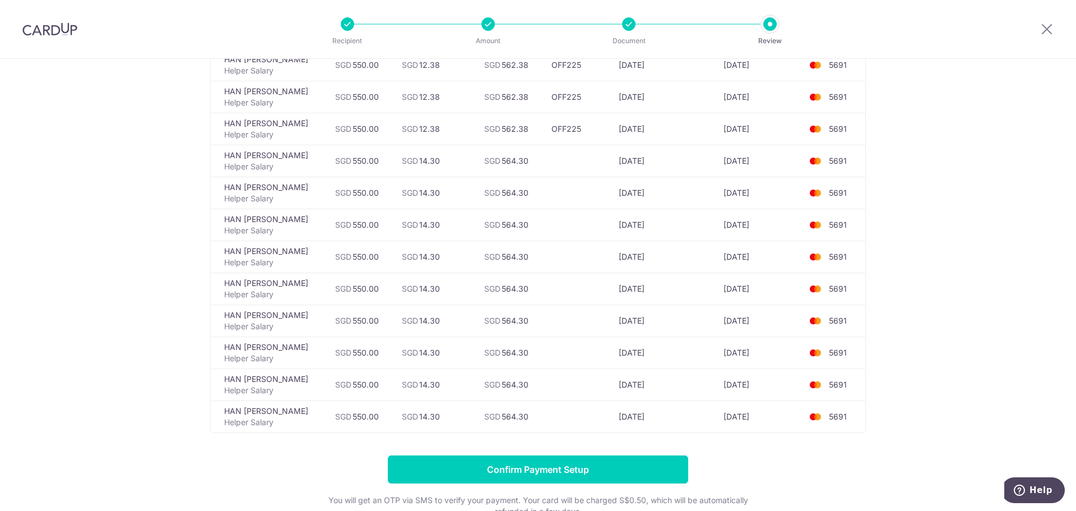
scroll to position [267, 0]
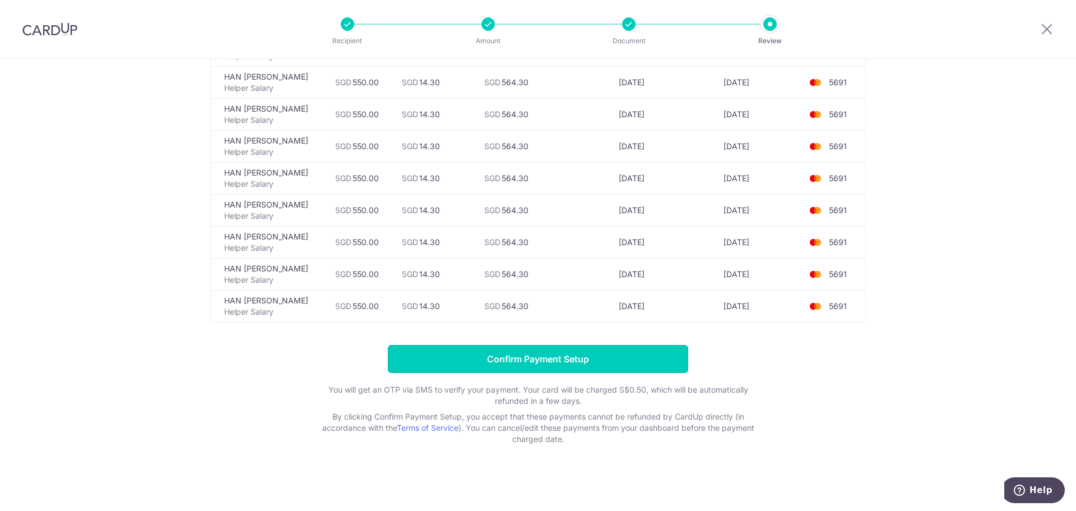
click at [578, 359] on input "Confirm Payment Setup" at bounding box center [538, 359] width 300 height 28
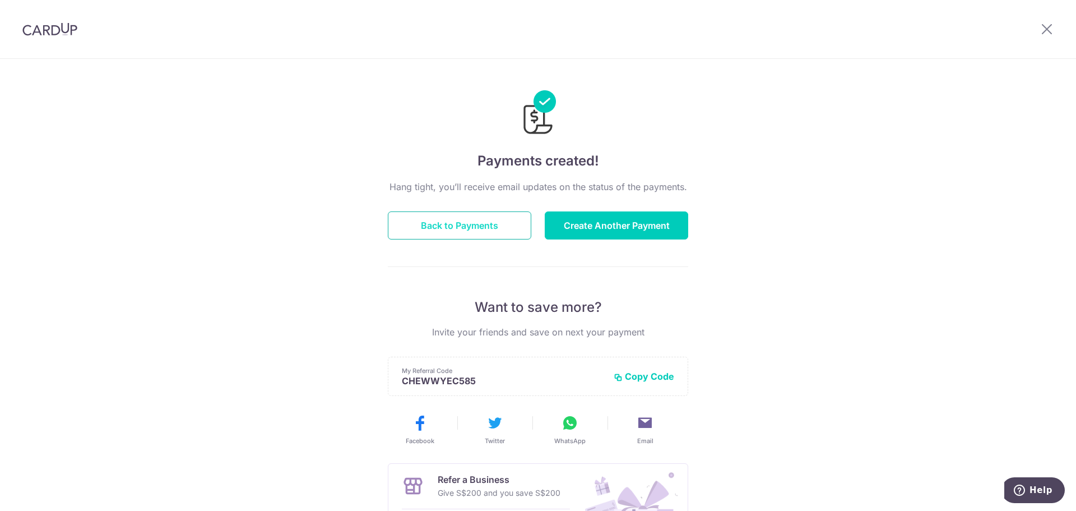
click at [458, 223] on button "Back to Payments" at bounding box center [460, 225] width 144 height 28
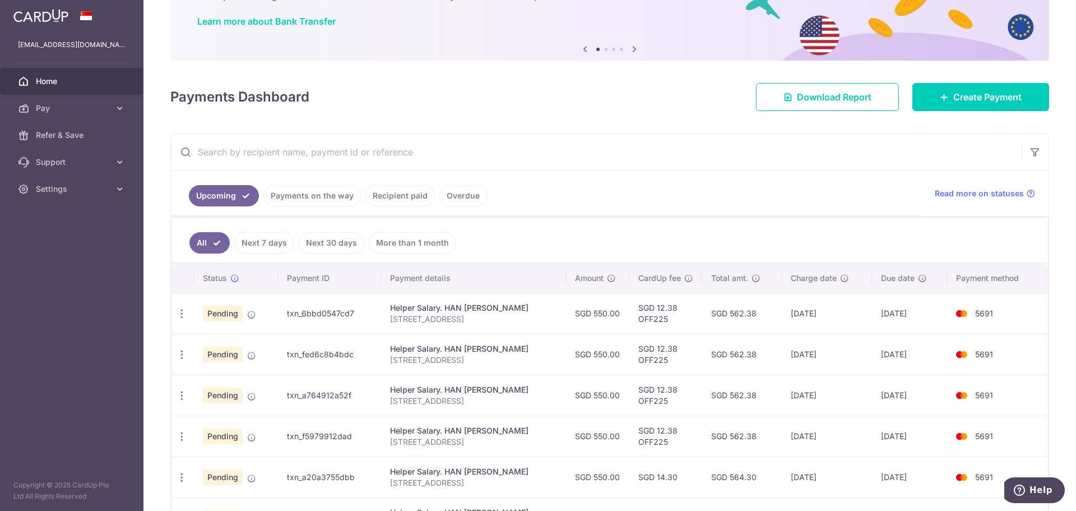
scroll to position [76, 0]
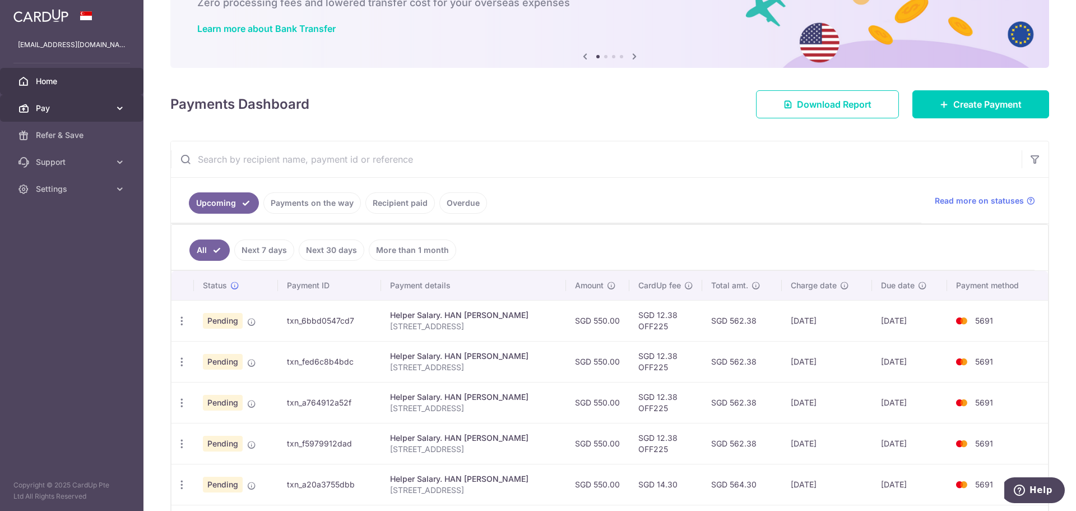
click at [114, 108] on link "Pay" at bounding box center [72, 108] width 144 height 27
